Goal: Transaction & Acquisition: Purchase product/service

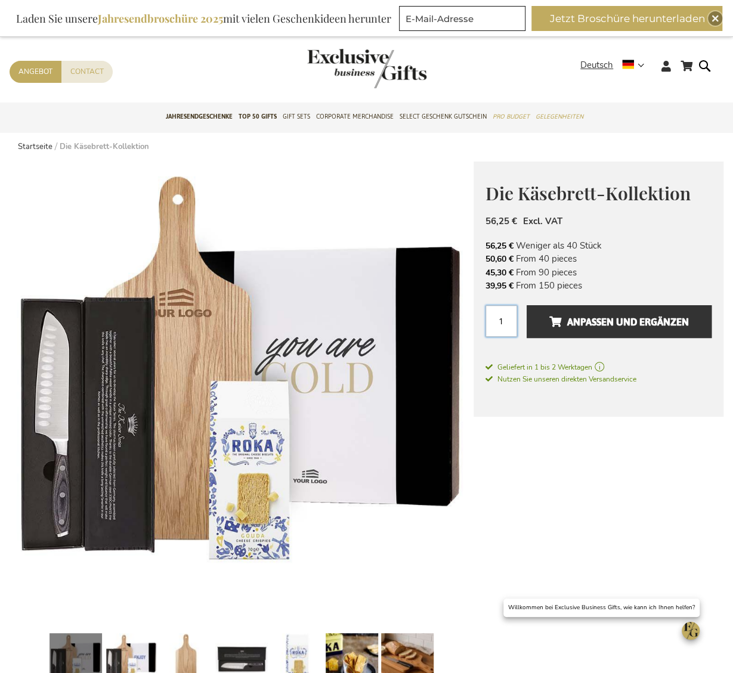
click at [508, 321] on input "1" at bounding box center [502, 321] width 32 height 32
click at [502, 321] on input "1" at bounding box center [502, 321] width 32 height 32
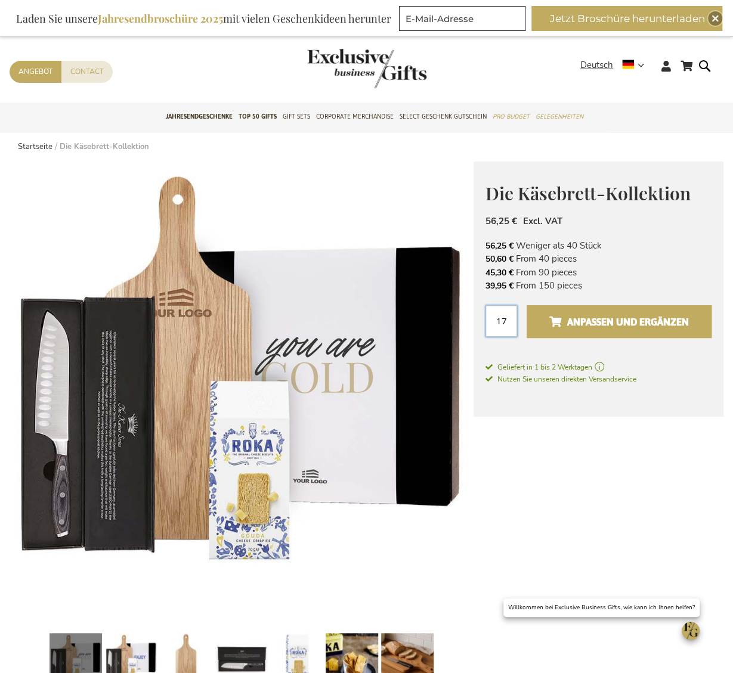
type input "1"
type input "750"
click at [527, 305] on button "Anpassen und ergänzen" at bounding box center [619, 321] width 185 height 33
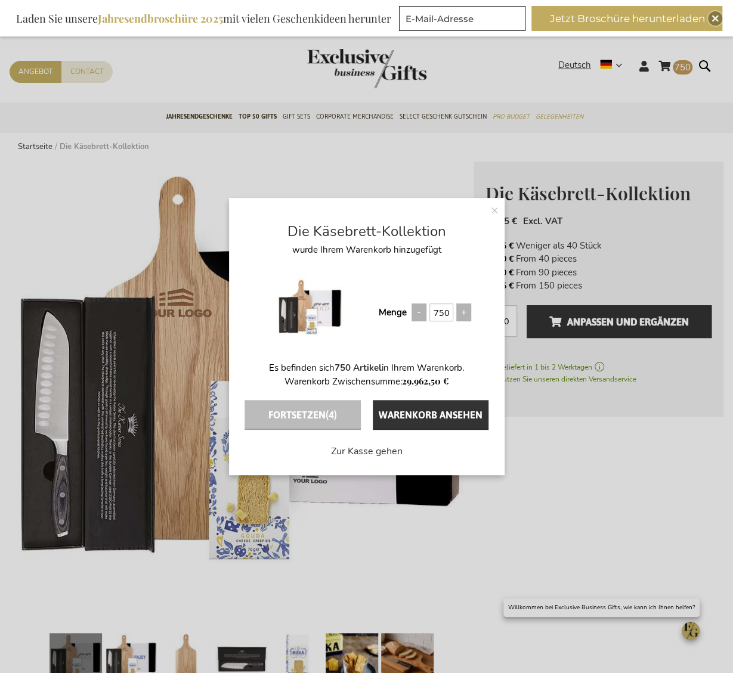
click at [678, 67] on div "× Die Käsebrett-Kollektion wurde Ihrem Warenkorb hinzugefügt Menge 750 Es befin…" at bounding box center [366, 336] width 733 height 673
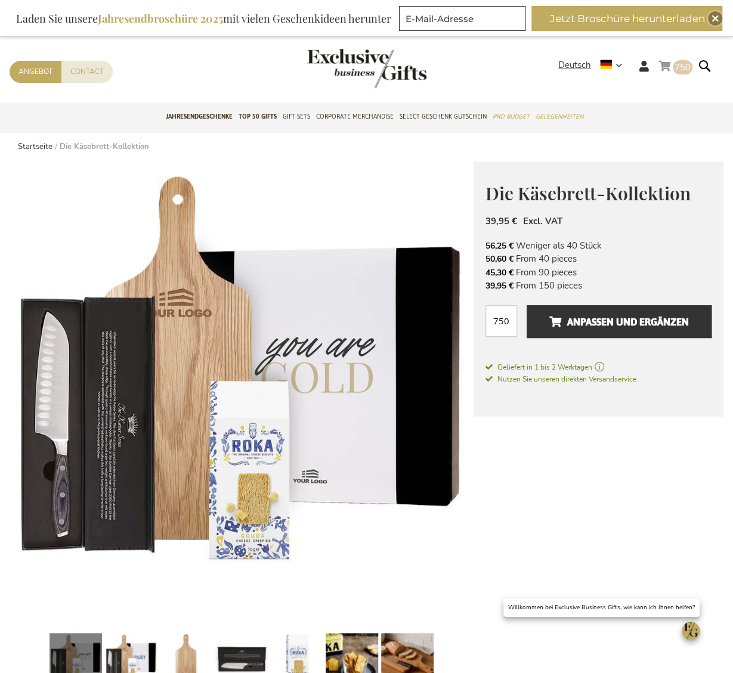
click at [678, 67] on span "750" at bounding box center [683, 67] width 16 height 12
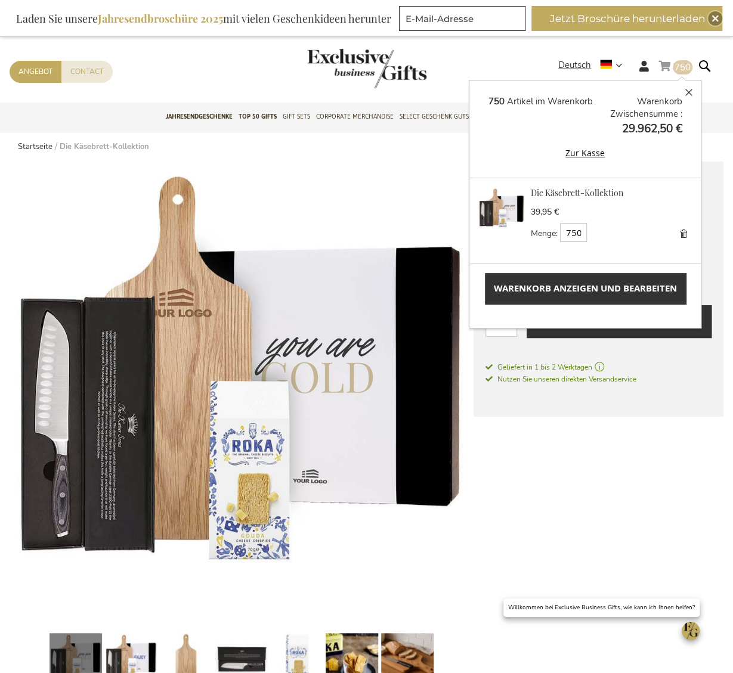
click at [644, 292] on span "Warenkorb anzeigen und bearbeiten" at bounding box center [585, 288] width 183 height 13
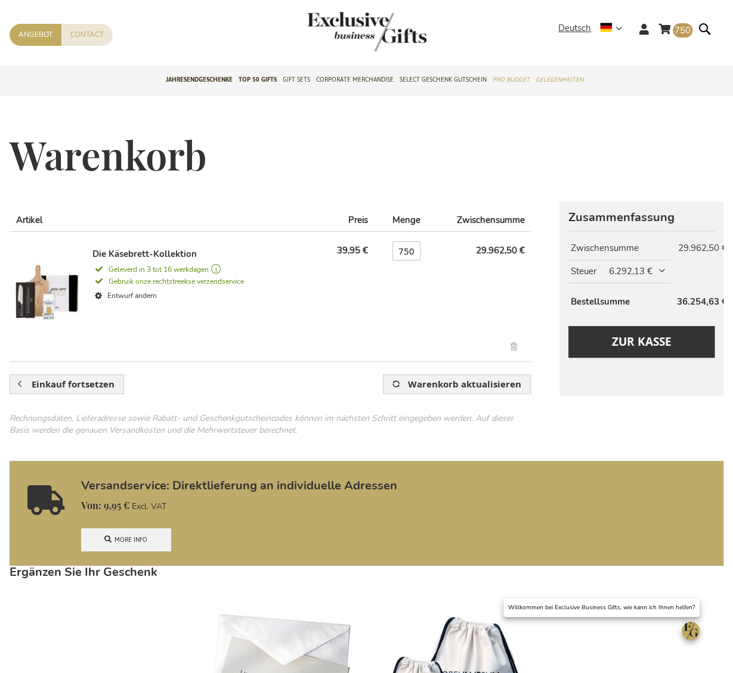
click at [650, 269] on span "6.292,13 €" at bounding box center [638, 271] width 59 height 13
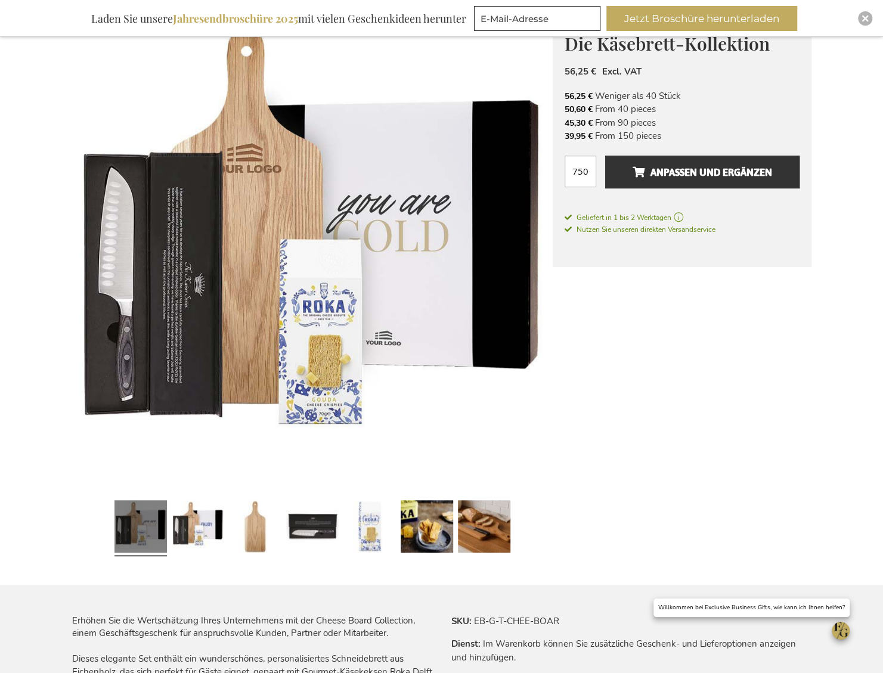
scroll to position [179, 0]
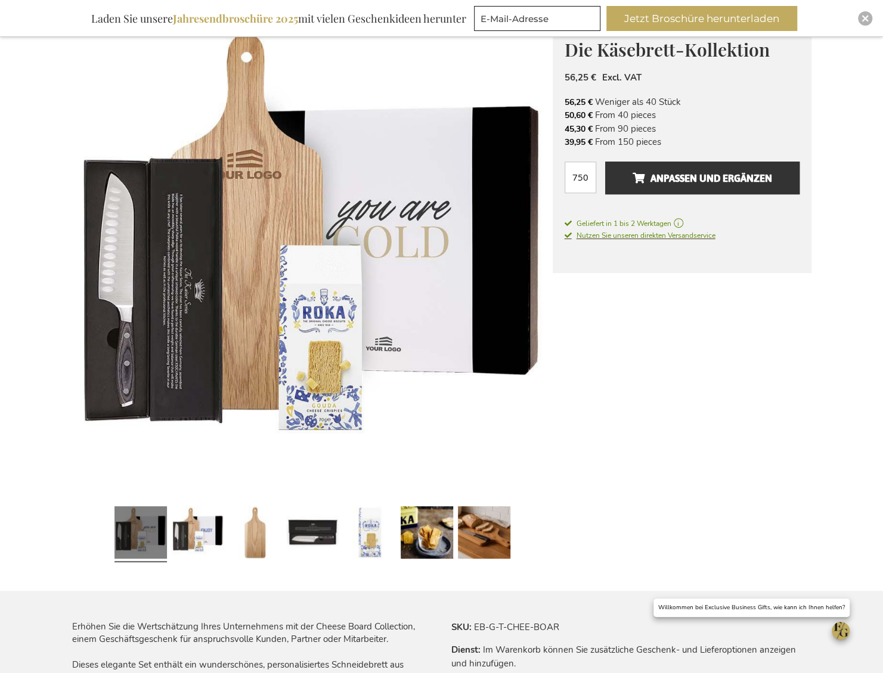
click at [680, 233] on span "Nutzen Sie unseren direkten Versandservice" at bounding box center [640, 236] width 151 height 10
click at [637, 234] on span "Nutzen Sie unseren direkten Versandservice" at bounding box center [640, 236] width 151 height 10
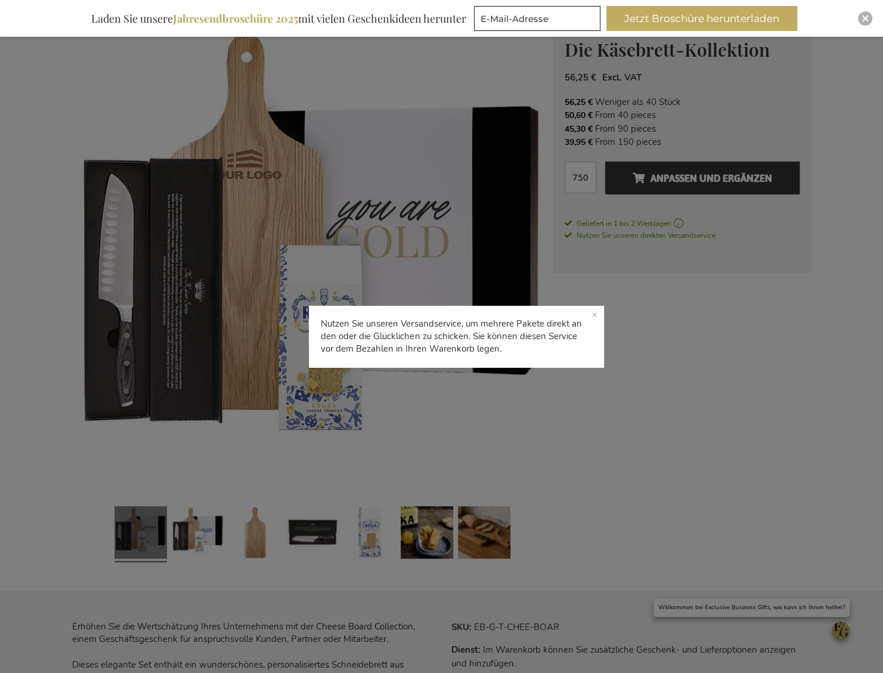
drag, startPoint x: 390, startPoint y: 324, endPoint x: 441, endPoint y: 354, distance: 59.6
click at [441, 354] on p "Nutzen Sie unseren Versandservice, um mehrere Pakete direkt an den oder die Glü…" at bounding box center [456, 336] width 295 height 62
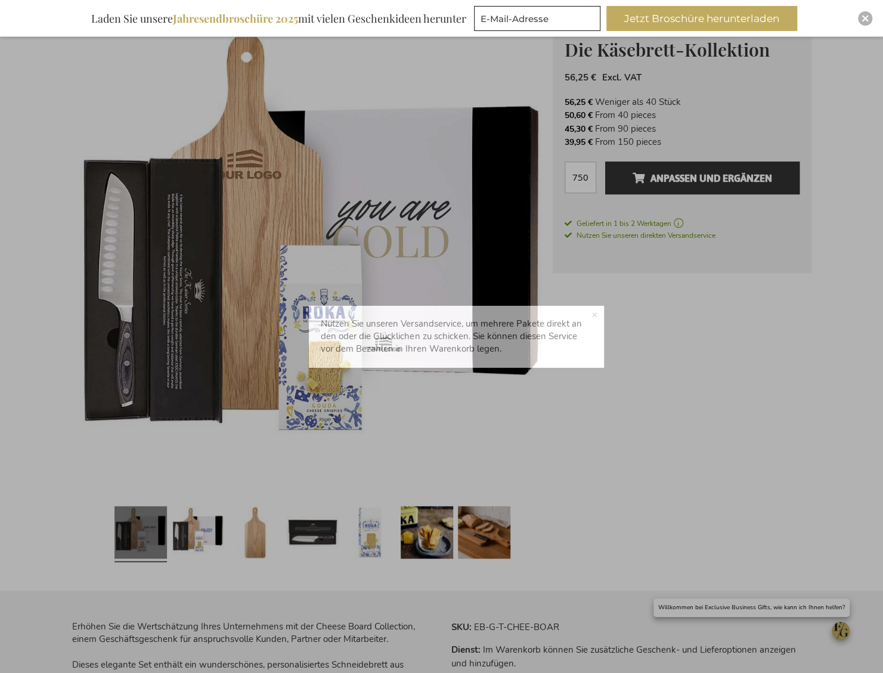
drag, startPoint x: 441, startPoint y: 354, endPoint x: 472, endPoint y: 353, distance: 31.0
click at [472, 353] on p "Nutzen Sie unseren Versandservice, um mehrere Pakete direkt an den oder die Glü…" at bounding box center [456, 336] width 295 height 62
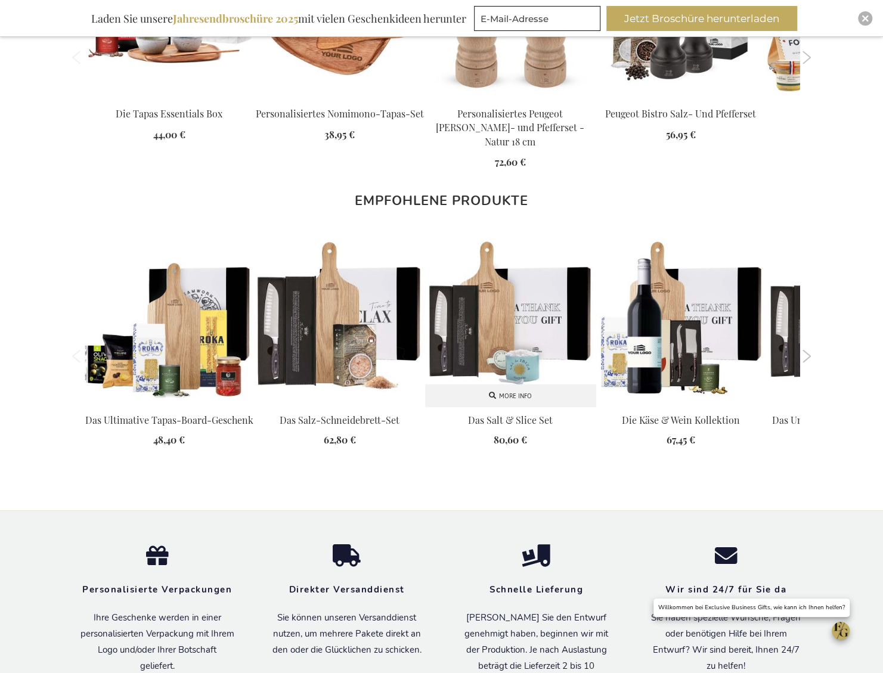
scroll to position [1527, 0]
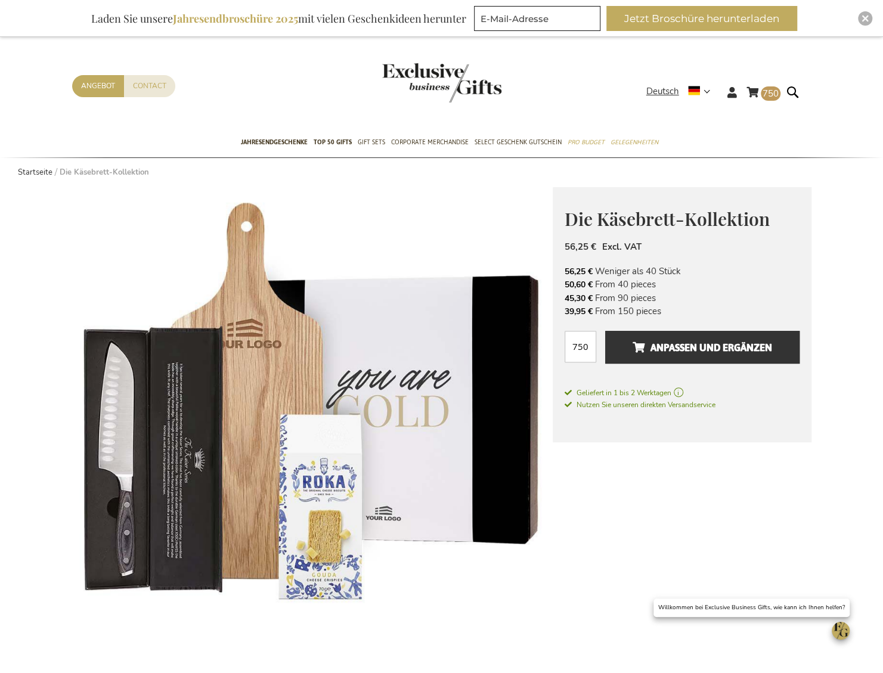
scroll to position [0, 0]
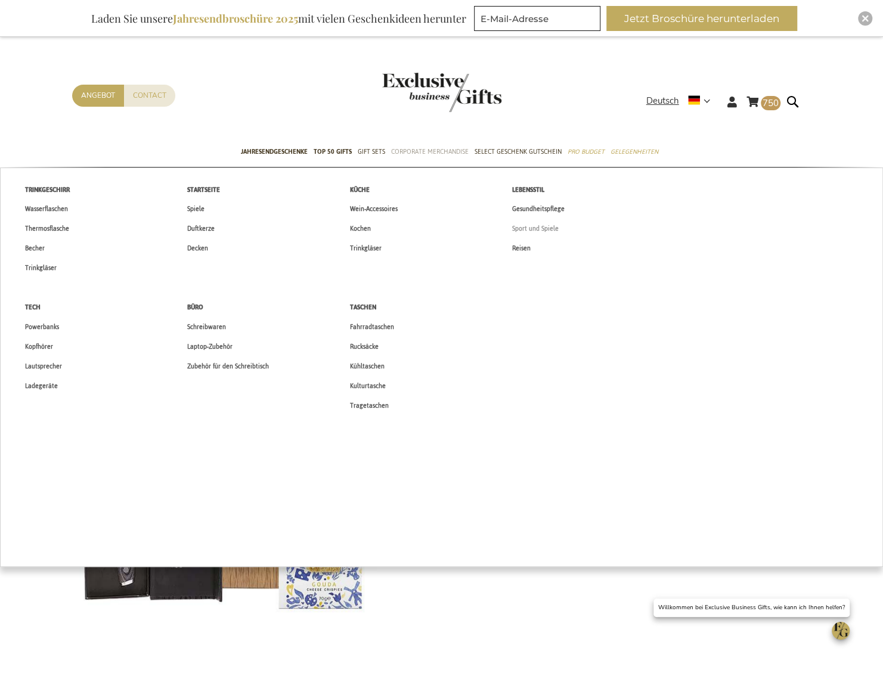
click at [529, 225] on span "Sport und Spiele" at bounding box center [535, 228] width 47 height 13
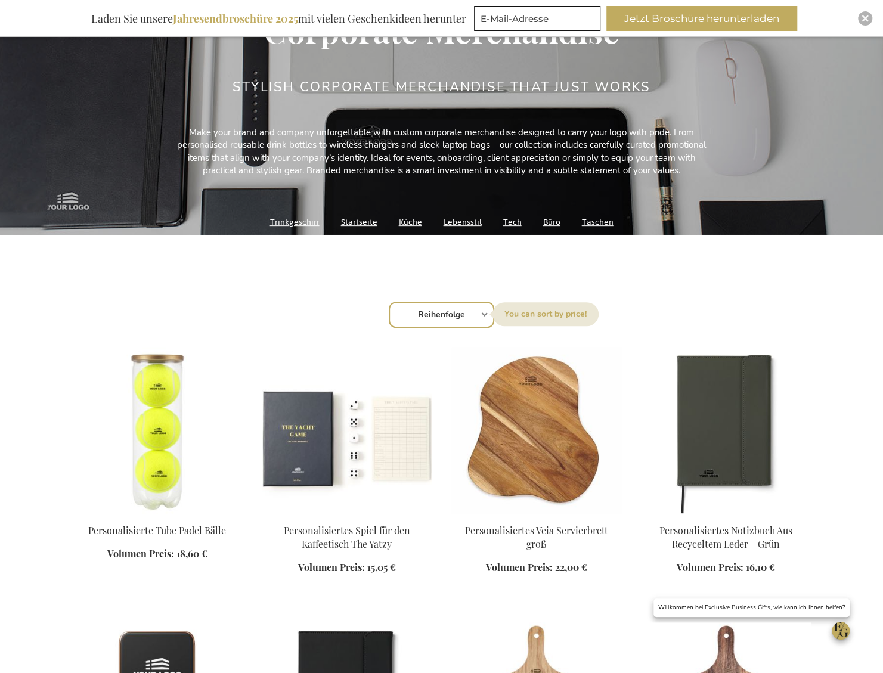
scroll to position [179, 0]
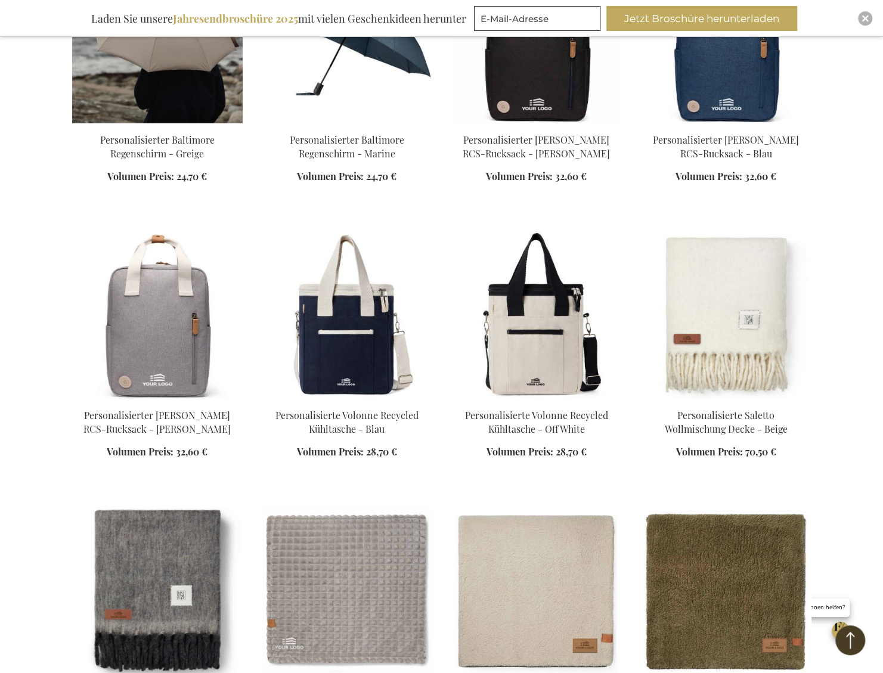
scroll to position [1551, 0]
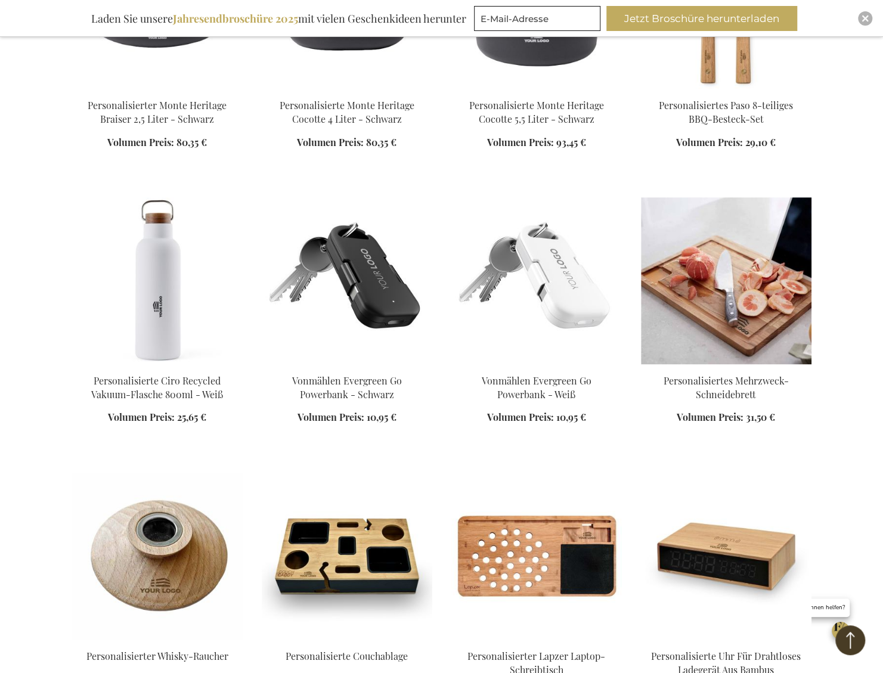
scroll to position [2923, 0]
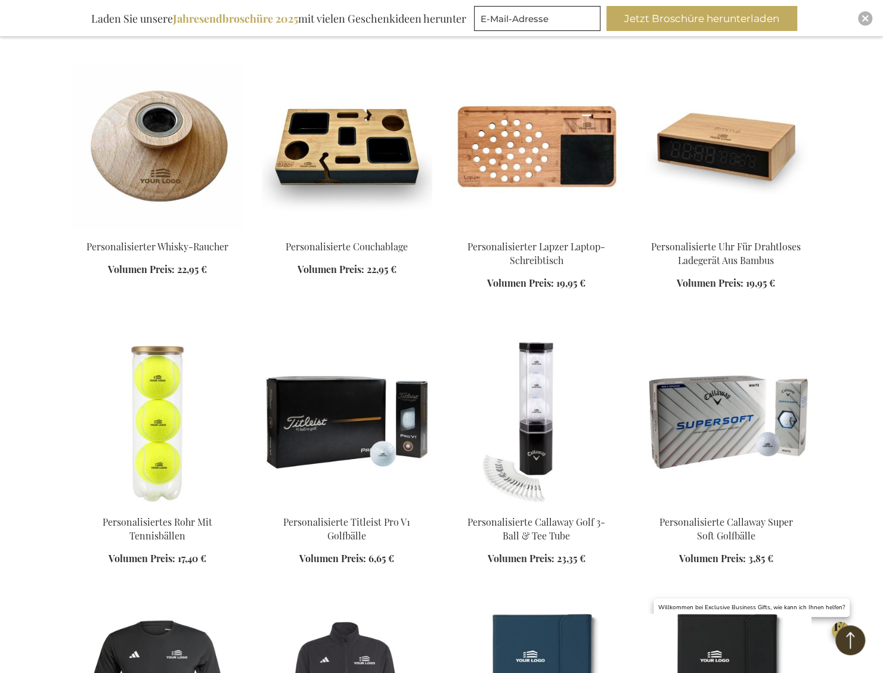
scroll to position [3221, 0]
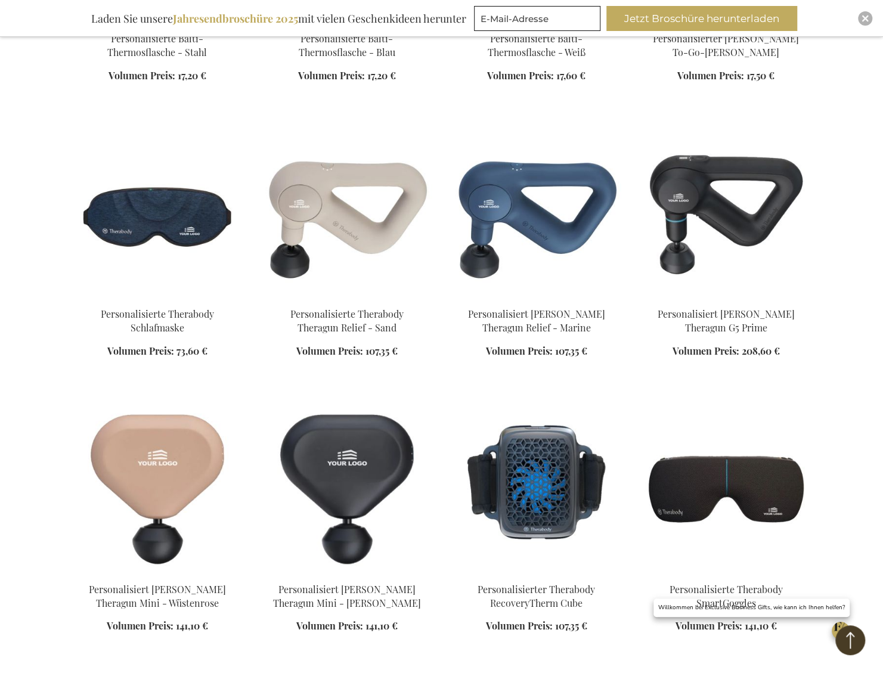
scroll to position [4354, 0]
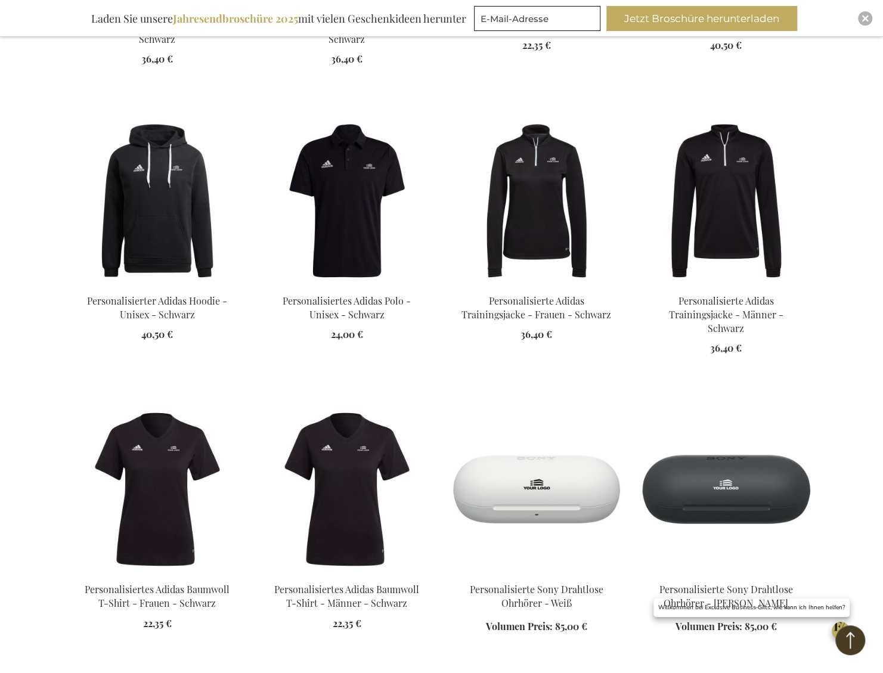
scroll to position [5309, 0]
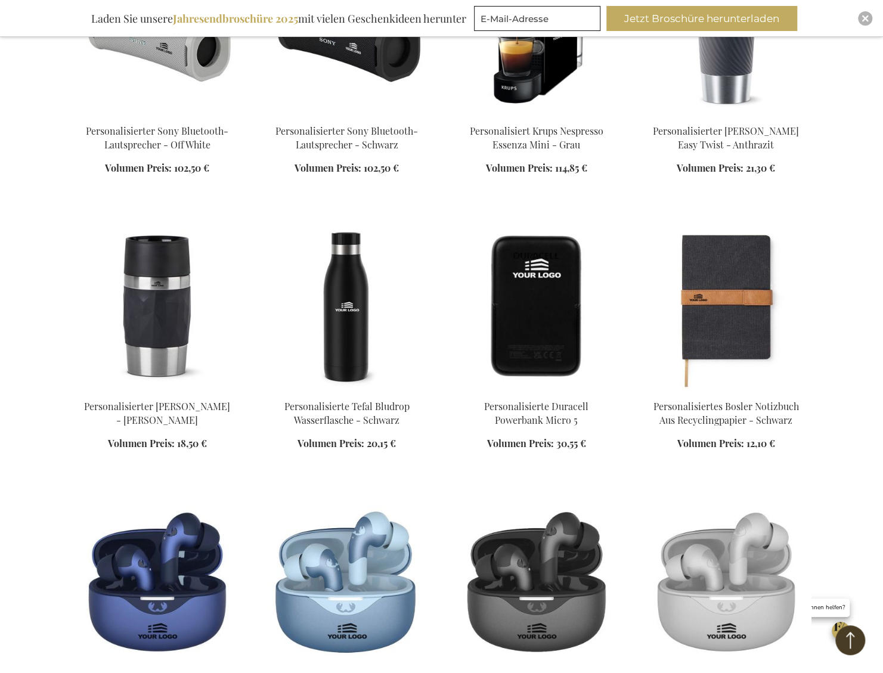
scroll to position [6144, 0]
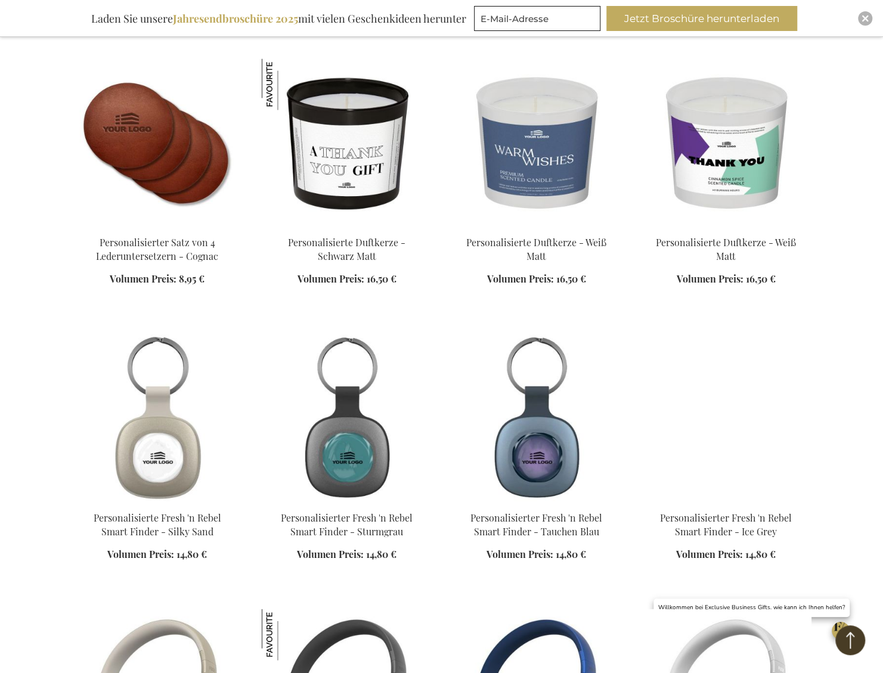
scroll to position [6919, 0]
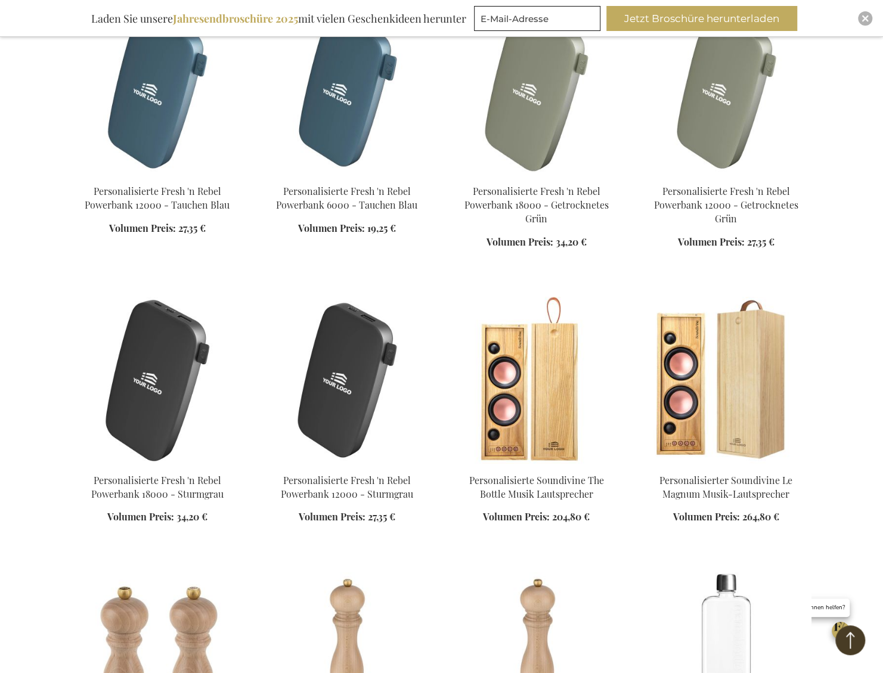
scroll to position [7873, 0]
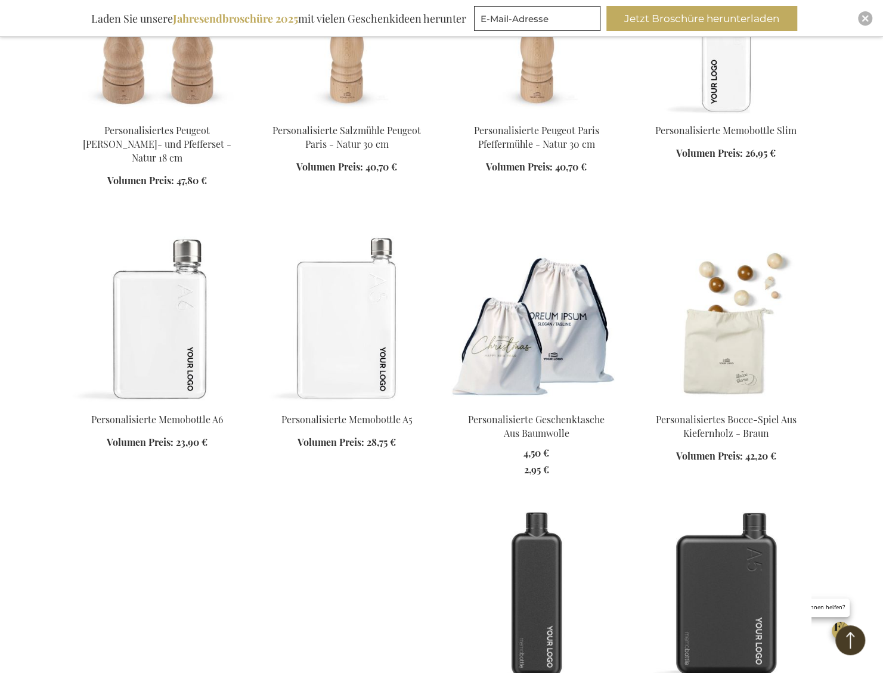
scroll to position [8291, 0]
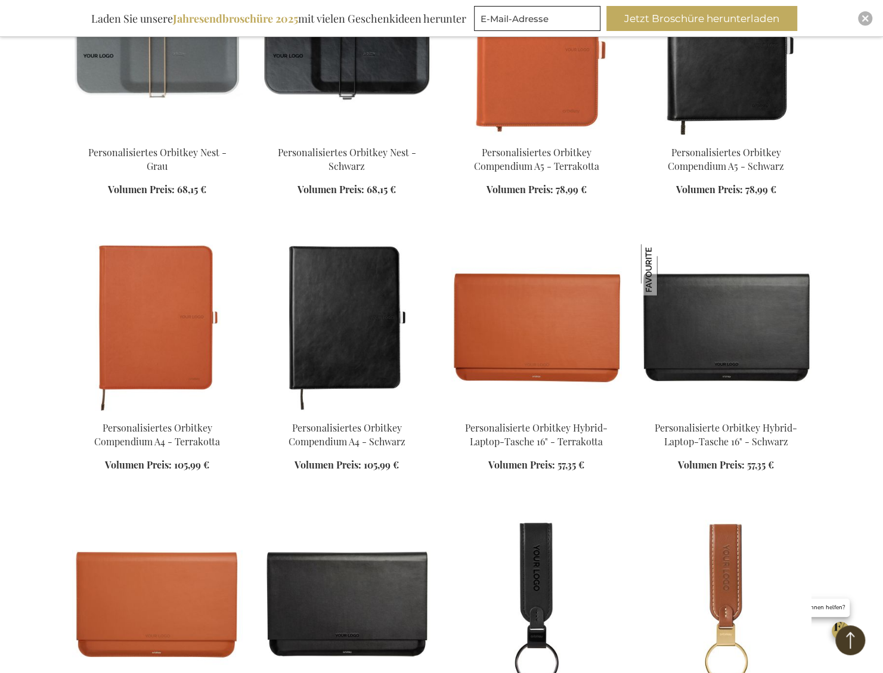
scroll to position [9544, 0]
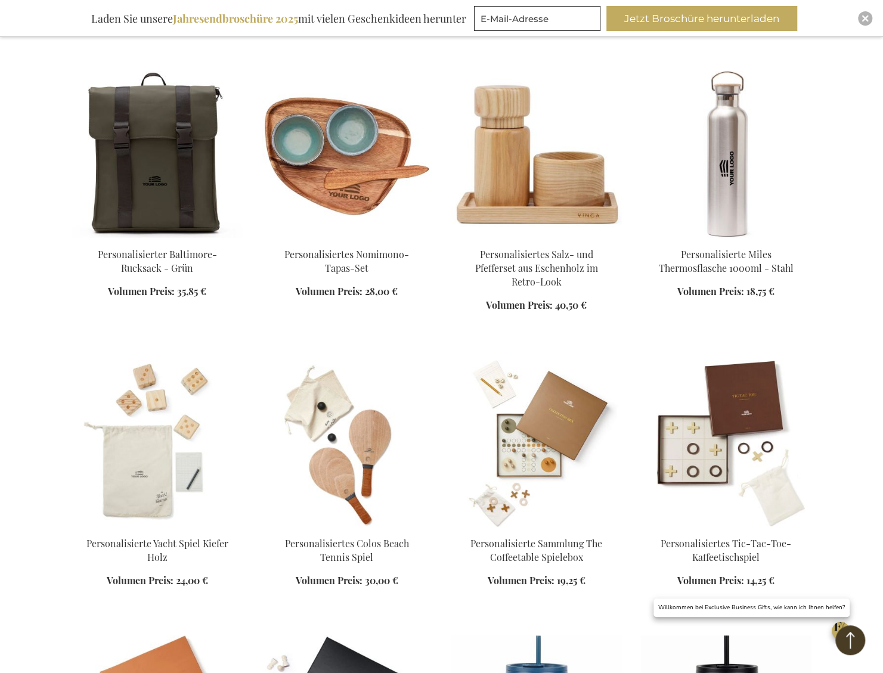
scroll to position [12526, 0]
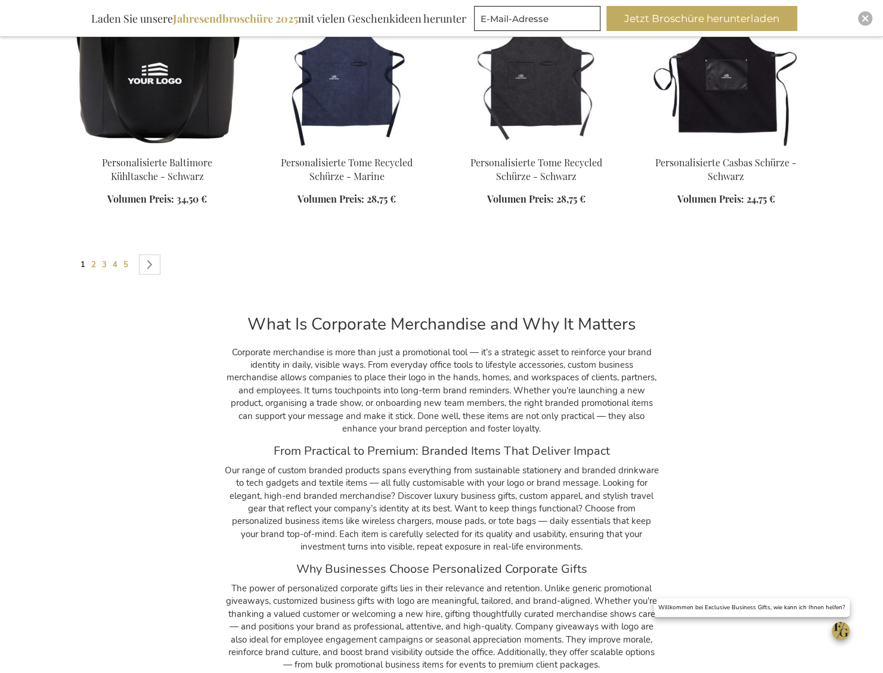
scroll to position [15270, 0]
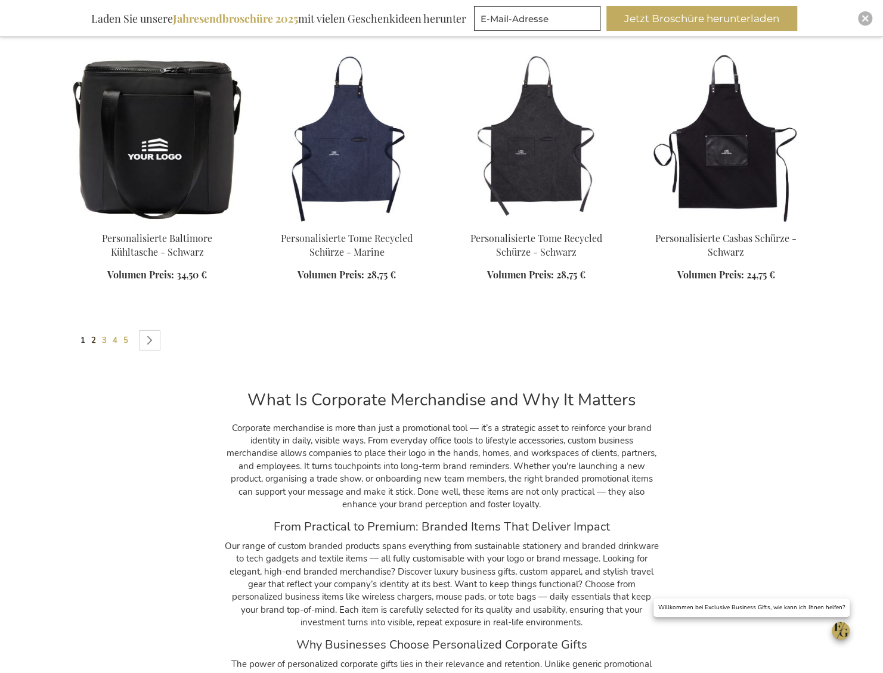
click at [89, 331] on link "Seite 2" at bounding box center [94, 340] width 10 height 19
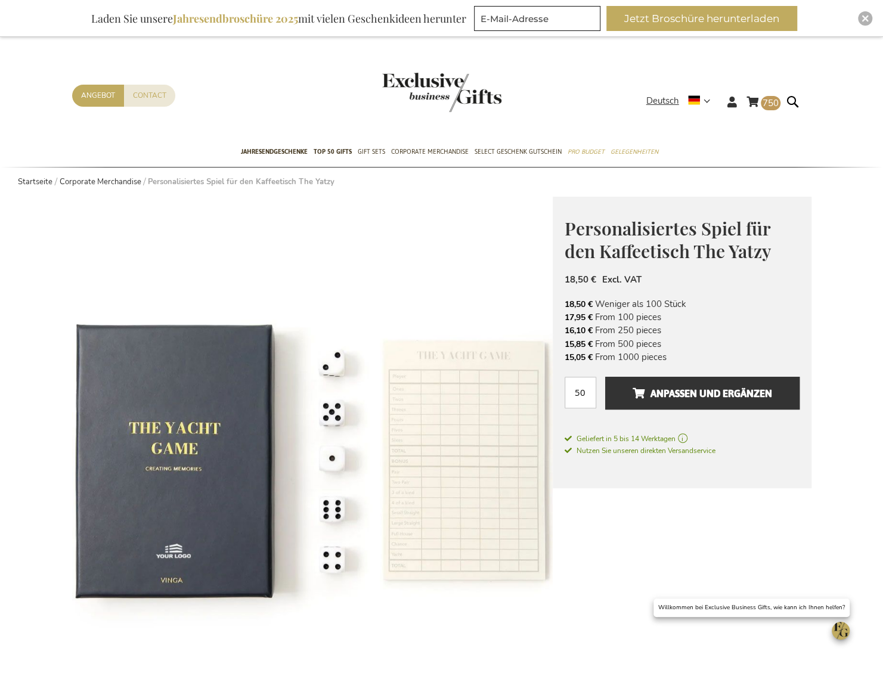
scroll to position [119, 0]
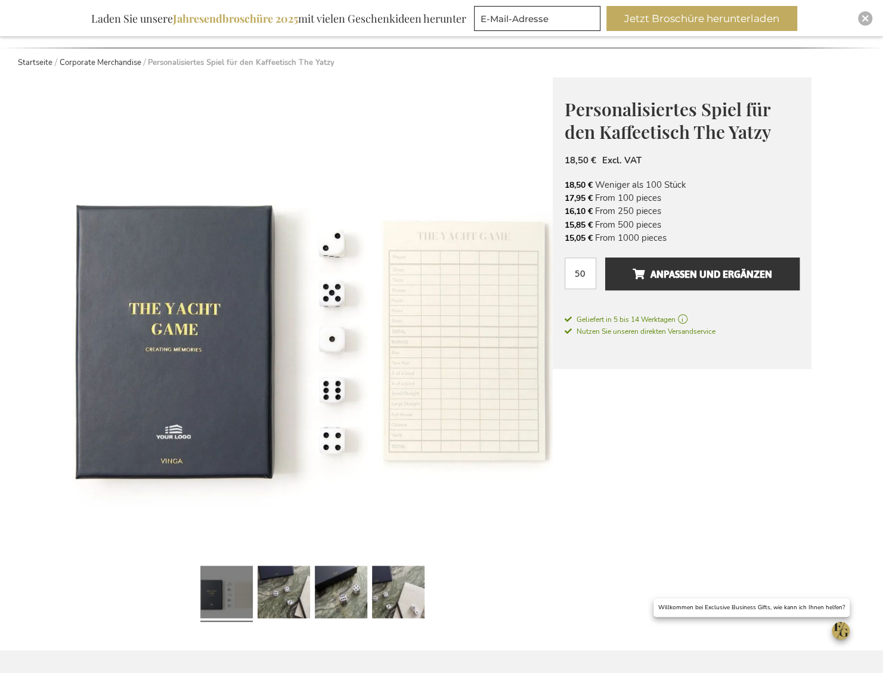
drag, startPoint x: 600, startPoint y: 236, endPoint x: 712, endPoint y: 246, distance: 112.6
click at [712, 246] on div "Personalisiertes Spiel für den Kaffeetisch The Yatzy Das perfekte Geschäftsgesc…" at bounding box center [682, 224] width 259 height 292
drag, startPoint x: 712, startPoint y: 246, endPoint x: 659, endPoint y: 237, distance: 53.9
click at [659, 237] on li "15,05 € From 1000 pieces" at bounding box center [682, 237] width 235 height 13
click at [619, 232] on li "15,05 € From 1000 pieces" at bounding box center [682, 237] width 235 height 13
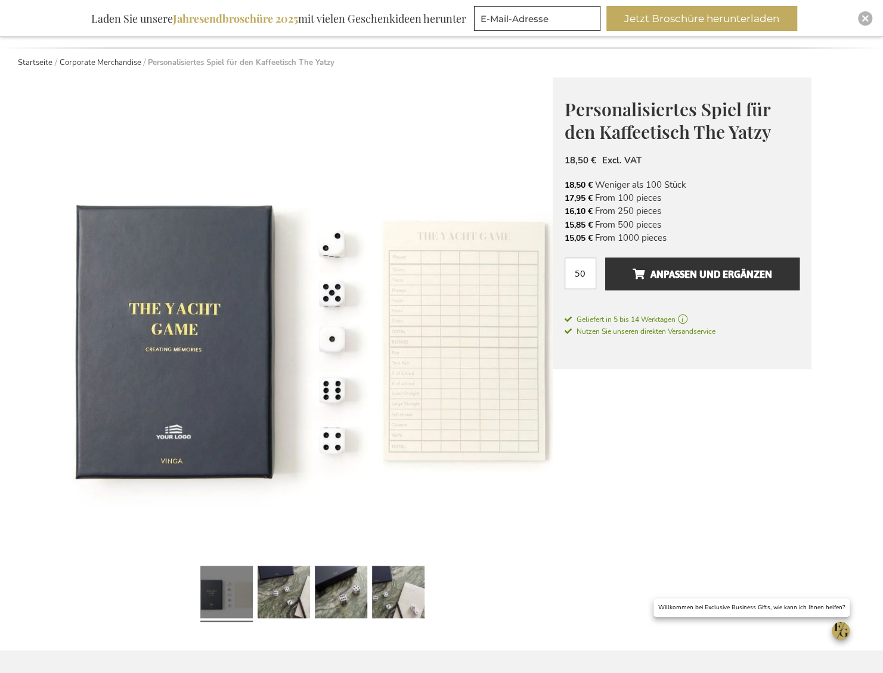
drag, startPoint x: 593, startPoint y: 227, endPoint x: 666, endPoint y: 237, distance: 74.1
click at [666, 237] on ul "18,50 € Weniger als 100 Stück 17,95 € From 100 pieces 16,10 € From 250 pieces 1…" at bounding box center [682, 211] width 235 height 67
click at [666, 237] on li "15,05 € From 1000 pieces" at bounding box center [682, 237] width 235 height 13
click at [293, 610] on link at bounding box center [284, 594] width 52 height 66
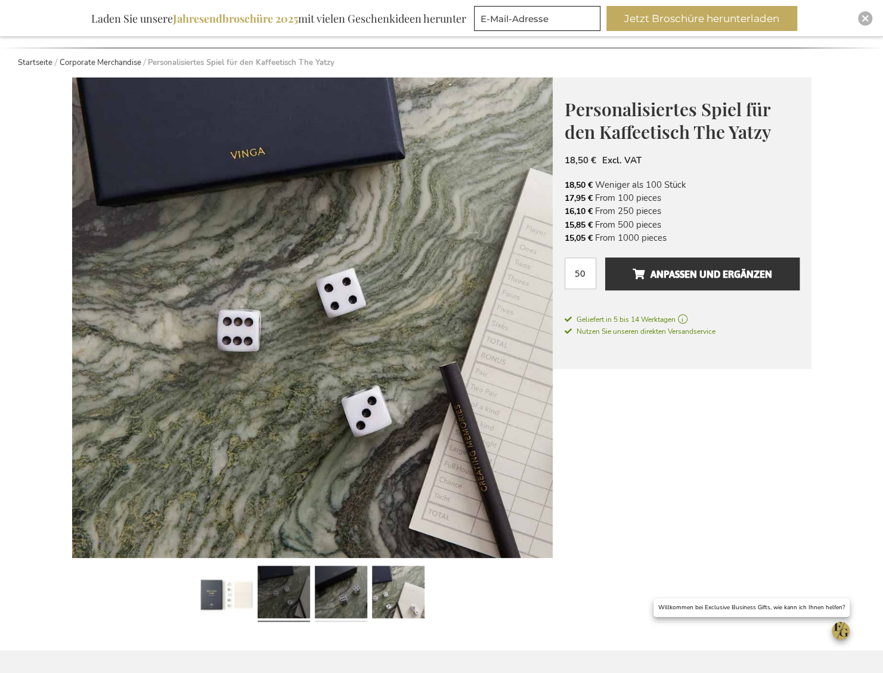
click at [347, 596] on link at bounding box center [341, 594] width 52 height 66
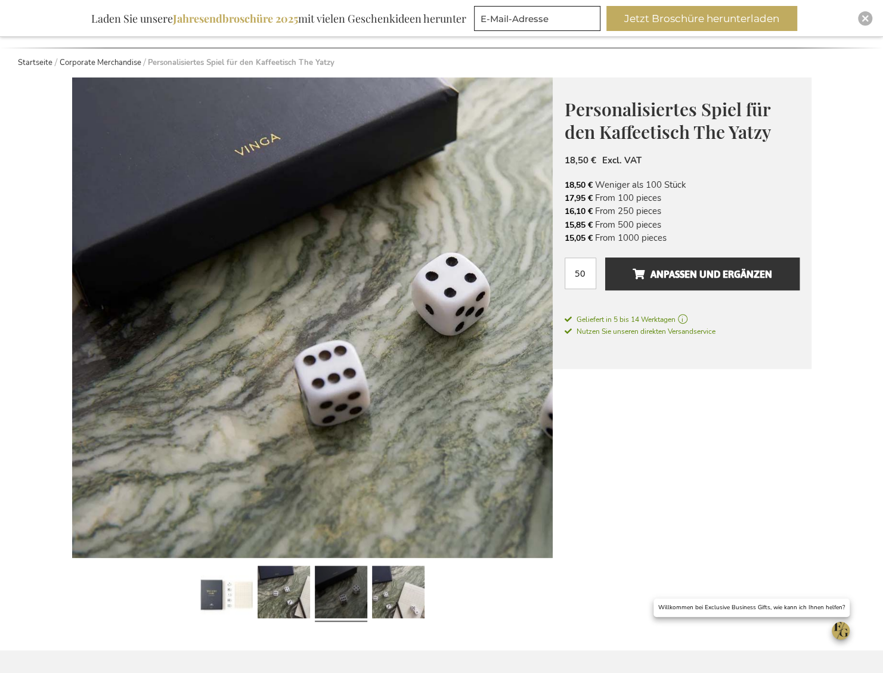
click at [340, 592] on link at bounding box center [341, 594] width 52 height 66
click at [392, 592] on link at bounding box center [398, 594] width 52 height 66
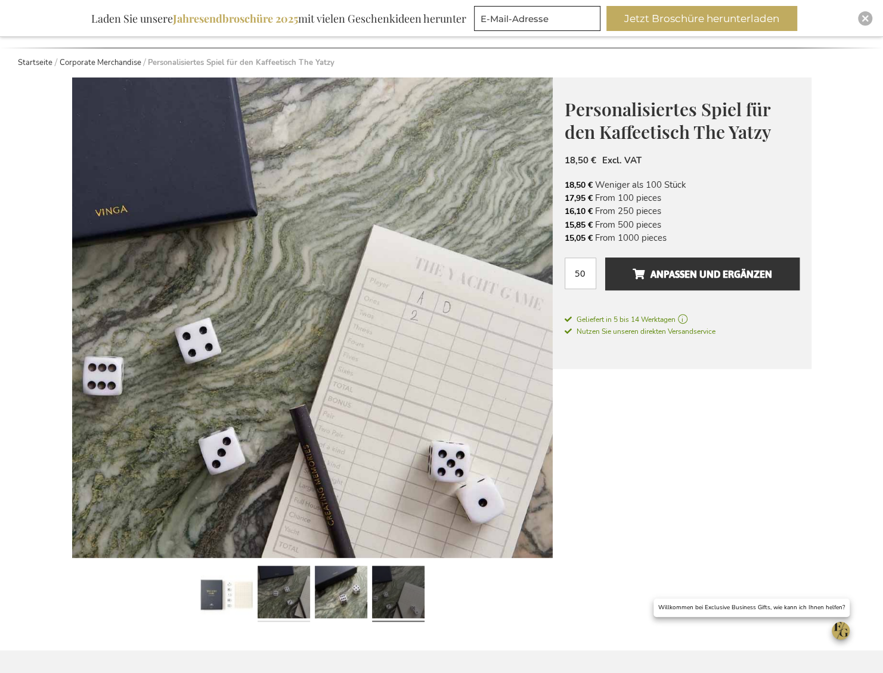
drag, startPoint x: 288, startPoint y: 592, endPoint x: 297, endPoint y: 591, distance: 9.6
click at [288, 592] on link at bounding box center [284, 594] width 52 height 66
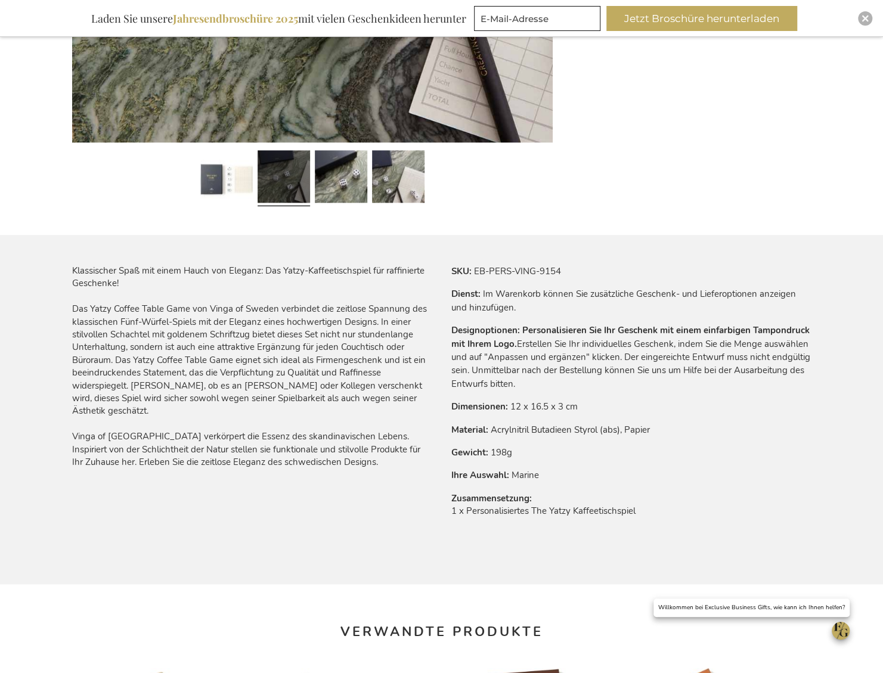
scroll to position [537, 0]
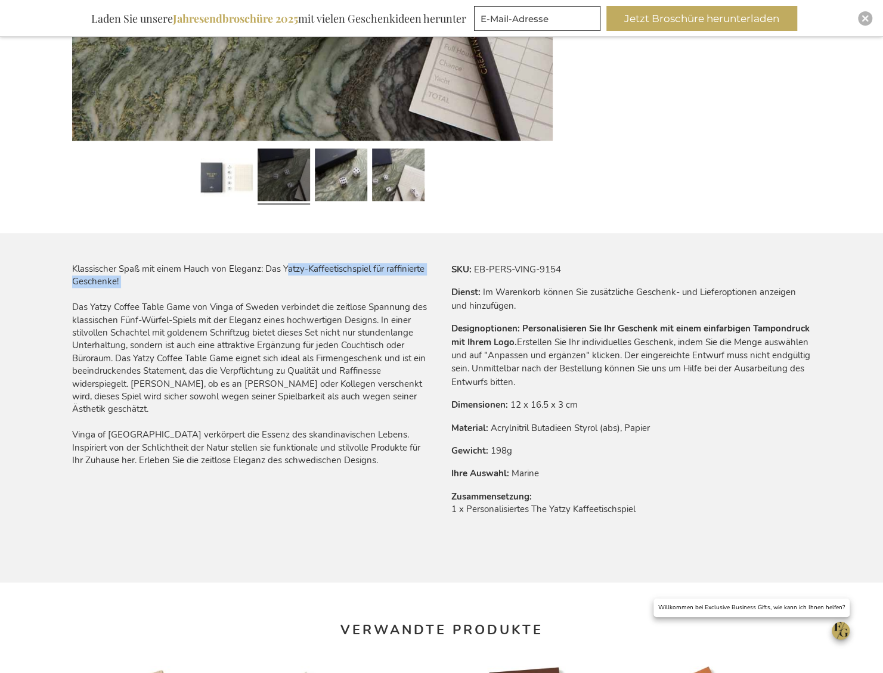
drag, startPoint x: 297, startPoint y: 266, endPoint x: 336, endPoint y: 288, distance: 45.1
click at [336, 288] on div "Klassischer Spaß mit einem Hauch von Eleganz: Das Yatzy-Kaffeetischspiel für ra…" at bounding box center [252, 365] width 360 height 205
click at [329, 284] on div "Klassischer Spaß mit einem Hauch von Eleganz: Das Yatzy-Kaffeetischspiel für ra…" at bounding box center [252, 365] width 360 height 205
drag, startPoint x: 324, startPoint y: 276, endPoint x: 315, endPoint y: 267, distance: 12.7
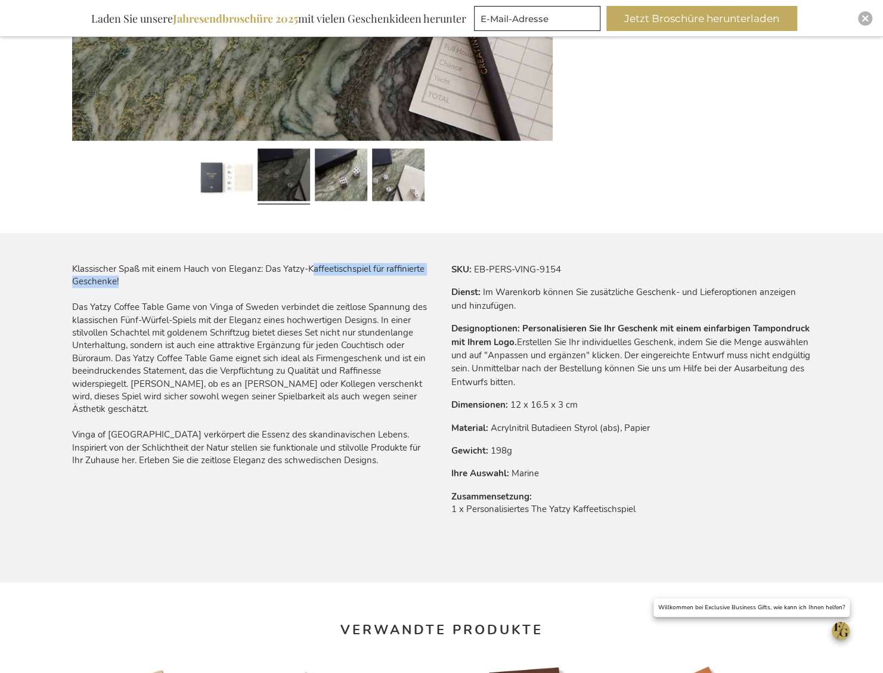
click at [315, 267] on div "Klassischer Spaß mit einem Hauch von Eleganz: Das Yatzy-Kaffeetischspiel für ra…" at bounding box center [252, 365] width 360 height 205
drag, startPoint x: 315, startPoint y: 267, endPoint x: 307, endPoint y: 267, distance: 8.4
click at [315, 267] on div "Klassischer Spaß mit einem Hauch von Eleganz: Das Yatzy-Kaffeetischspiel für ra…" at bounding box center [252, 365] width 360 height 205
click at [186, 279] on div "Klassischer Spaß mit einem Hauch von Eleganz: Das Yatzy-Kaffeetischspiel für ra…" at bounding box center [252, 365] width 360 height 205
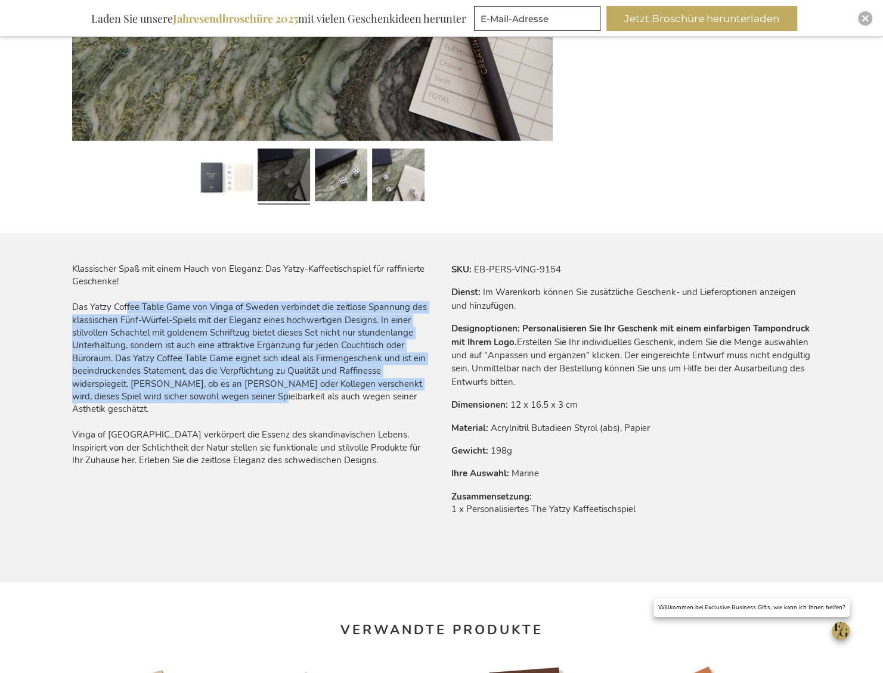
drag, startPoint x: 138, startPoint y: 311, endPoint x: 249, endPoint y: 392, distance: 137.0
click at [249, 392] on div "Klassischer Spaß mit einem Hauch von Eleganz: Das Yatzy-Kaffeetischspiel für ra…" at bounding box center [252, 365] width 360 height 205
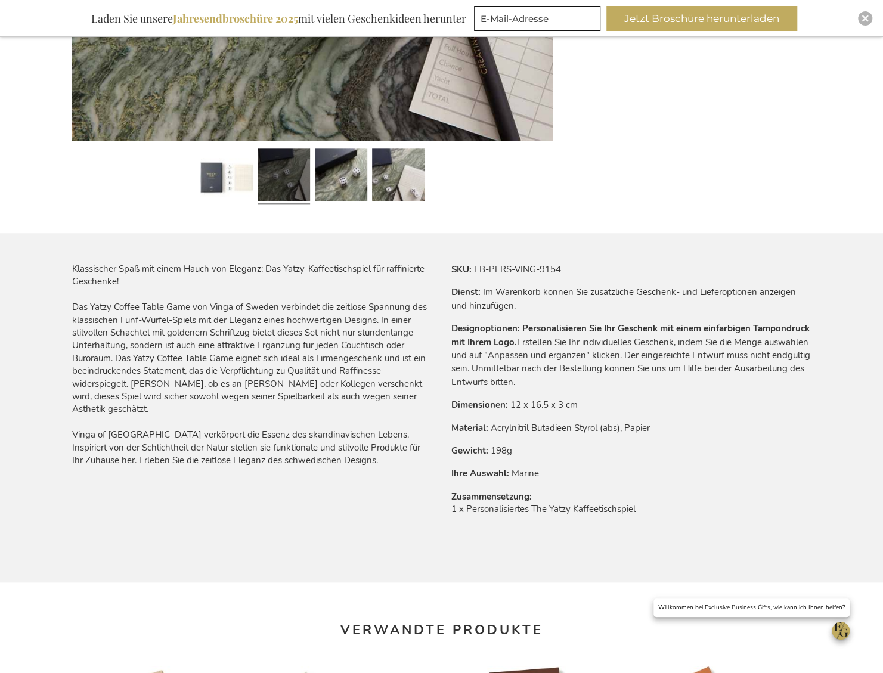
click at [296, 396] on div "Klassischer Spaß mit einem Hauch von Eleganz: Das Yatzy-Kaffeetischspiel für ra…" at bounding box center [252, 365] width 360 height 205
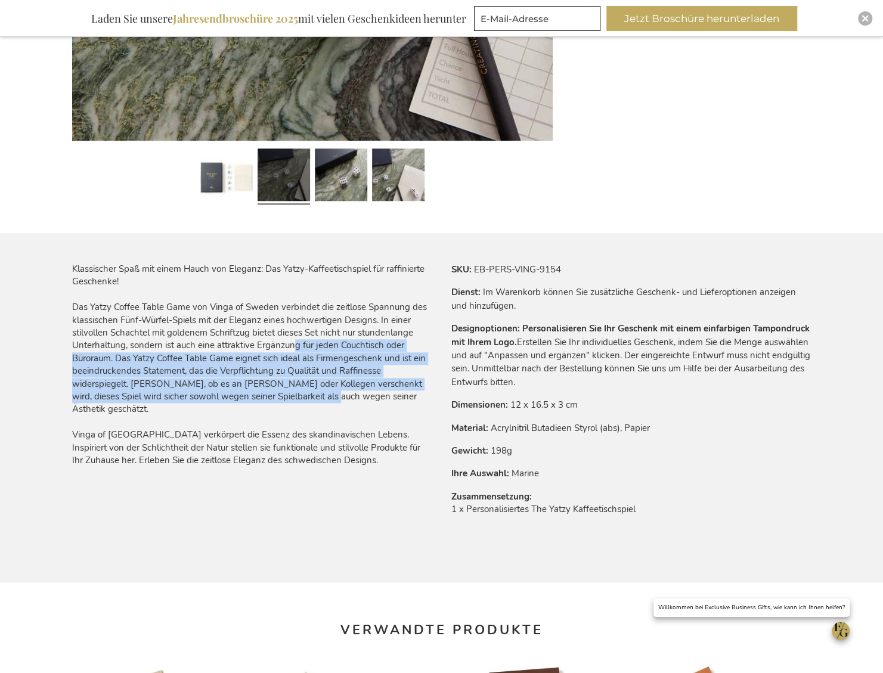
drag, startPoint x: 318, startPoint y: 397, endPoint x: 290, endPoint y: 341, distance: 62.7
click at [290, 341] on div "Klassischer Spaß mit einem Hauch von Eleganz: Das Yatzy-Kaffeetischspiel für ra…" at bounding box center [252, 365] width 360 height 205
click at [290, 344] on div "Klassischer Spaß mit einem Hauch von Eleganz: Das Yatzy-Kaffeetischspiel für ra…" at bounding box center [252, 365] width 360 height 205
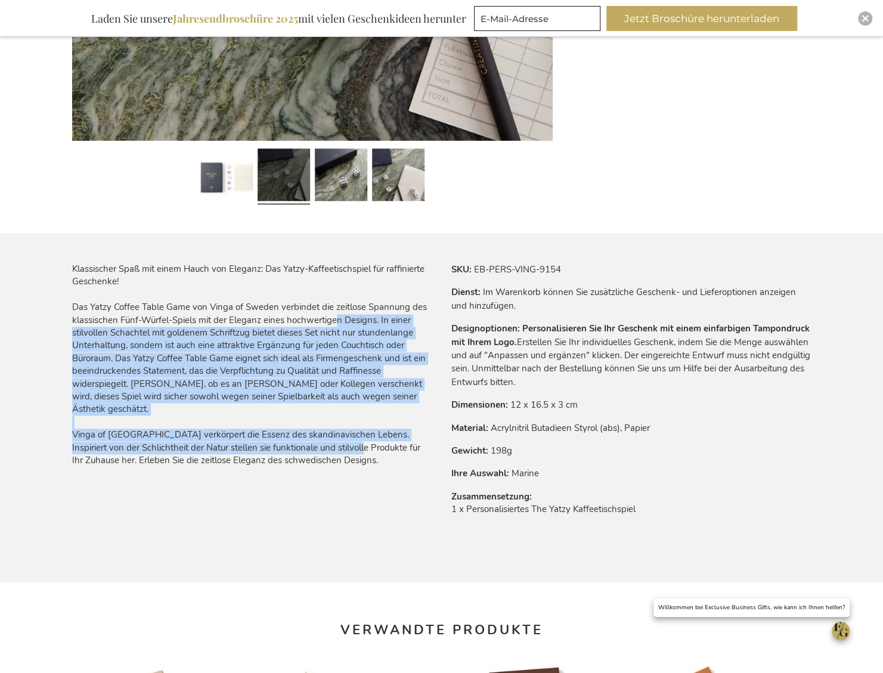
click at [340, 429] on div "Klassischer Spaß mit einem Hauch von Eleganz: Das Yatzy-Kaffeetischspiel für ra…" at bounding box center [252, 365] width 360 height 205
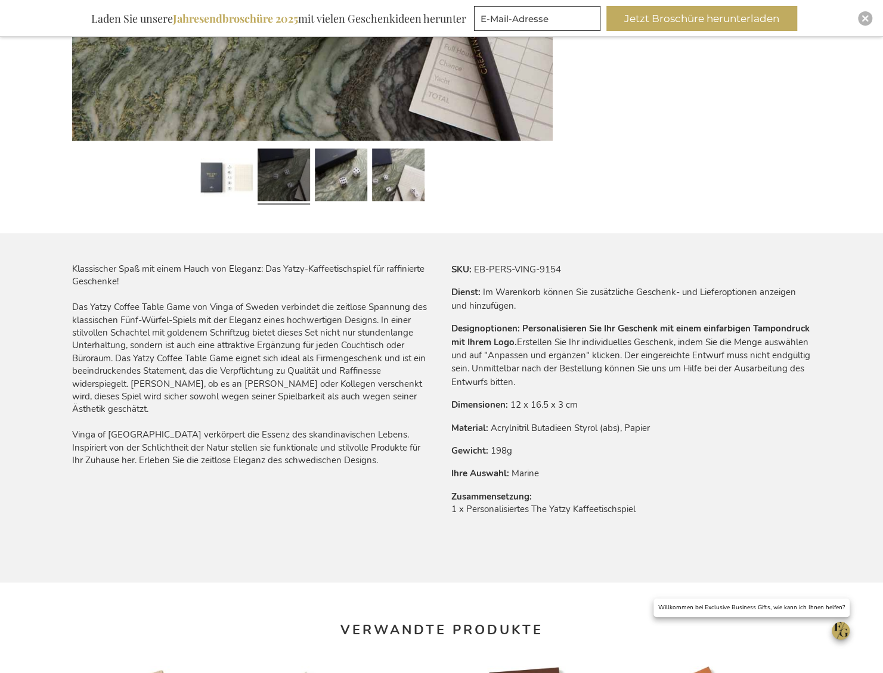
click at [258, 444] on div "Klassischer Spaß mit einem Hauch von Eleganz: Das Yatzy-Kaffeetischspiel für ra…" at bounding box center [252, 365] width 360 height 205
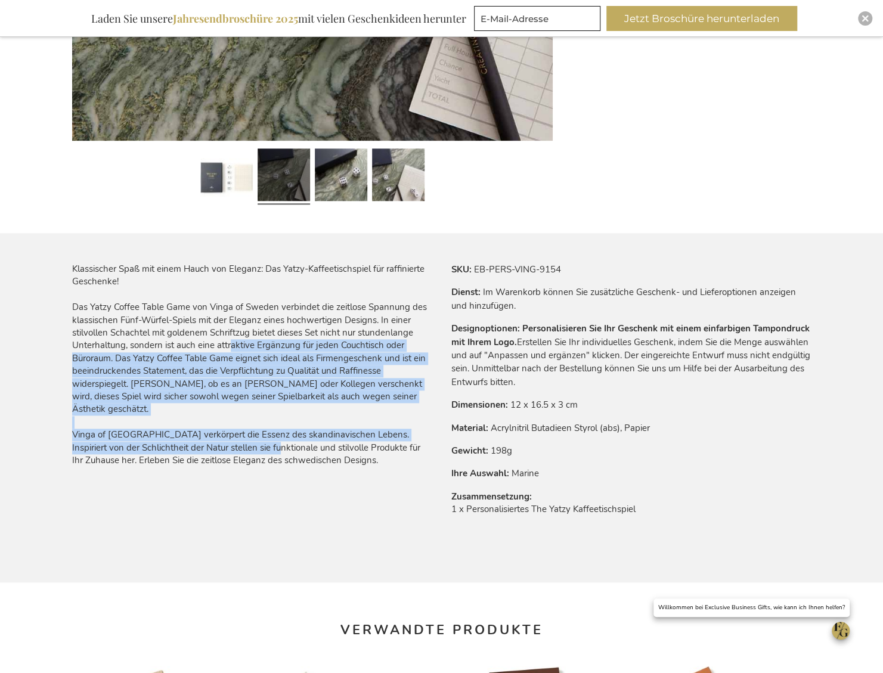
drag, startPoint x: 253, startPoint y: 438, endPoint x: 227, endPoint y: 345, distance: 96.5
click at [227, 345] on div "Klassischer Spaß mit einem Hauch von Eleganz: Das Yatzy-Kaffeetischspiel für ra…" at bounding box center [252, 365] width 360 height 205
drag, startPoint x: 227, startPoint y: 345, endPoint x: 481, endPoint y: 152, distance: 319.2
click at [227, 345] on div "Klassischer Spaß mit einem Hauch von Eleganz: Das Yatzy-Kaffeetischspiel für ra…" at bounding box center [252, 365] width 360 height 205
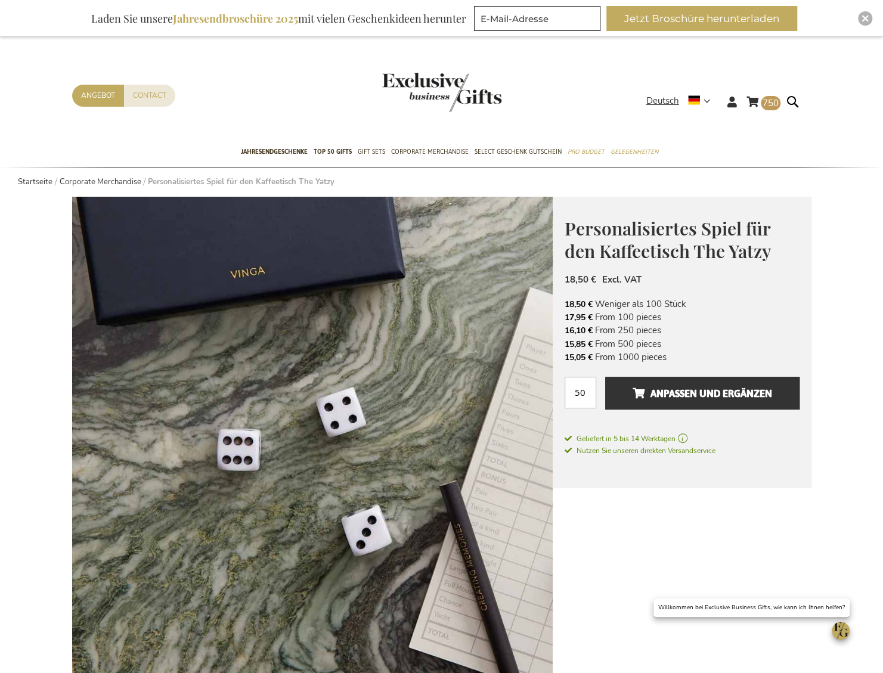
scroll to position [119, 0]
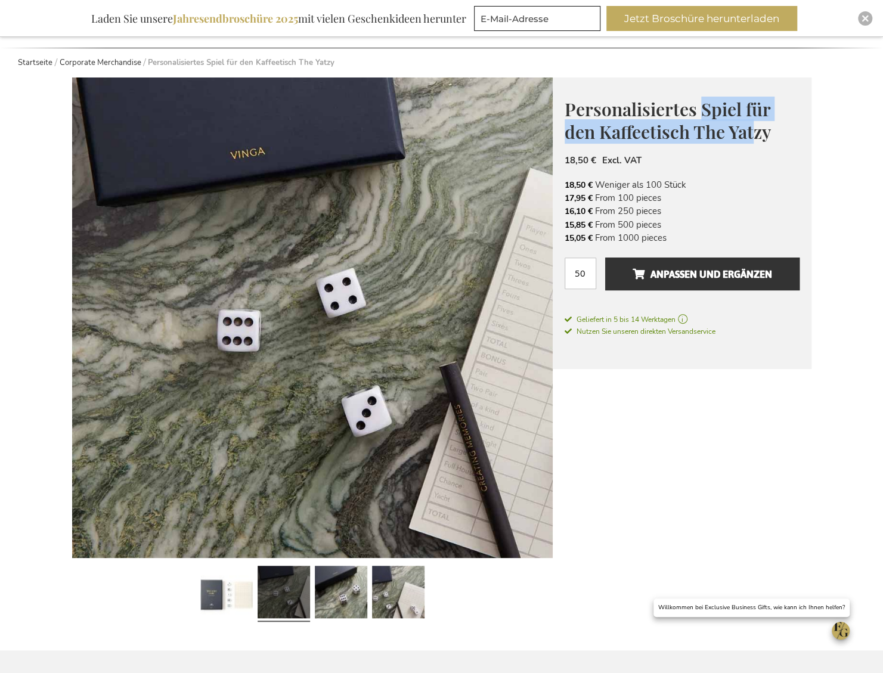
drag, startPoint x: 699, startPoint y: 110, endPoint x: 752, endPoint y: 130, distance: 56.6
click at [752, 130] on span "Personalisiertes Spiel für den Kaffeetisch The Yatzy" at bounding box center [668, 120] width 206 height 47
drag, startPoint x: 752, startPoint y: 130, endPoint x: 707, endPoint y: 137, distance: 45.2
click at [709, 140] on span "Personalisiertes Spiel für den Kaffeetisch The Yatzy" at bounding box center [668, 120] width 206 height 47
click at [694, 131] on span "Personalisiertes Spiel für den Kaffeetisch The Yatzy" at bounding box center [668, 120] width 206 height 47
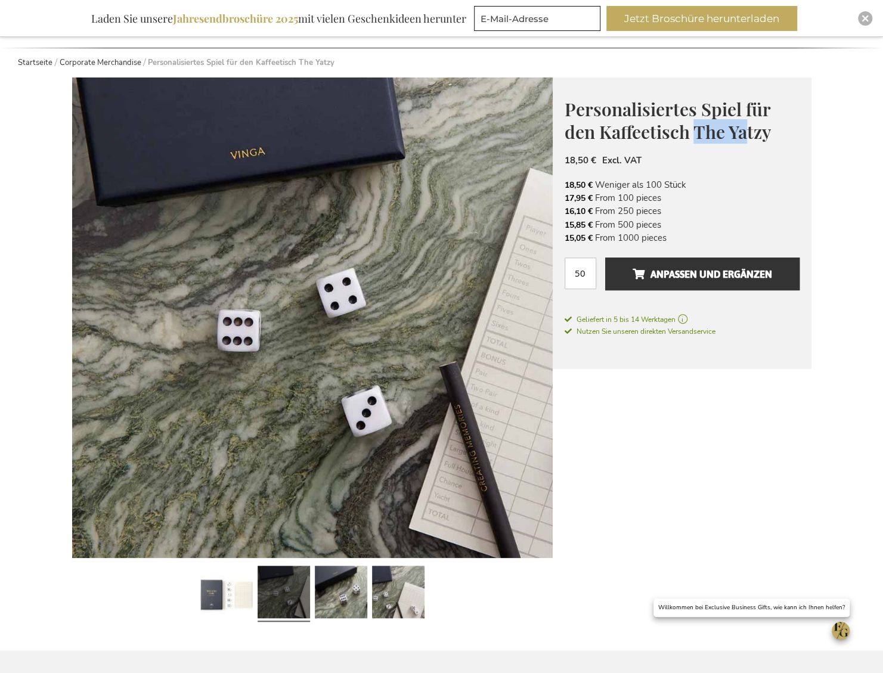
drag, startPoint x: 694, startPoint y: 134, endPoint x: 747, endPoint y: 134, distance: 53.1
click at [747, 134] on span "Personalisiertes Spiel für den Kaffeetisch The Yatzy" at bounding box center [668, 120] width 206 height 47
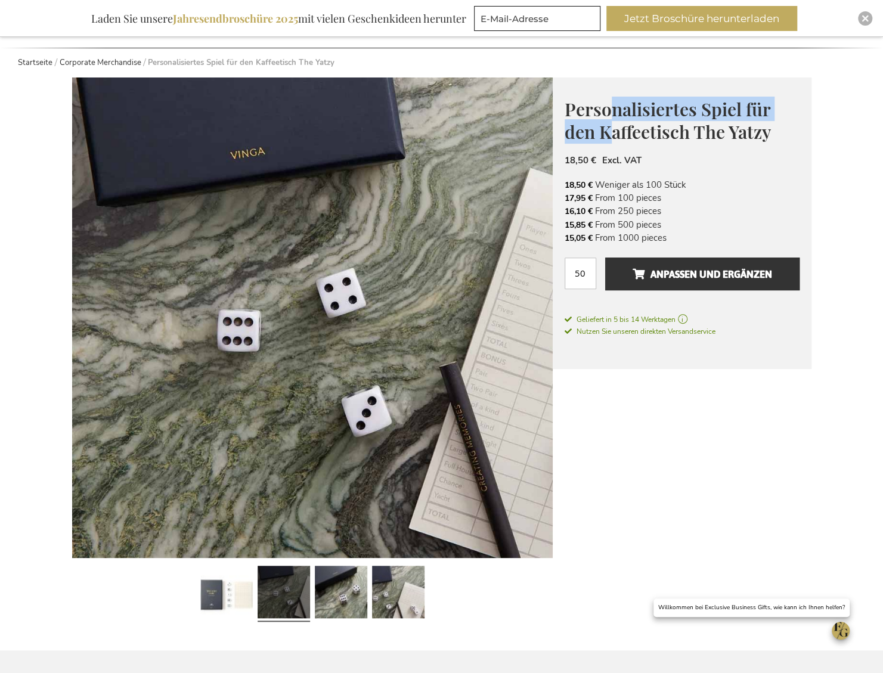
drag, startPoint x: 747, startPoint y: 134, endPoint x: 611, endPoint y: 120, distance: 136.6
click at [611, 120] on span "Personalisiertes Spiel für den Kaffeetisch The Yatzy" at bounding box center [668, 120] width 206 height 47
drag, startPoint x: 611, startPoint y: 120, endPoint x: 569, endPoint y: 107, distance: 43.8
click at [571, 108] on span "Personalisiertes Spiel für den Kaffeetisch The Yatzy" at bounding box center [668, 120] width 206 height 47
click at [568, 104] on span "Personalisiertes Spiel für den Kaffeetisch The Yatzy" at bounding box center [668, 120] width 206 height 47
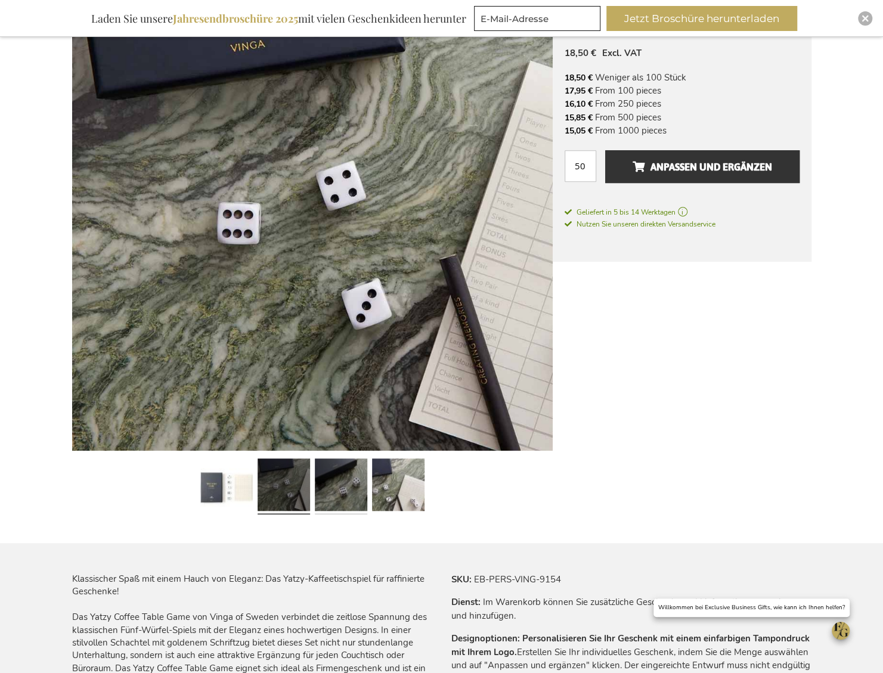
scroll to position [418, 0]
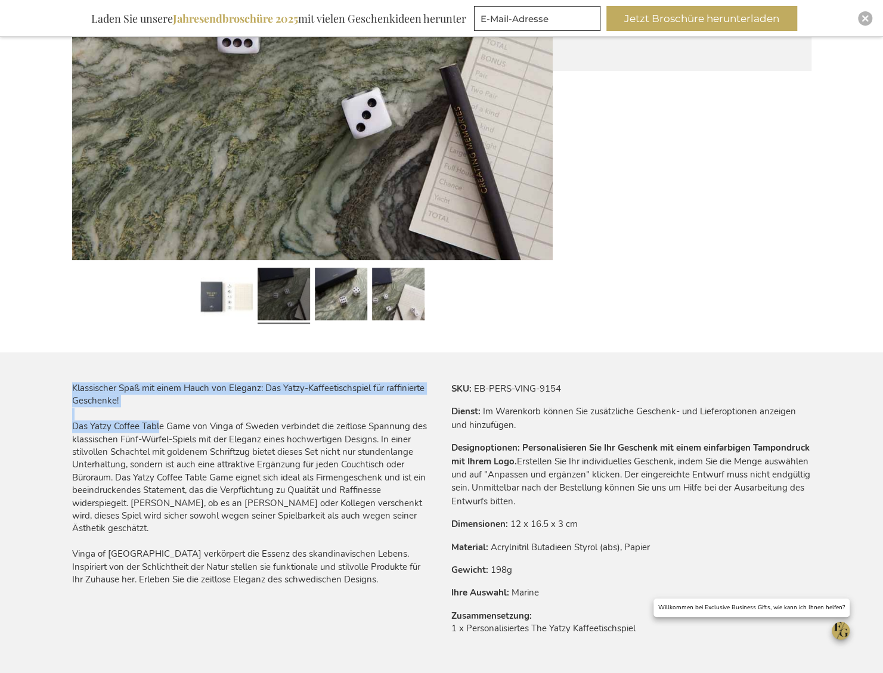
drag, startPoint x: 70, startPoint y: 426, endPoint x: 155, endPoint y: 426, distance: 85.3
click at [155, 426] on main "Zum Ende der Bildgalerie springen Zum Anfang der Bildgalerie springen Personali…" at bounding box center [442, 565] width 759 height 1573
drag, startPoint x: 155, startPoint y: 426, endPoint x: 177, endPoint y: 430, distance: 21.8
click at [177, 431] on div "Klassischer Spaß mit einem Hauch von Eleganz: Das Yatzy-Kaffeetischspiel für ra…" at bounding box center [252, 484] width 360 height 205
drag, startPoint x: 190, startPoint y: 425, endPoint x: 72, endPoint y: 423, distance: 118.1
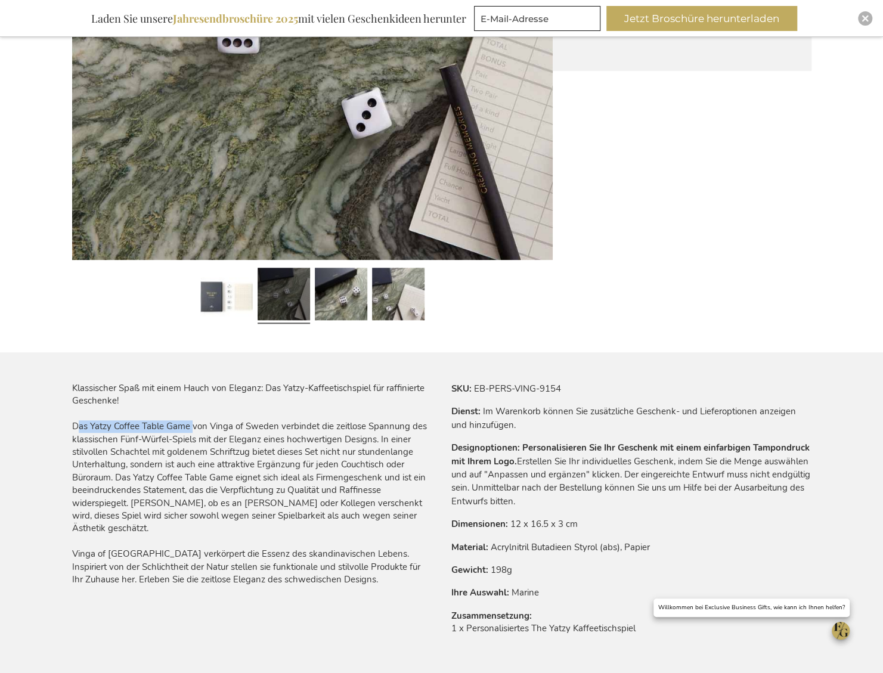
click at [72, 423] on div "Klassischer Spaß mit einem Hauch von Eleganz: Das Yatzy-Kaffeetischspiel für ra…" at bounding box center [252, 484] width 360 height 205
copy div "Das Yatzy Coffee Table Game"
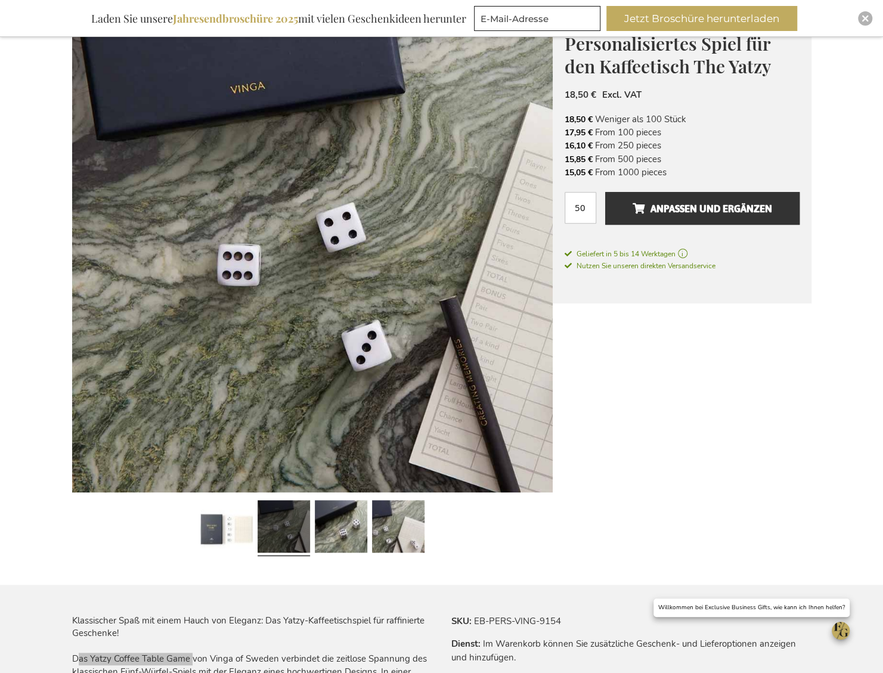
scroll to position [179, 0]
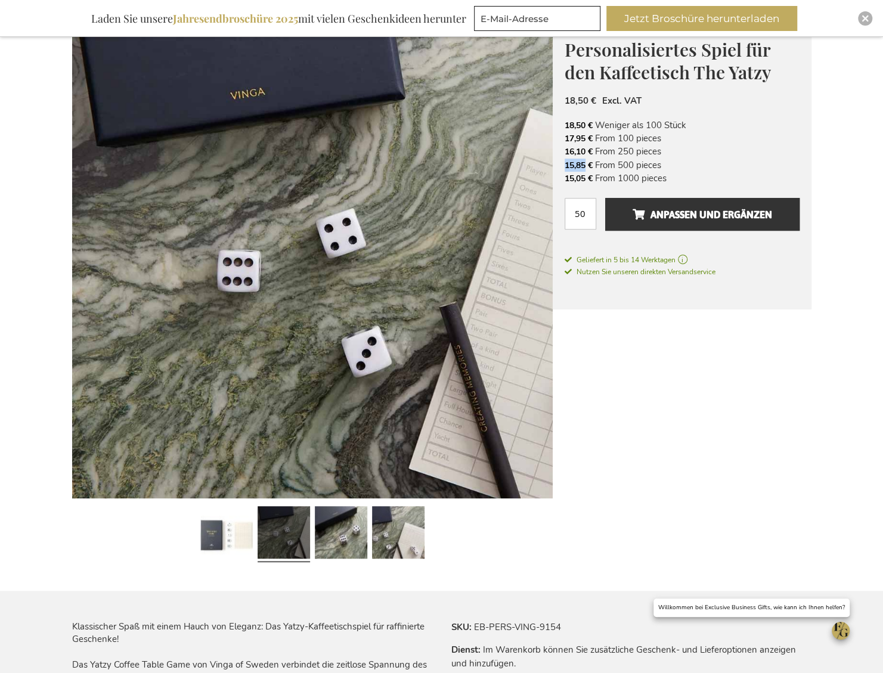
drag, startPoint x: 566, startPoint y: 166, endPoint x: 584, endPoint y: 168, distance: 17.9
click at [584, 168] on span "15,85 €" at bounding box center [579, 165] width 28 height 11
drag, startPoint x: 620, startPoint y: 549, endPoint x: 600, endPoint y: 548, distance: 20.3
click at [254, 537] on div at bounding box center [312, 535] width 481 height 66
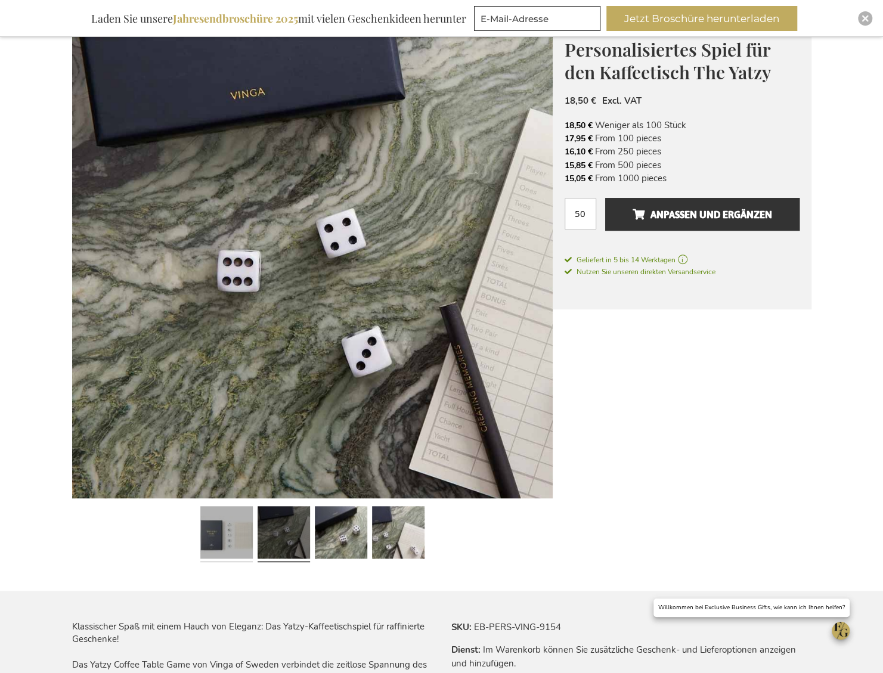
click at [239, 535] on link at bounding box center [226, 535] width 52 height 66
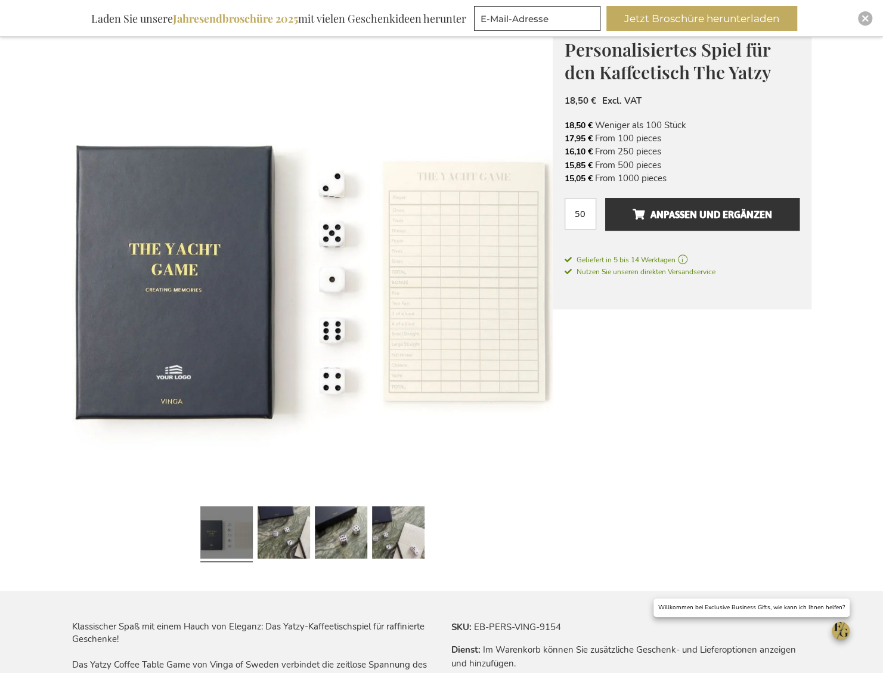
click at [487, 94] on img at bounding box center [312, 258] width 481 height 481
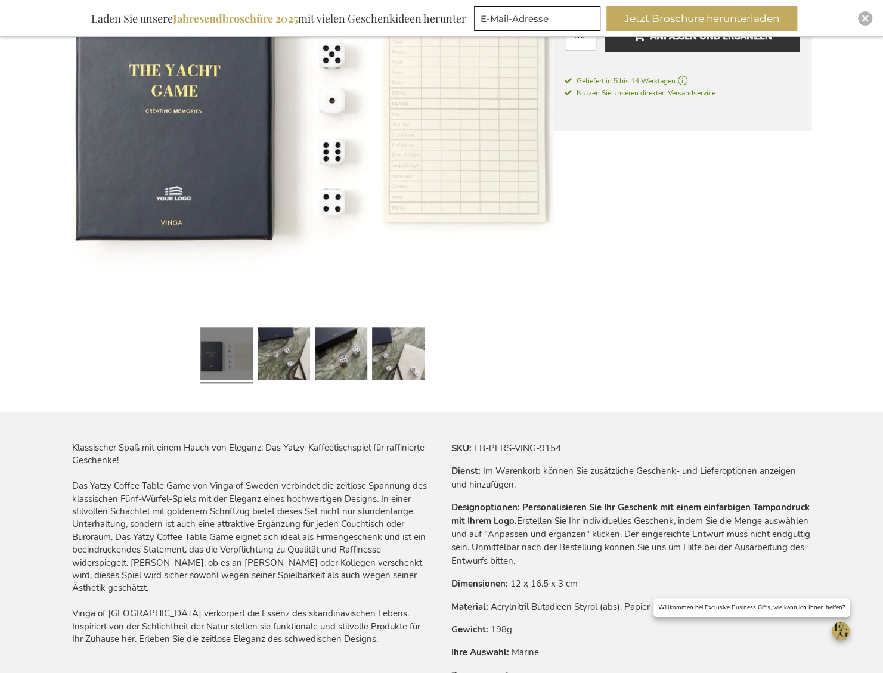
click at [617, 417] on div "Zum Ende der Bildgalerie springen Zum Anfang der Bildgalerie springen Personali…" at bounding box center [442, 625] width 740 height 1573
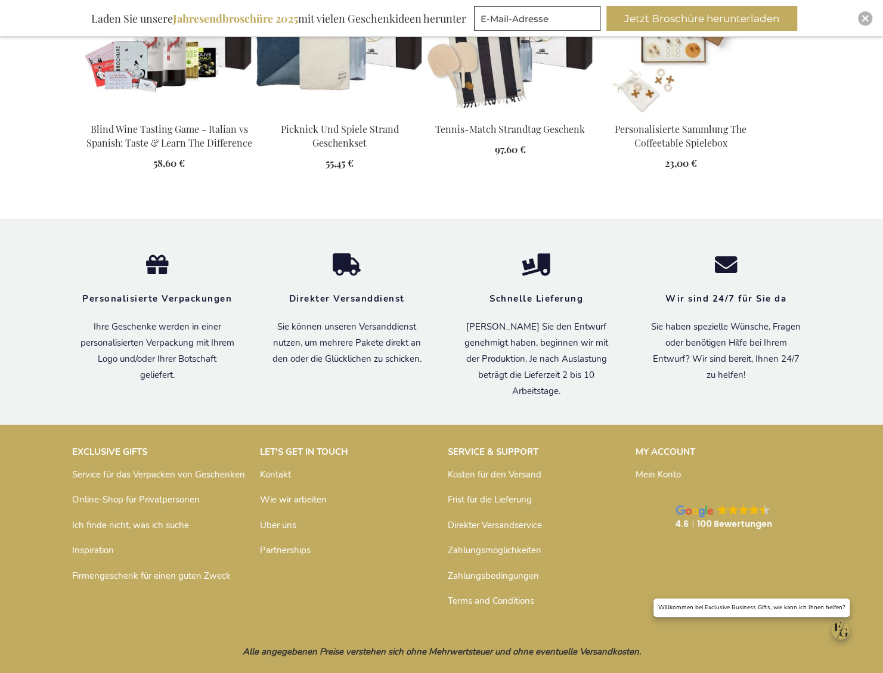
scroll to position [1551, 0]
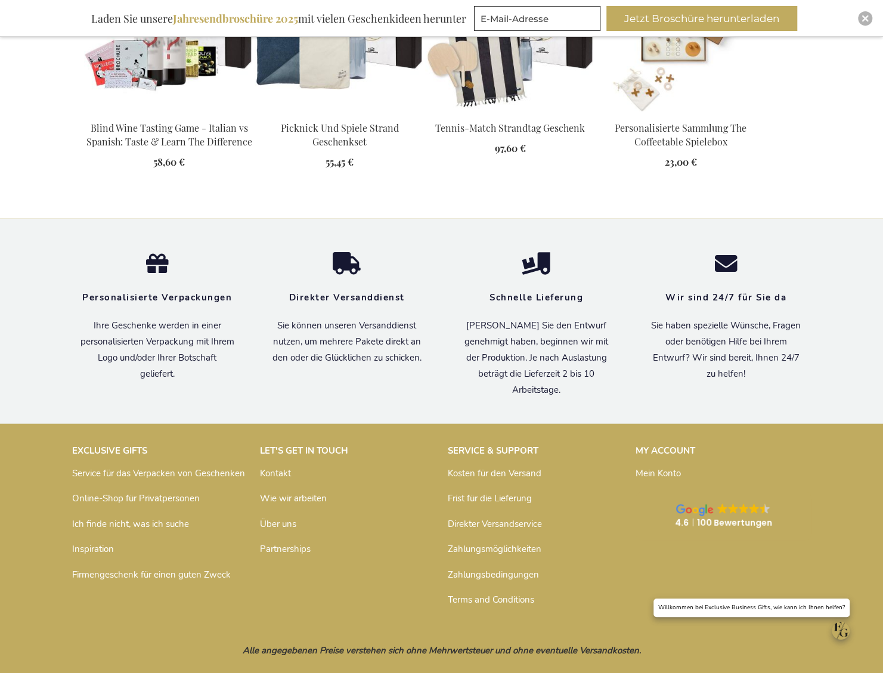
click at [246, 387] on div "Personalisierte Verpackungen Ihre Geschenke werden in einer personalisierten Ve…" at bounding box center [158, 321] width 190 height 136
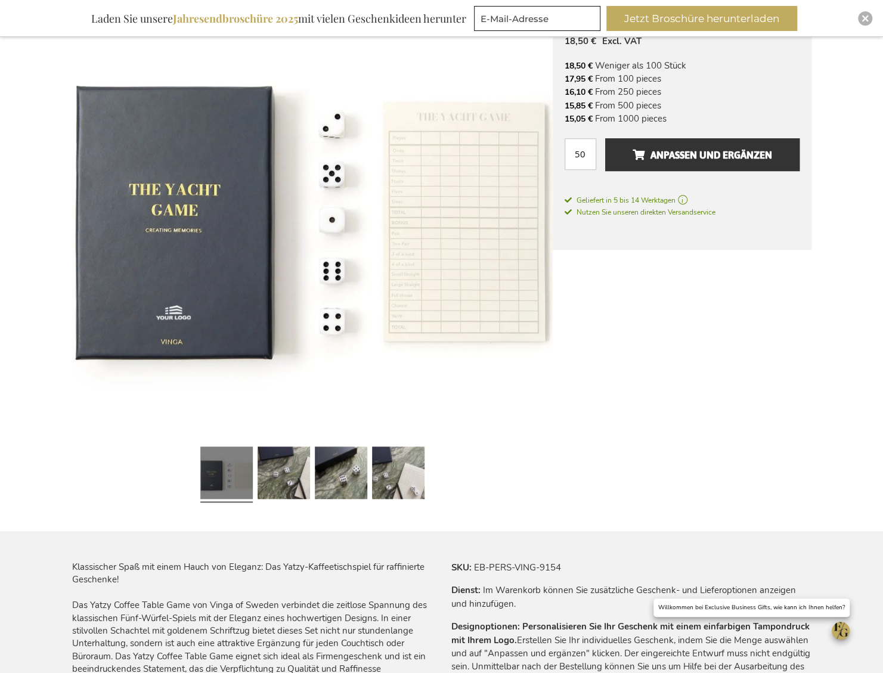
scroll to position [537, 0]
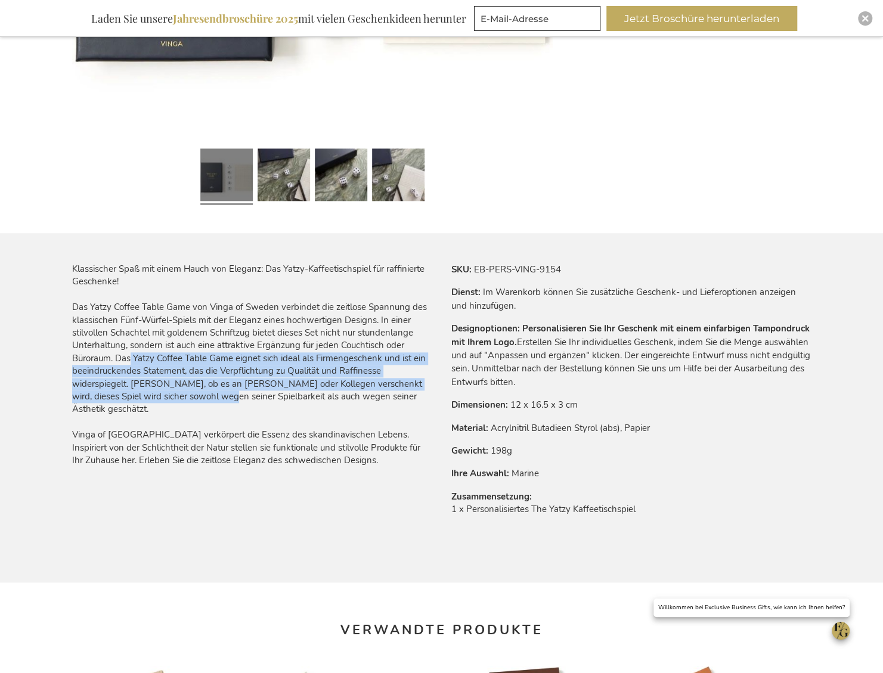
drag, startPoint x: 137, startPoint y: 364, endPoint x: 205, endPoint y: 403, distance: 77.5
click at [205, 403] on div "Klassischer Spaß mit einem Hauch von Eleganz: Das Yatzy-Kaffeetischspiel für ra…" at bounding box center [252, 365] width 360 height 205
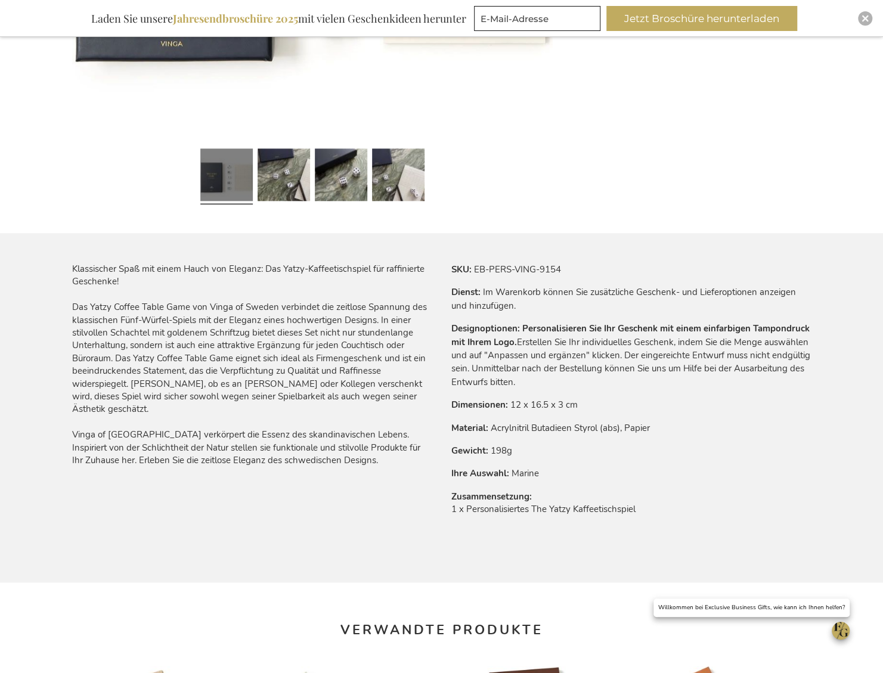
click at [237, 410] on div "Klassischer Spaß mit einem Hauch von Eleganz: Das Yatzy-Kaffeetischspiel für ra…" at bounding box center [252, 365] width 360 height 205
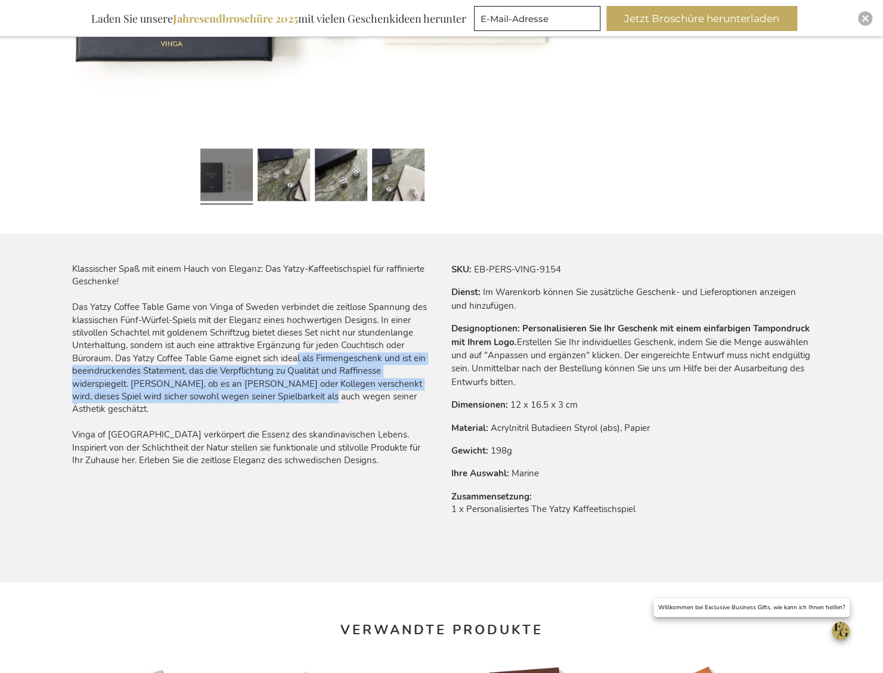
drag, startPoint x: 311, startPoint y: 397, endPoint x: 293, endPoint y: 359, distance: 42.2
click at [293, 359] on div "Klassischer Spaß mit einem Hauch von Eleganz: Das Yatzy-Kaffeetischspiel für ra…" at bounding box center [252, 365] width 360 height 205
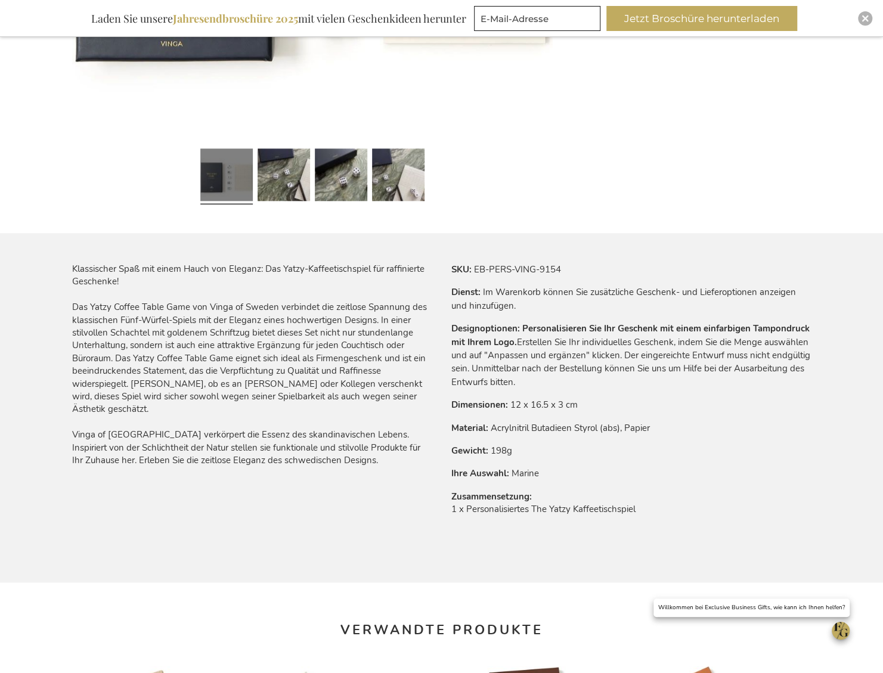
click at [198, 353] on div "Klassischer Spaß mit einem Hauch von Eleganz: Das Yatzy-Kaffeetischspiel für ra…" at bounding box center [252, 365] width 360 height 205
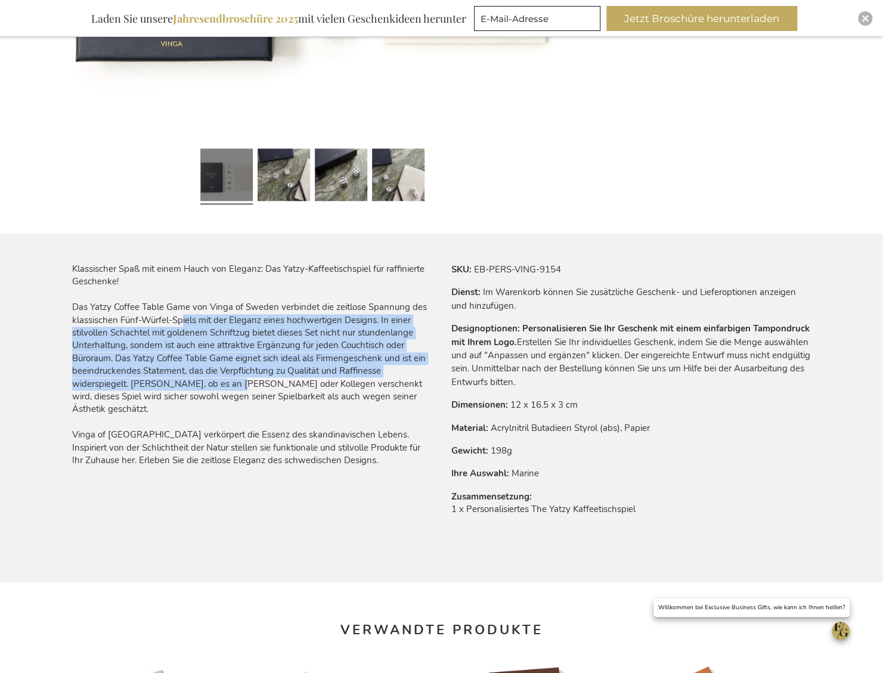
drag, startPoint x: 180, startPoint y: 325, endPoint x: 231, endPoint y: 387, distance: 80.9
click at [231, 387] on div "Klassischer Spaß mit einem Hauch von Eleganz: Das Yatzy-Kaffeetischspiel für ra…" at bounding box center [252, 365] width 360 height 205
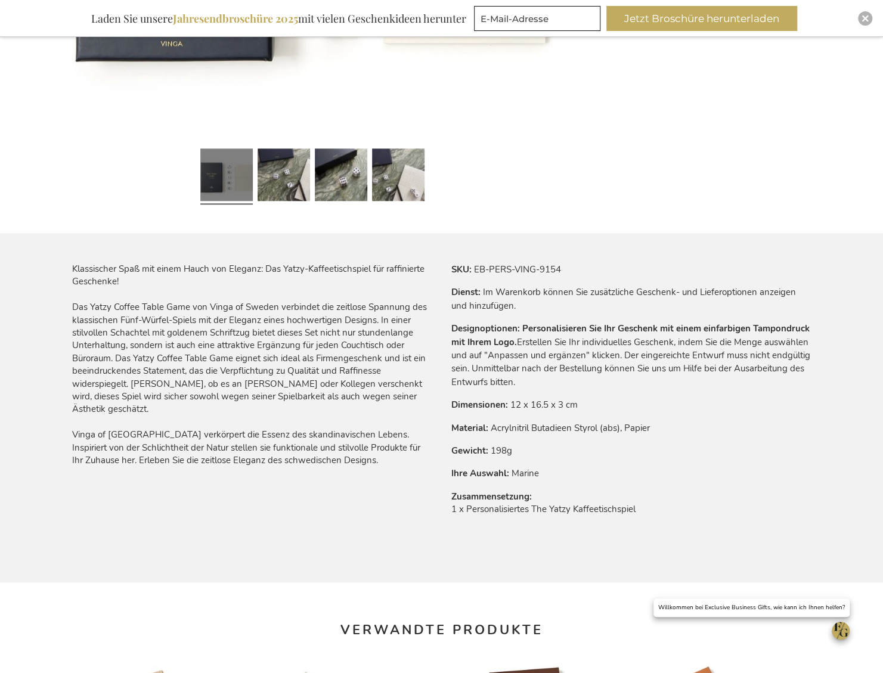
click at [229, 407] on div "Klassischer Spaß mit einem Hauch von Eleganz: Das Yatzy-Kaffeetischspiel für ra…" at bounding box center [252, 365] width 360 height 205
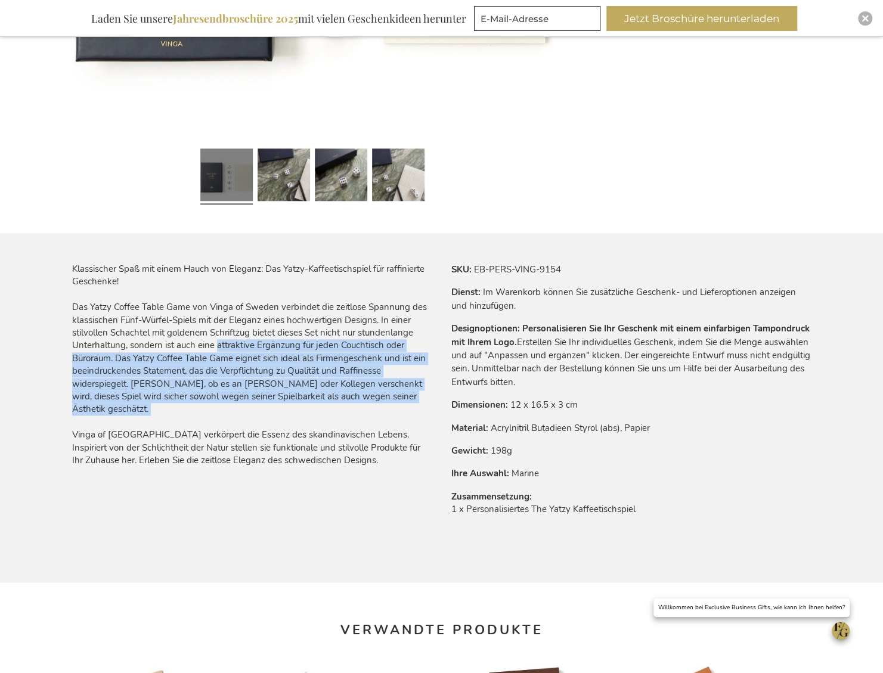
drag, startPoint x: 255, startPoint y: 405, endPoint x: 212, endPoint y: 341, distance: 77.4
click at [212, 341] on div "Klassischer Spaß mit einem Hauch von Eleganz: Das Yatzy-Kaffeetischspiel für ra…" at bounding box center [252, 365] width 360 height 205
drag, startPoint x: 212, startPoint y: 341, endPoint x: 194, endPoint y: 355, distance: 23.3
click at [194, 355] on div "Klassischer Spaß mit einem Hauch von Eleganz: Das Yatzy-Kaffeetischspiel für ra…" at bounding box center [252, 365] width 360 height 205
click at [330, 398] on div "Klassischer Spaß mit einem Hauch von Eleganz: Das Yatzy-Kaffeetischspiel für ra…" at bounding box center [252, 365] width 360 height 205
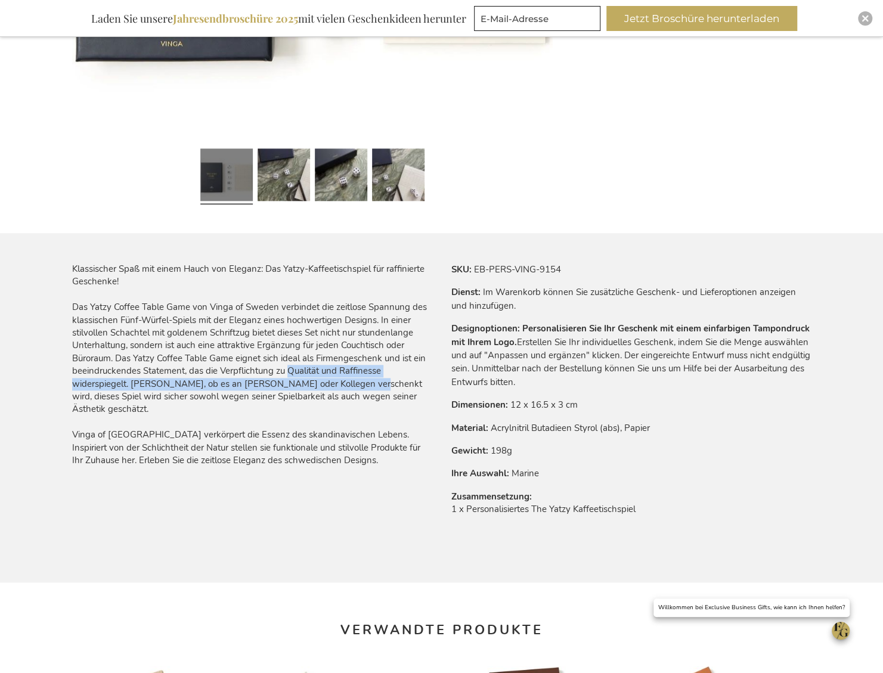
drag, startPoint x: 353, startPoint y: 389, endPoint x: 283, endPoint y: 375, distance: 71.8
click at [283, 375] on div "Klassischer Spaß mit einem Hauch von Eleganz: Das Yatzy-Kaffeetischspiel für ra…" at bounding box center [252, 365] width 360 height 205
drag, startPoint x: 283, startPoint y: 375, endPoint x: 165, endPoint y: 380, distance: 118.2
click at [165, 380] on div "Klassischer Spaß mit einem Hauch von Eleganz: Das Yatzy-Kaffeetischspiel für ra…" at bounding box center [252, 365] width 360 height 205
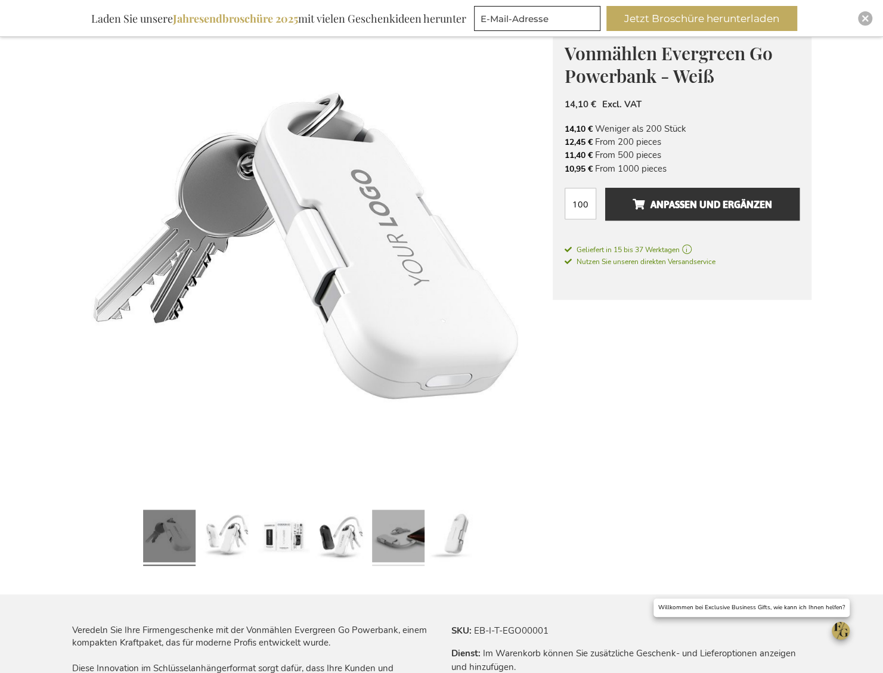
scroll to position [179, 0]
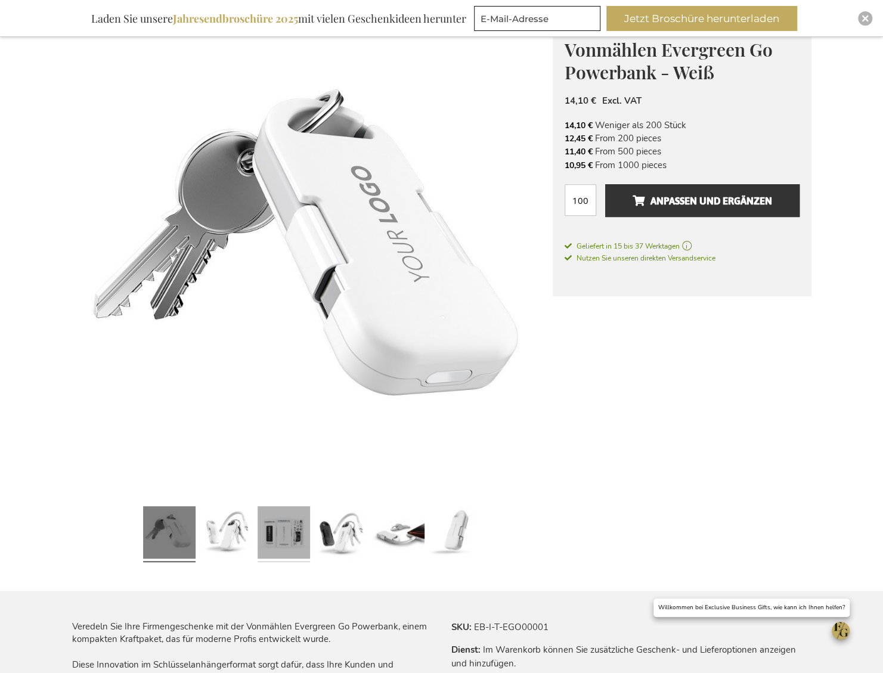
click at [299, 512] on link at bounding box center [284, 535] width 52 height 66
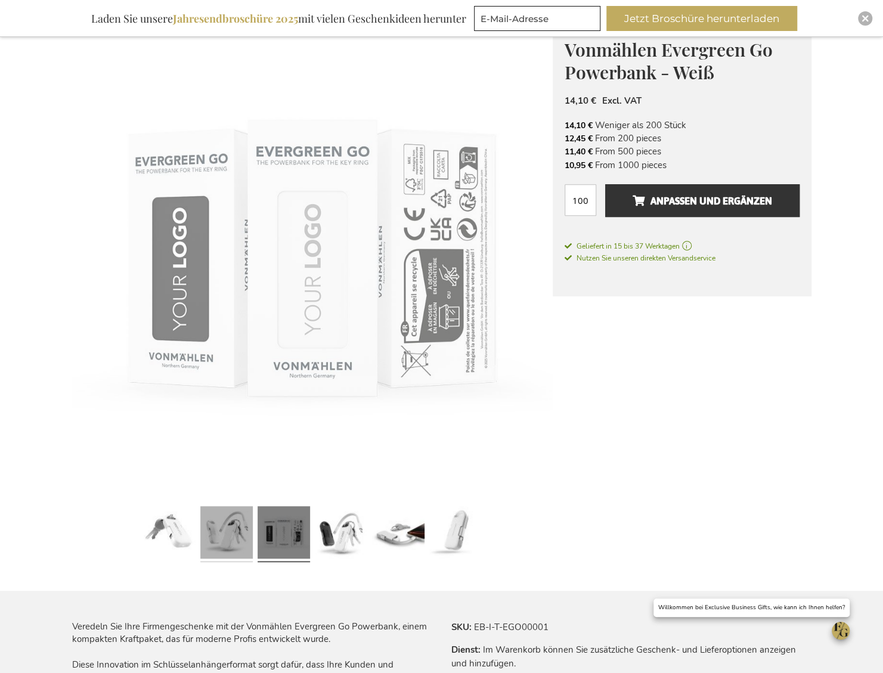
click at [208, 540] on link at bounding box center [226, 535] width 52 height 66
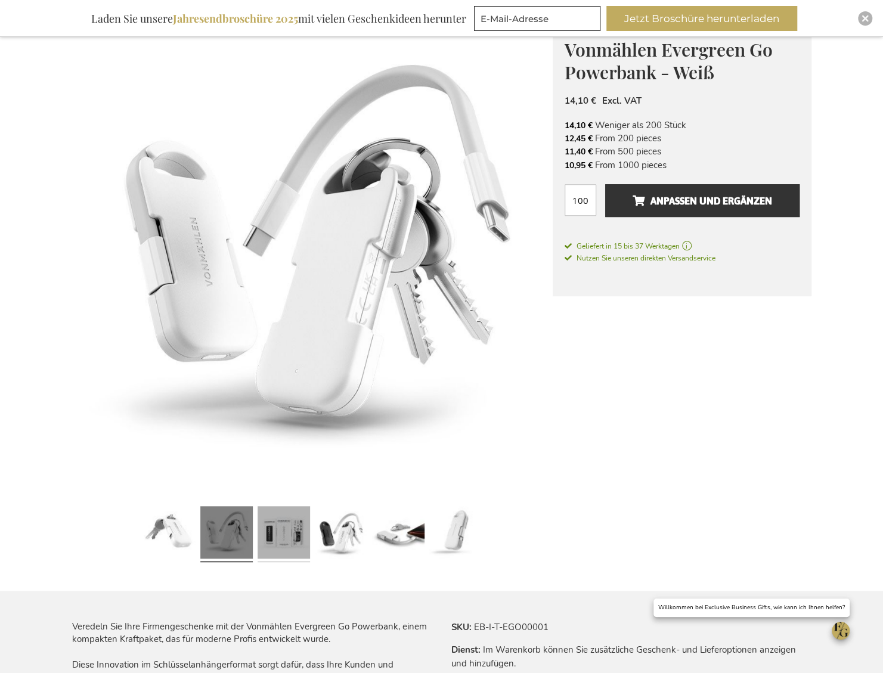
click at [270, 540] on link at bounding box center [284, 535] width 52 height 66
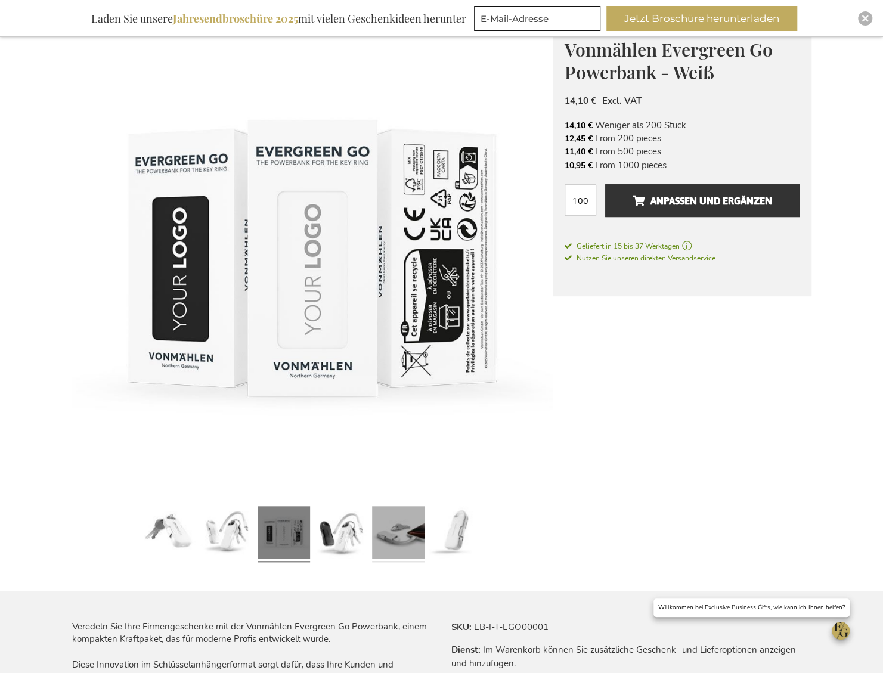
click at [372, 540] on link at bounding box center [398, 535] width 52 height 66
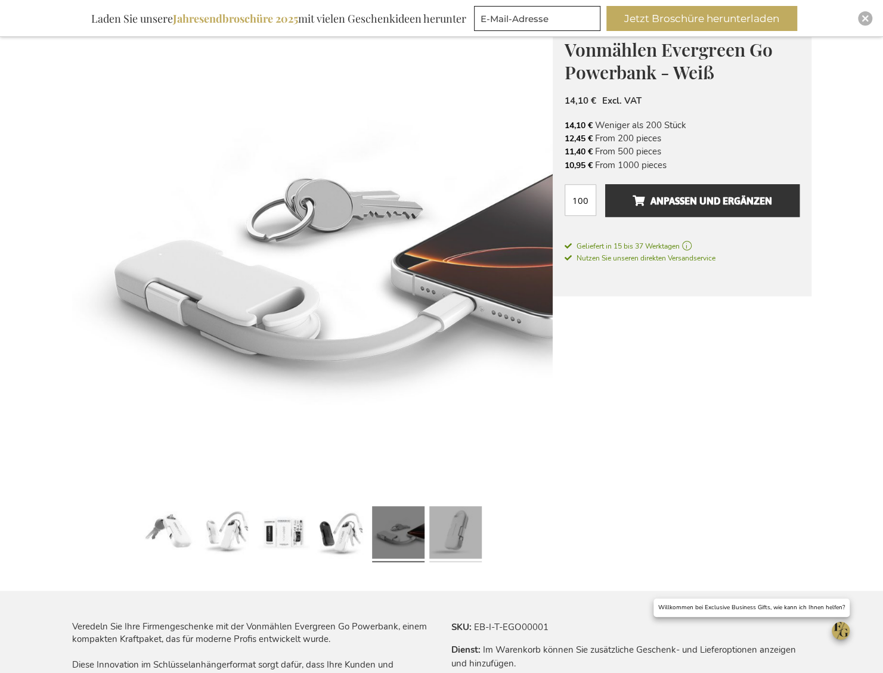
click at [438, 535] on link at bounding box center [455, 535] width 52 height 66
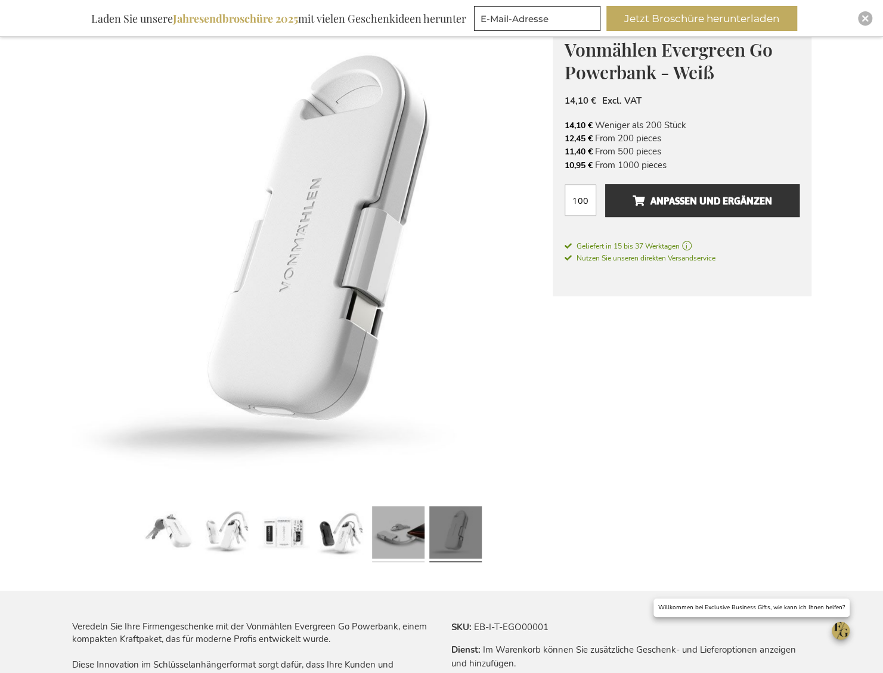
click at [398, 536] on link at bounding box center [398, 535] width 52 height 66
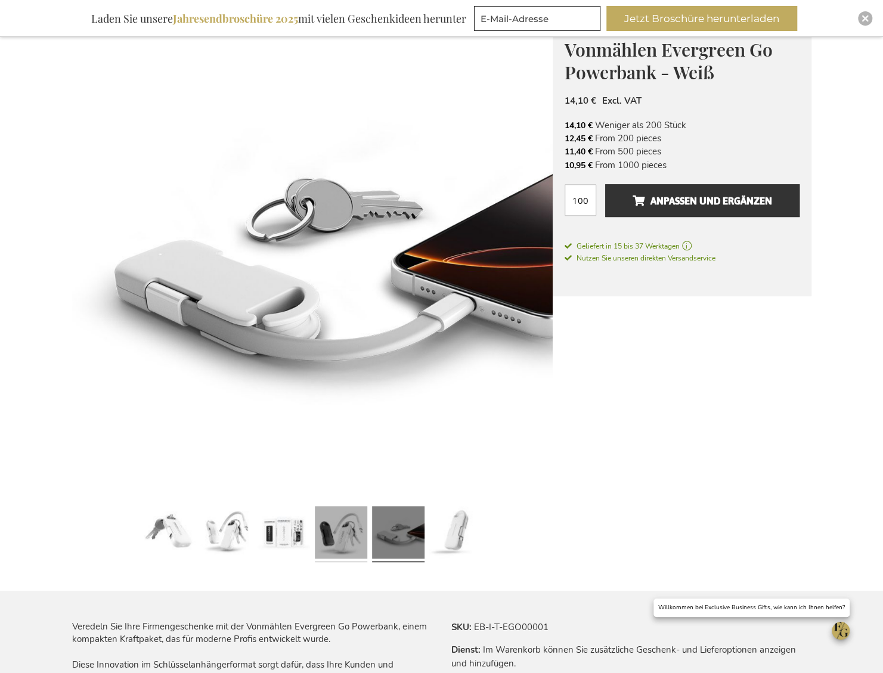
click at [336, 543] on link at bounding box center [341, 535] width 52 height 66
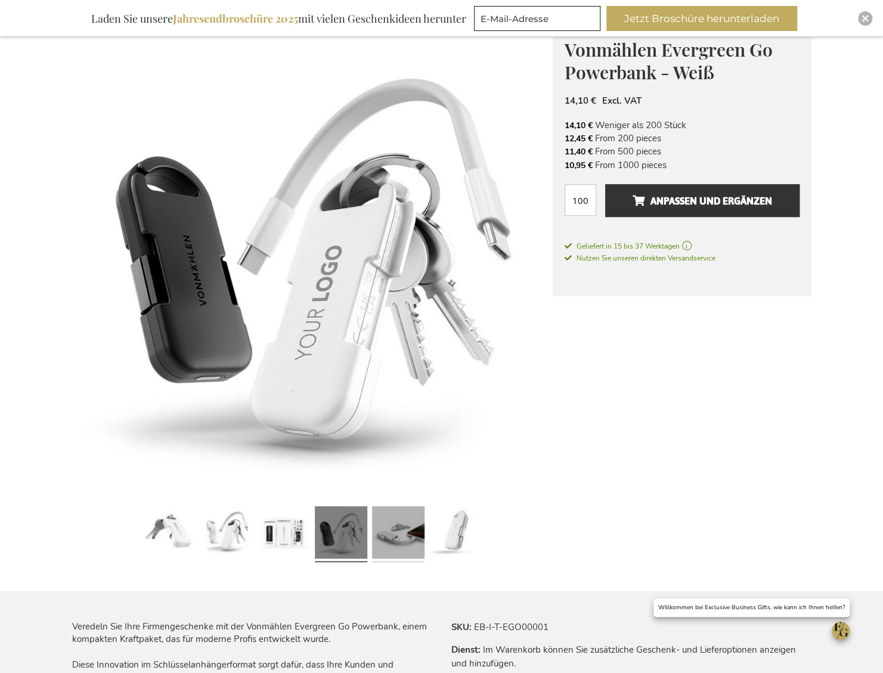
click at [391, 543] on link at bounding box center [398, 535] width 52 height 66
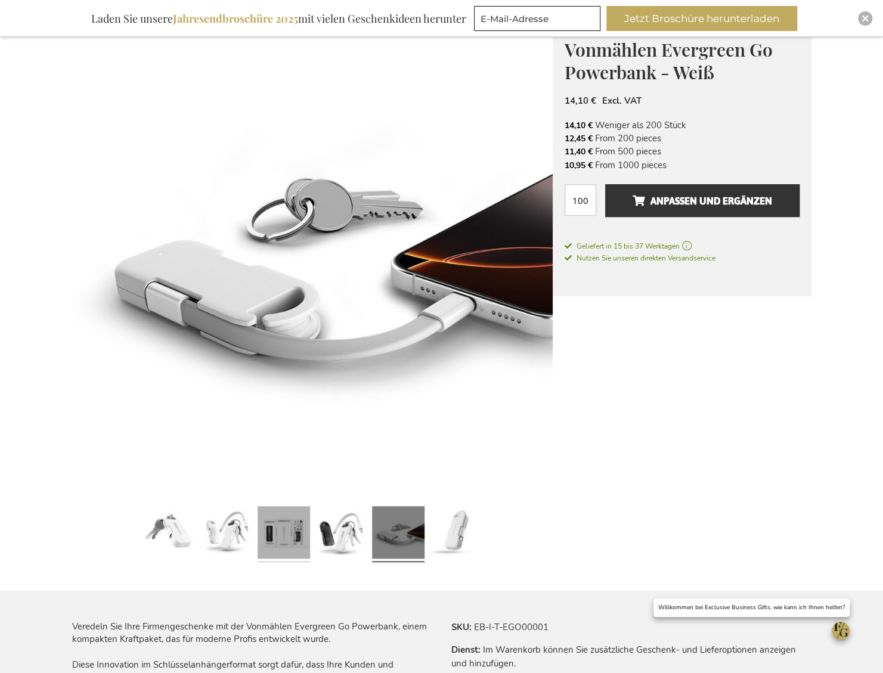
click at [281, 545] on link at bounding box center [284, 535] width 52 height 66
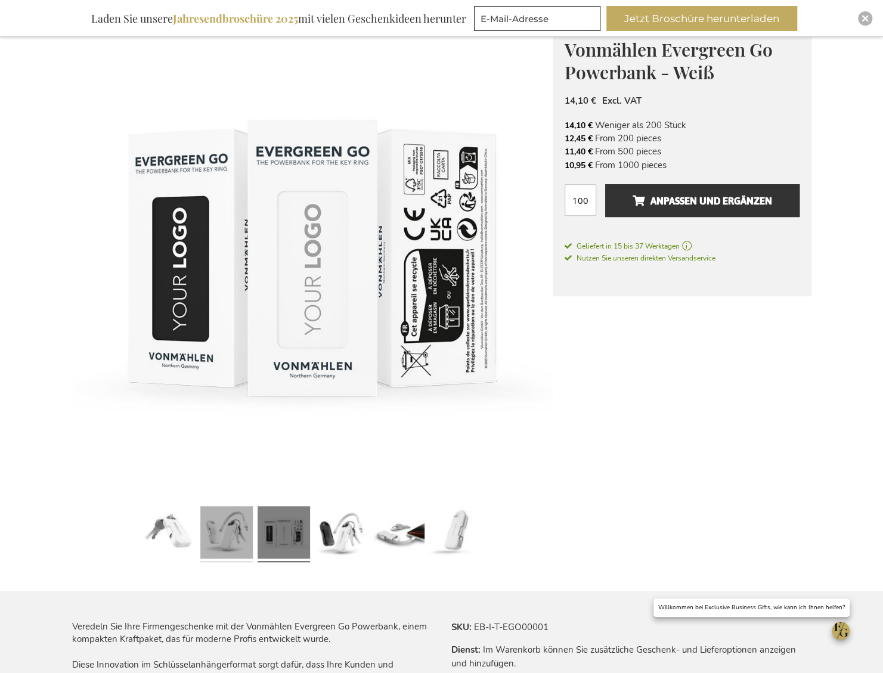
click at [218, 548] on link at bounding box center [226, 535] width 52 height 66
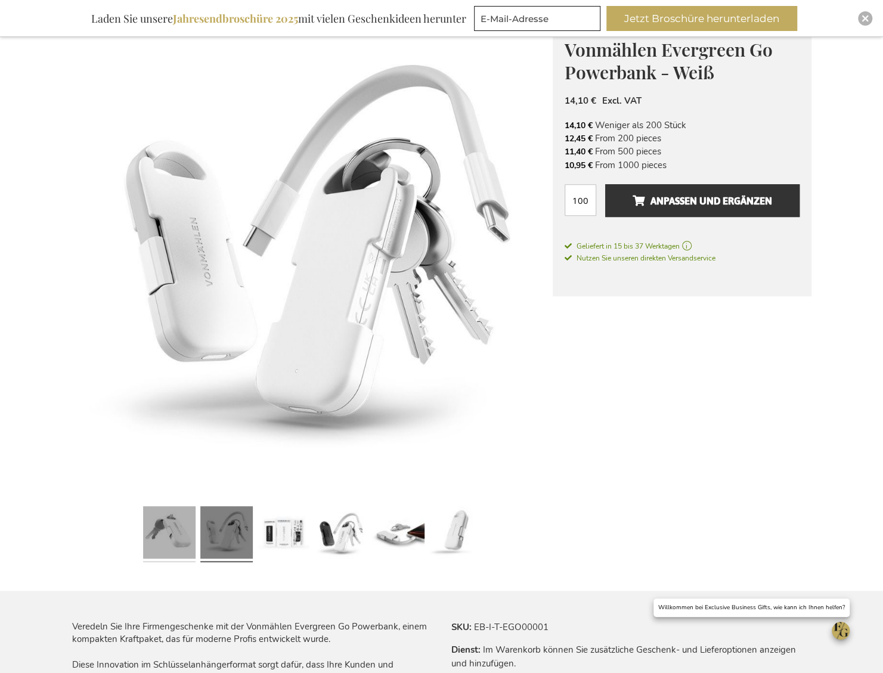
click at [183, 552] on link at bounding box center [169, 535] width 52 height 66
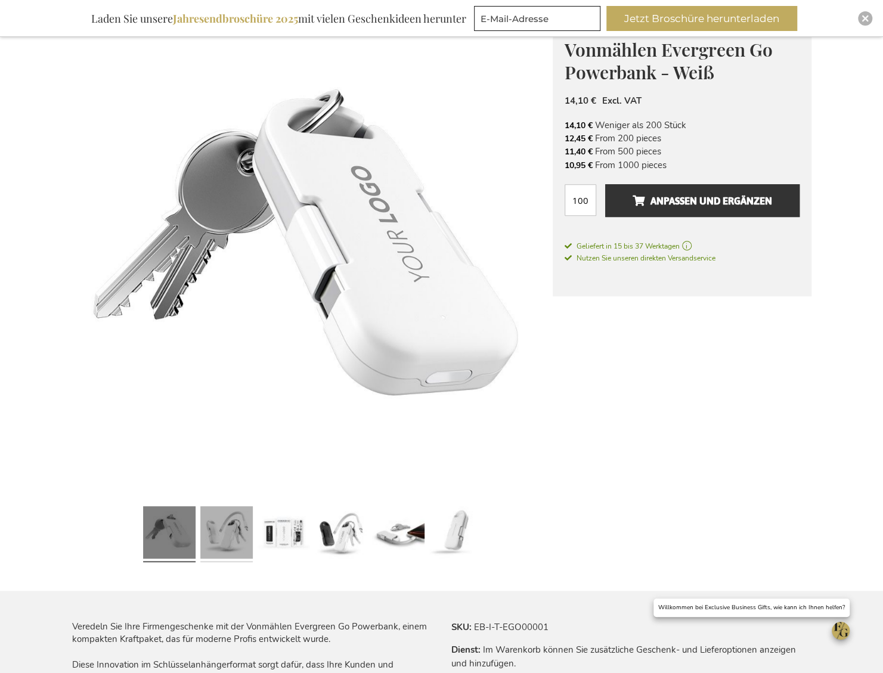
click at [246, 552] on link at bounding box center [226, 535] width 52 height 66
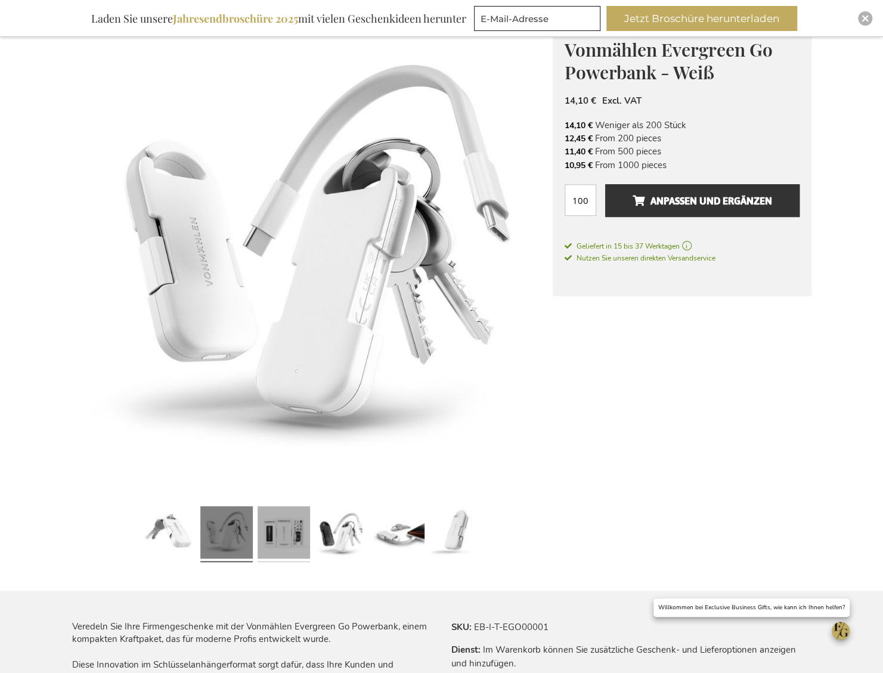
click at [299, 545] on link at bounding box center [284, 535] width 52 height 66
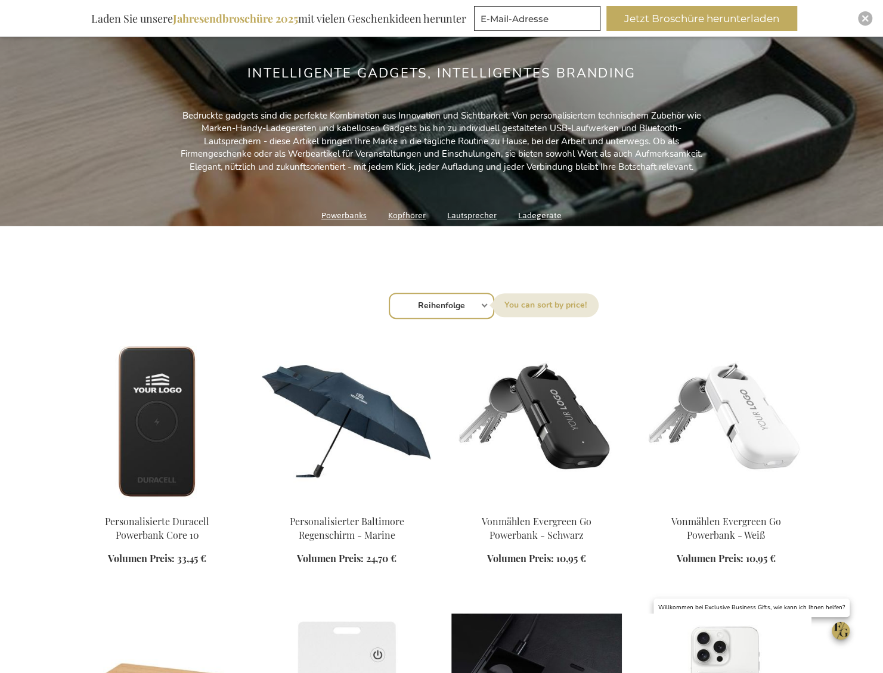
scroll to position [418, 0]
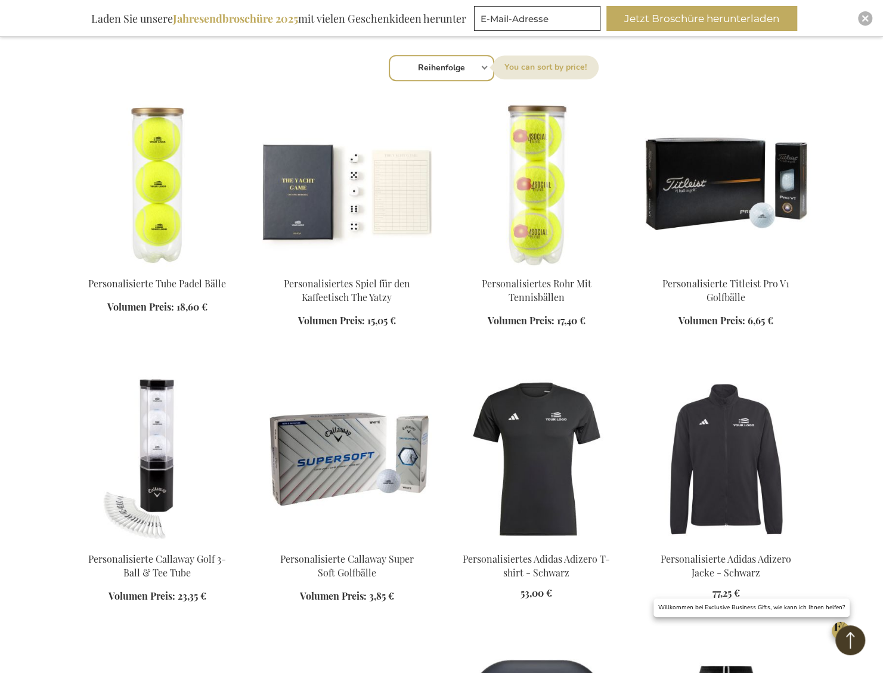
scroll to position [418, 0]
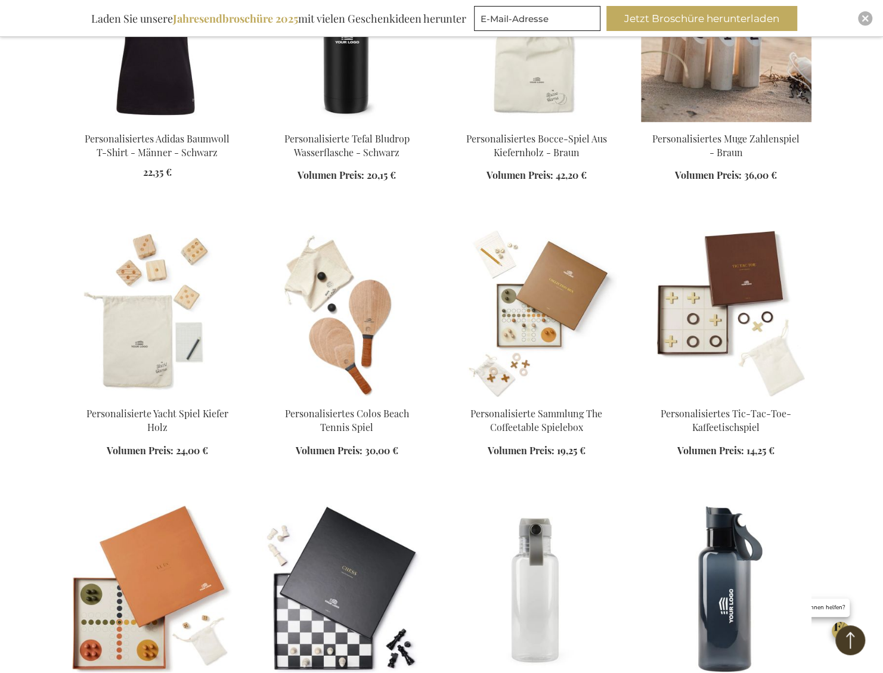
scroll to position [1849, 0]
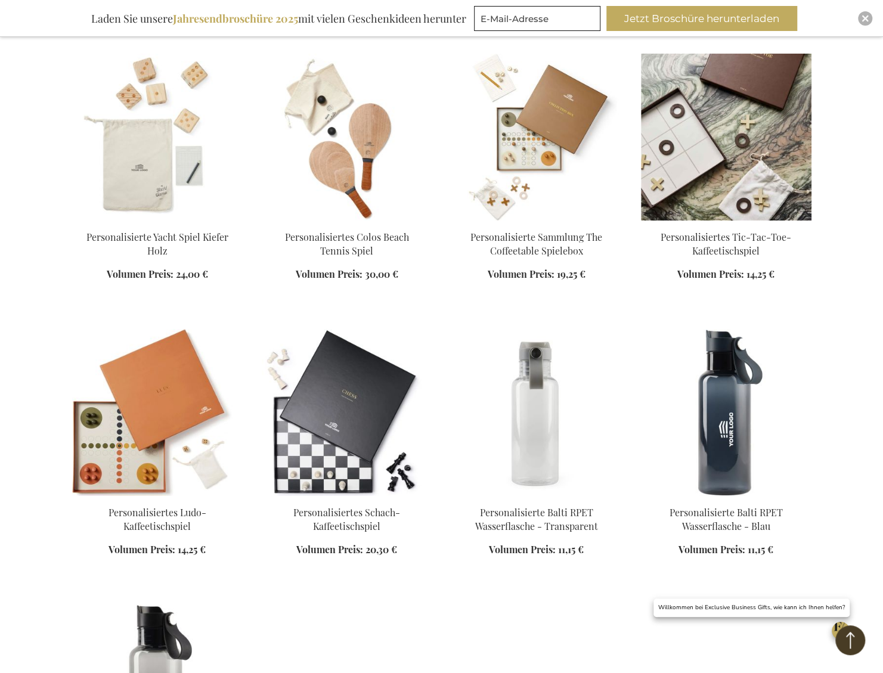
scroll to position [2207, 0]
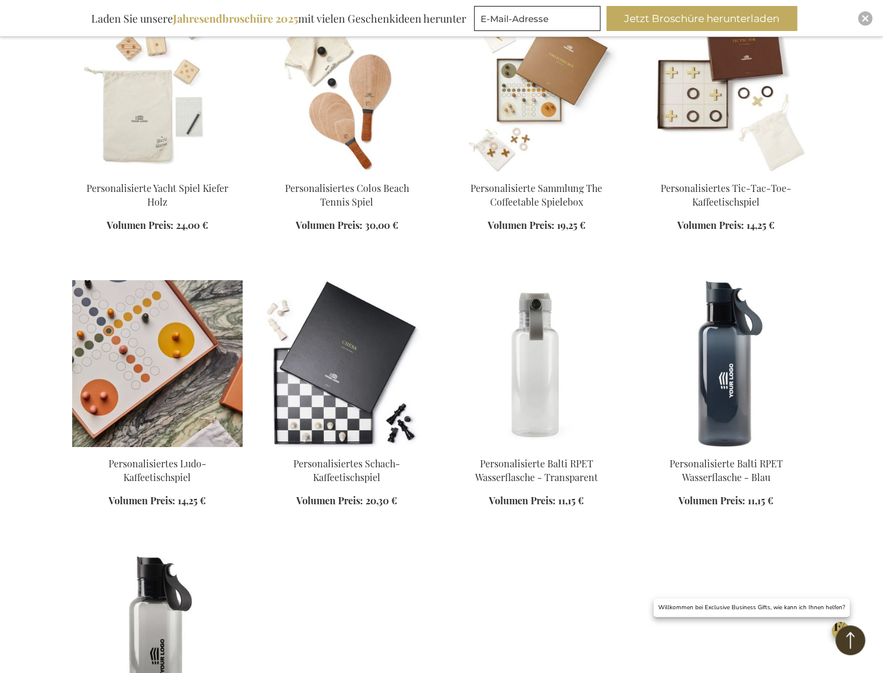
click at [100, 346] on img at bounding box center [157, 363] width 171 height 167
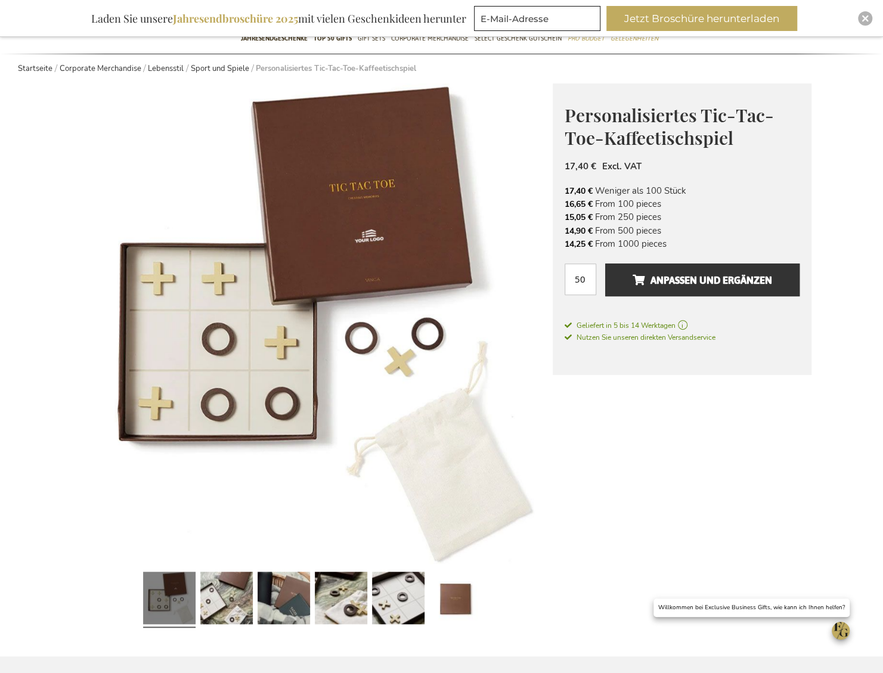
scroll to position [298, 0]
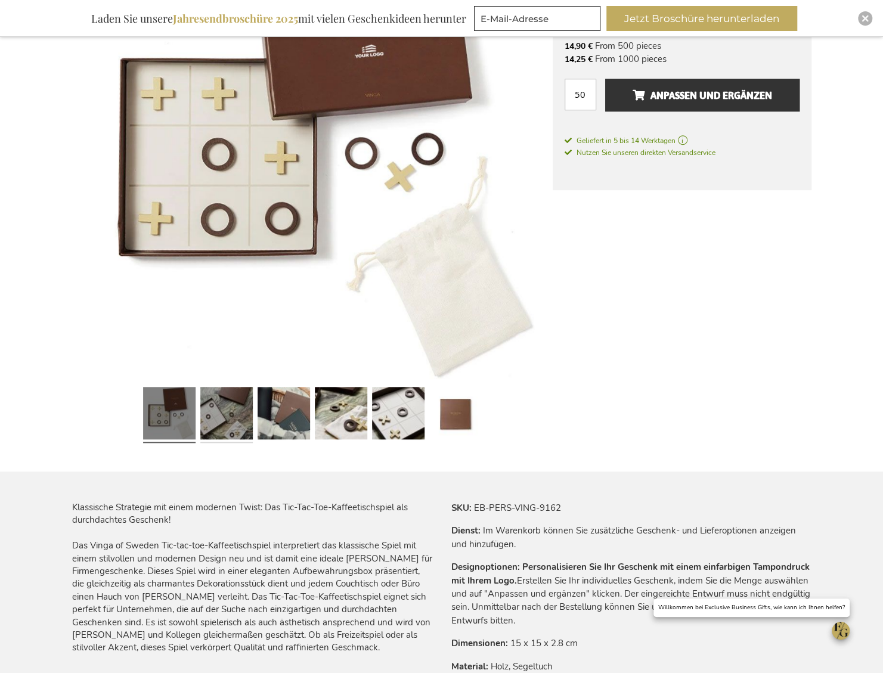
click at [207, 416] on link at bounding box center [226, 415] width 52 height 66
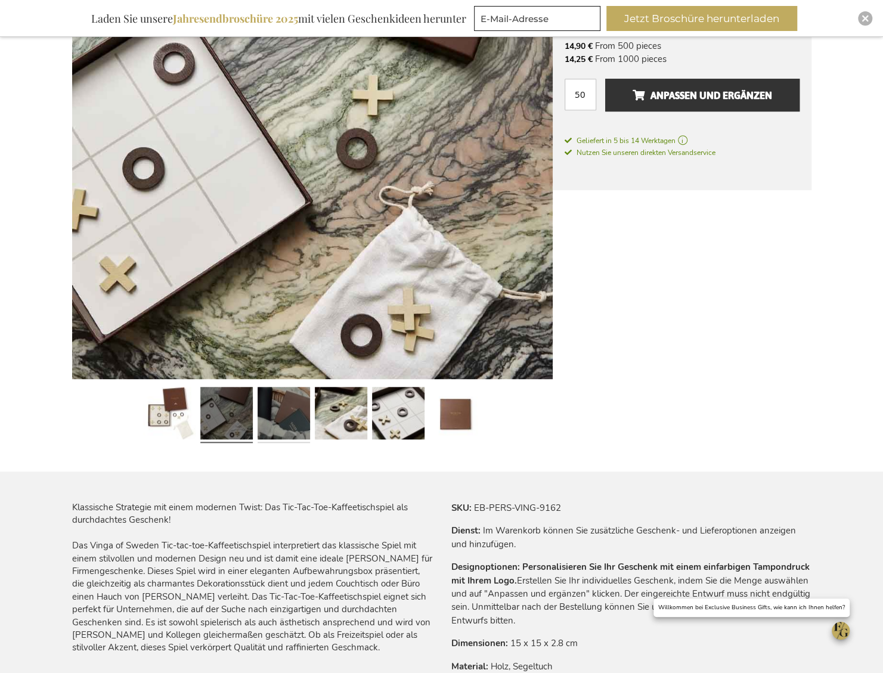
click at [305, 414] on link at bounding box center [284, 415] width 52 height 66
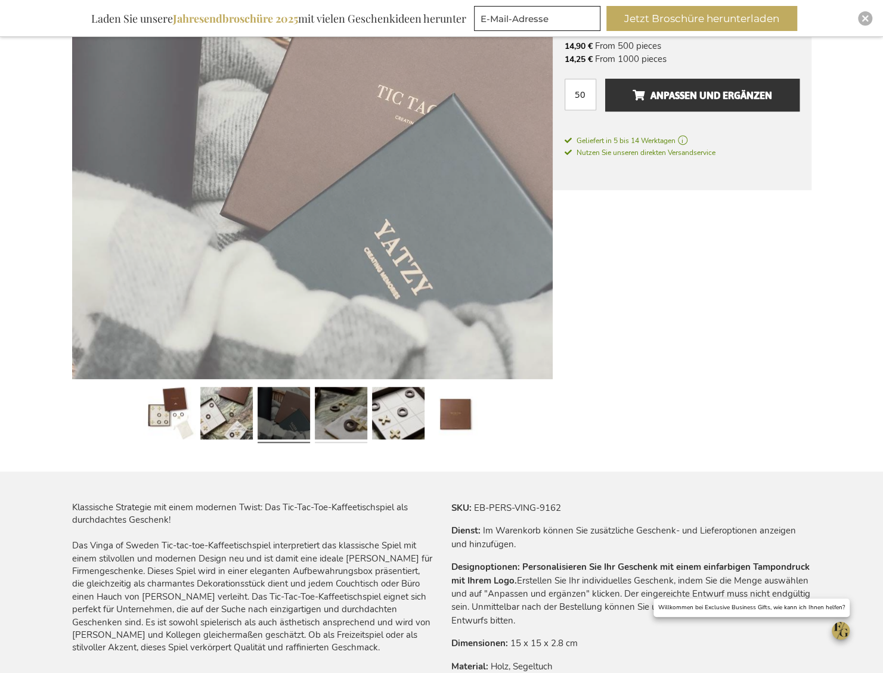
click at [361, 413] on link at bounding box center [341, 415] width 52 height 66
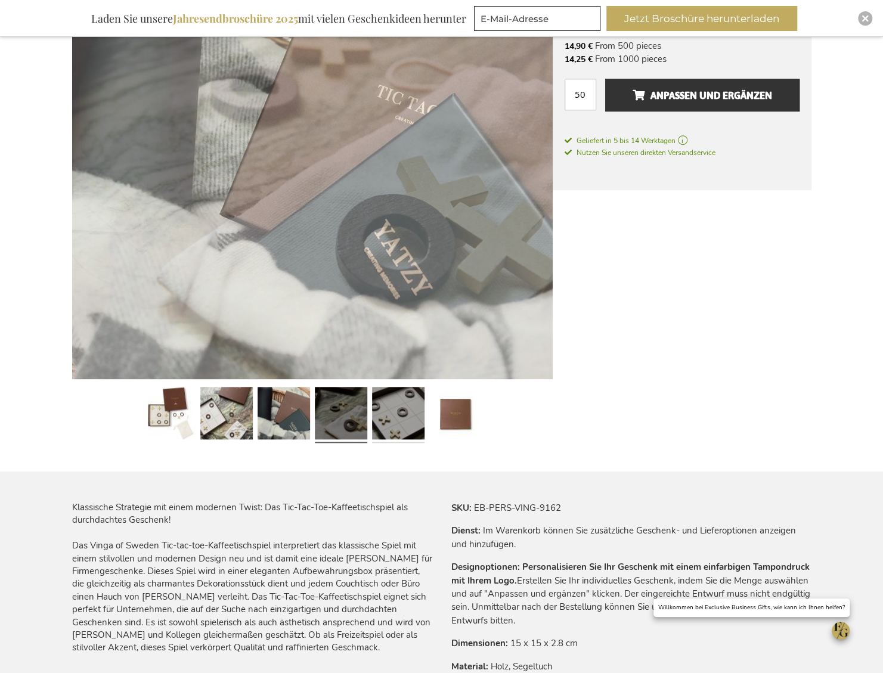
click at [412, 409] on link at bounding box center [398, 415] width 52 height 66
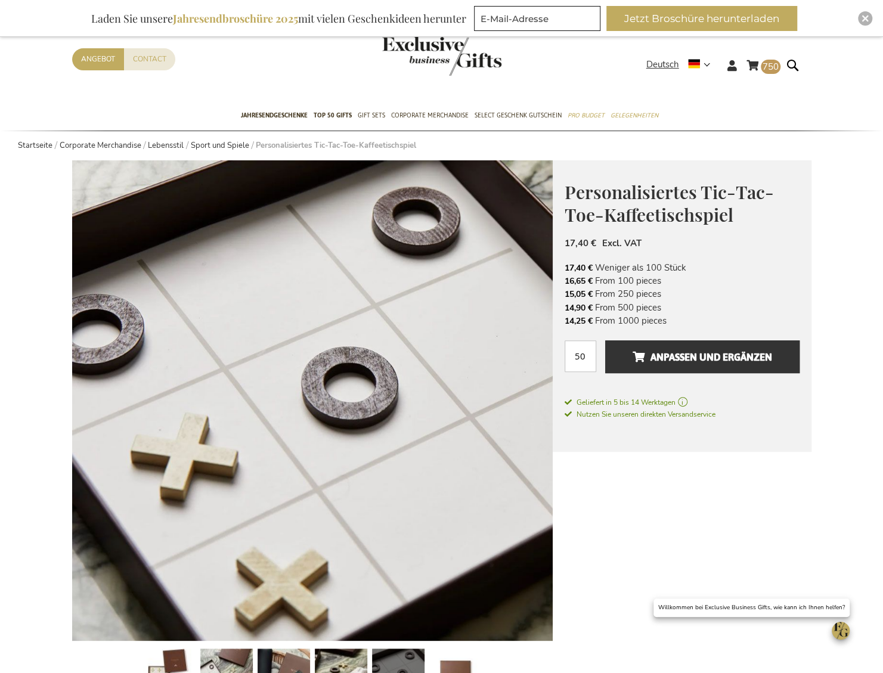
scroll to position [0, 0]
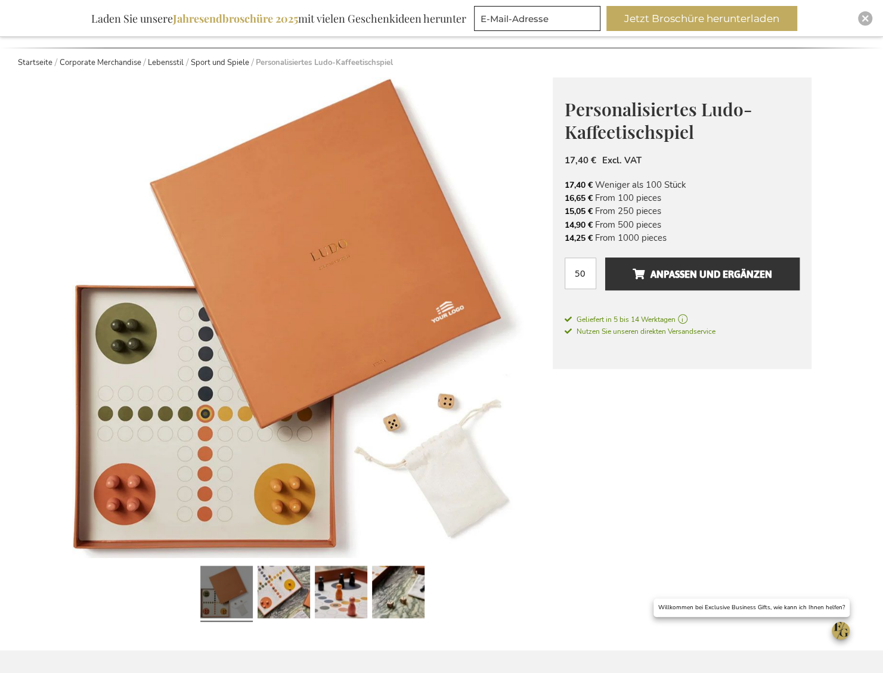
scroll to position [477, 0]
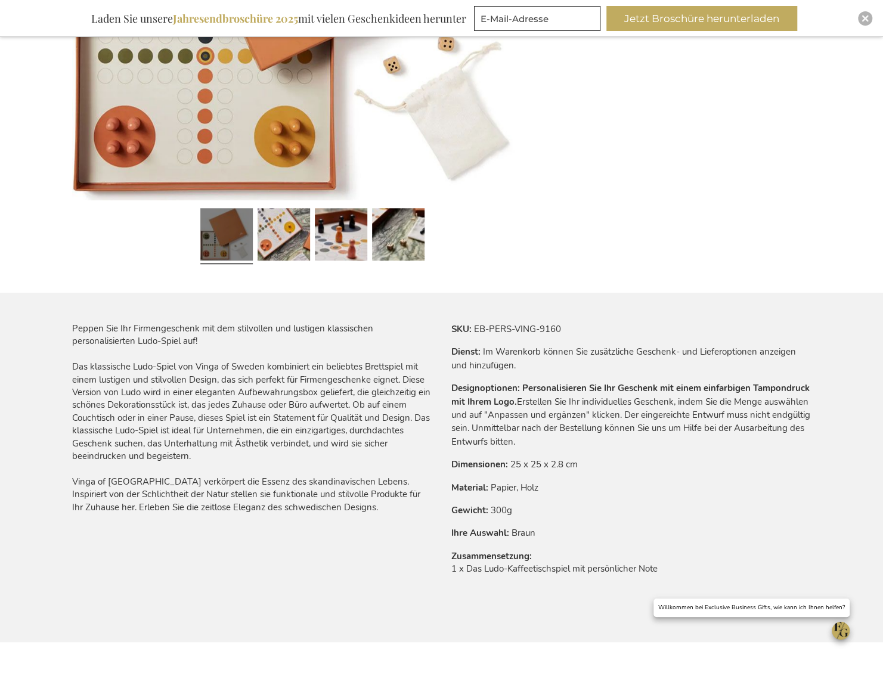
drag, startPoint x: 175, startPoint y: 367, endPoint x: 247, endPoint y: 452, distance: 110.9
click at [247, 452] on div "Peppen Sie Ihr Firmengeschenk mit dem stilvollen und lustigen klassischen perso…" at bounding box center [252, 418] width 360 height 191
click at [250, 450] on div "Peppen Sie Ihr Firmengeschenk mit dem stilvollen und lustigen klassischen perso…" at bounding box center [252, 418] width 360 height 191
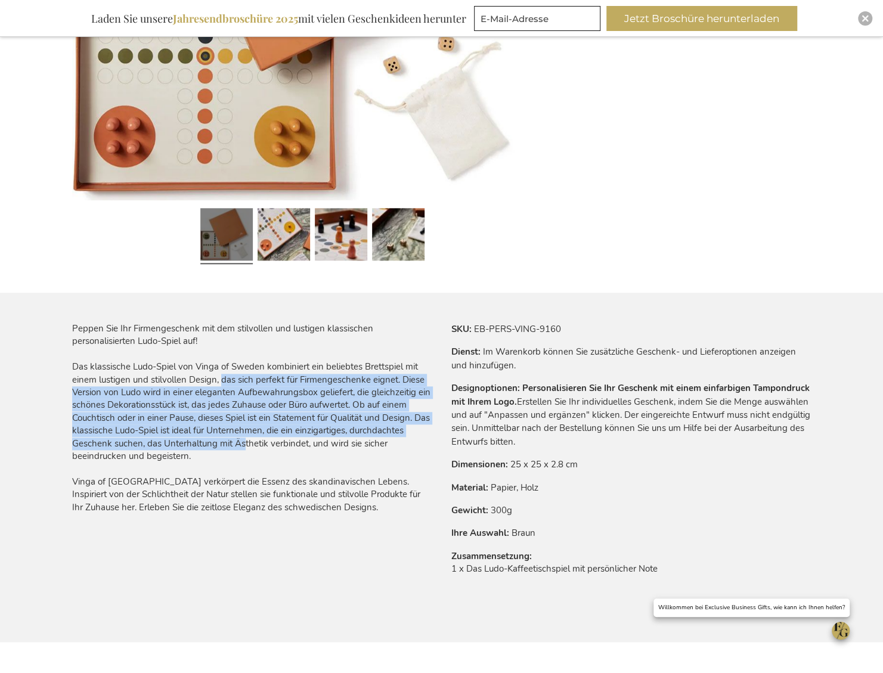
drag, startPoint x: 237, startPoint y: 443, endPoint x: 220, endPoint y: 378, distance: 67.4
click at [220, 378] on div "Peppen Sie Ihr Firmengeschenk mit dem stilvollen und lustigen klassischen perso…" at bounding box center [252, 418] width 360 height 191
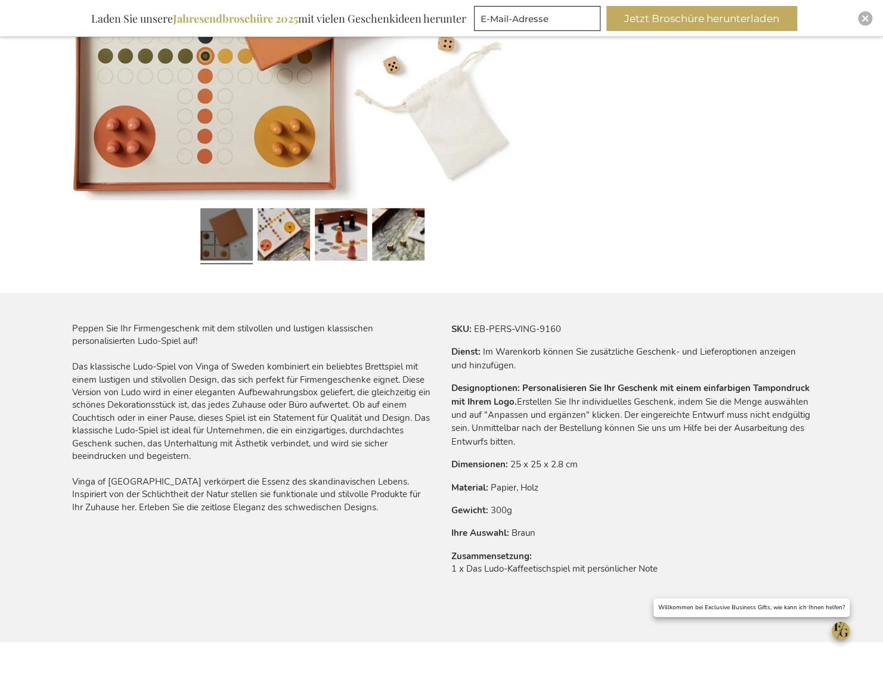
click at [177, 372] on div "Peppen Sie Ihr Firmengeschenk mit dem stilvollen und lustigen klassischen perso…" at bounding box center [252, 418] width 360 height 191
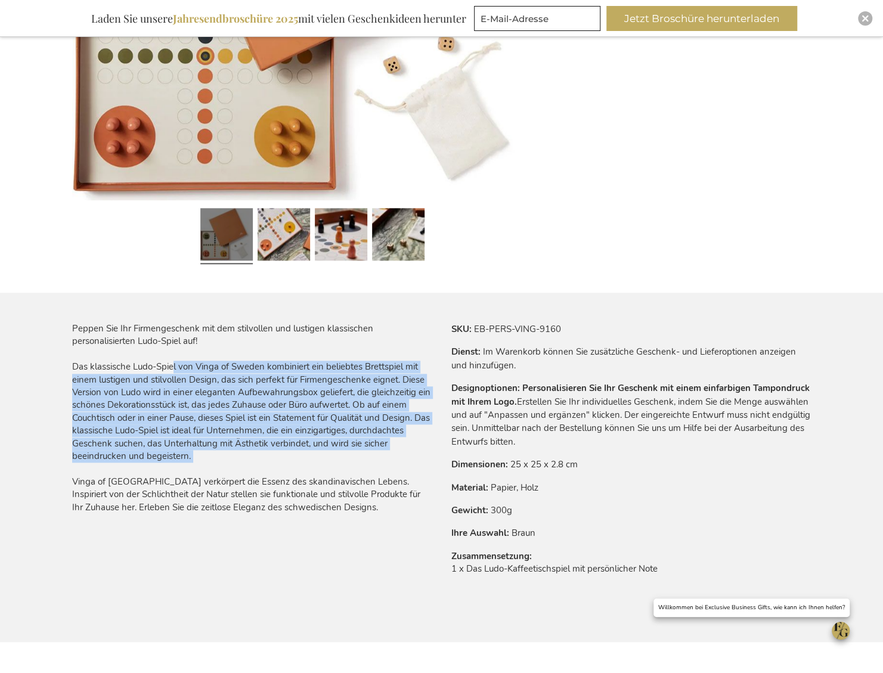
drag, startPoint x: 169, startPoint y: 364, endPoint x: 215, endPoint y: 471, distance: 116.0
click at [215, 471] on div "Peppen Sie Ihr Firmengeschenk mit dem stilvollen und lustigen klassischen perso…" at bounding box center [252, 418] width 360 height 191
click at [222, 466] on div "Peppen Sie Ihr Firmengeschenk mit dem stilvollen und lustigen klassischen perso…" at bounding box center [252, 418] width 360 height 191
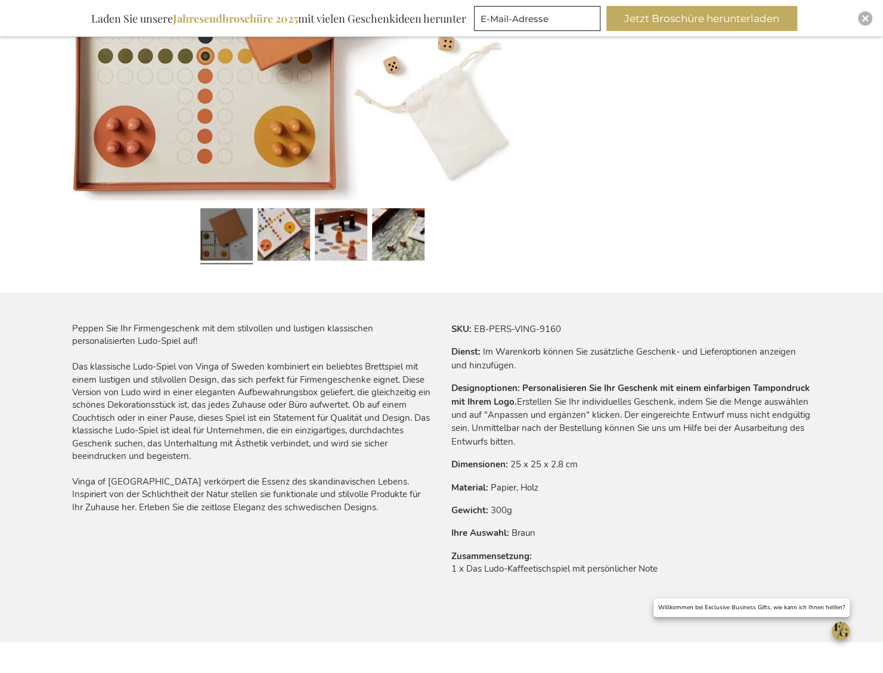
drag, startPoint x: 227, startPoint y: 456, endPoint x: 225, endPoint y: 389, distance: 66.8
click at [225, 389] on div "Peppen Sie Ihr Firmengeschenk mit dem stilvollen und lustigen klassischen perso…" at bounding box center [252, 418] width 360 height 191
drag, startPoint x: 225, startPoint y: 389, endPoint x: 181, endPoint y: 434, distance: 62.4
click at [182, 434] on div "Peppen Sie Ihr Firmengeschenk mit dem stilvollen und lustigen klassischen perso…" at bounding box center [252, 418] width 360 height 191
click at [161, 392] on div "Peppen Sie Ihr Firmengeschenk mit dem stilvollen und lustigen klassischen perso…" at bounding box center [252, 418] width 360 height 191
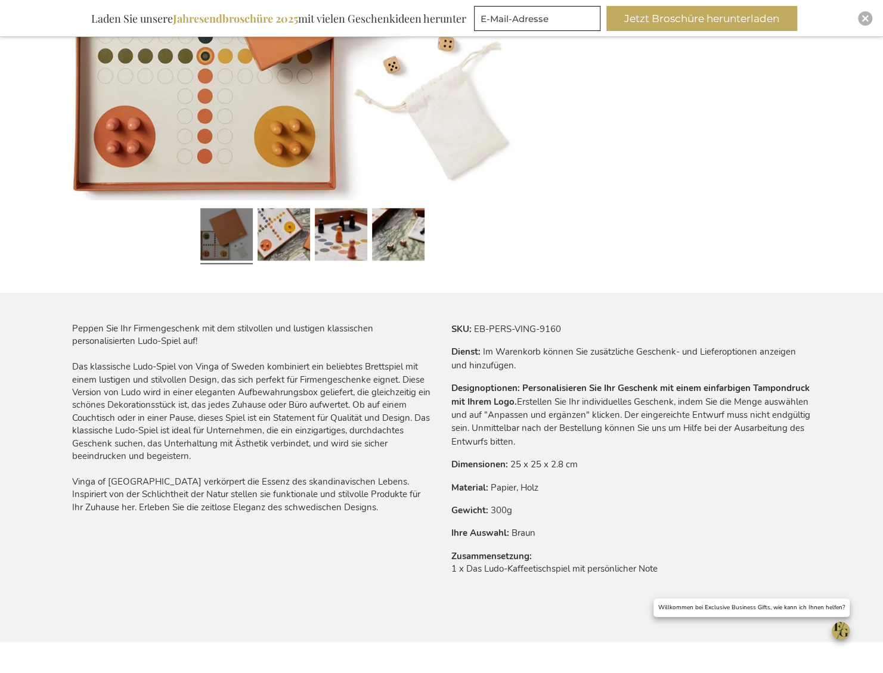
drag, startPoint x: 178, startPoint y: 387, endPoint x: 224, endPoint y: 458, distance: 84.5
click at [224, 458] on div "Peppen Sie Ihr Firmengeschenk mit dem stilvollen und lustigen klassischen perso…" at bounding box center [252, 418] width 360 height 191
click at [217, 457] on div "Peppen Sie Ihr Firmengeschenk mit dem stilvollen und lustigen klassischen perso…" at bounding box center [252, 418] width 360 height 191
drag, startPoint x: 217, startPoint y: 453, endPoint x: 219, endPoint y: 391, distance: 62.1
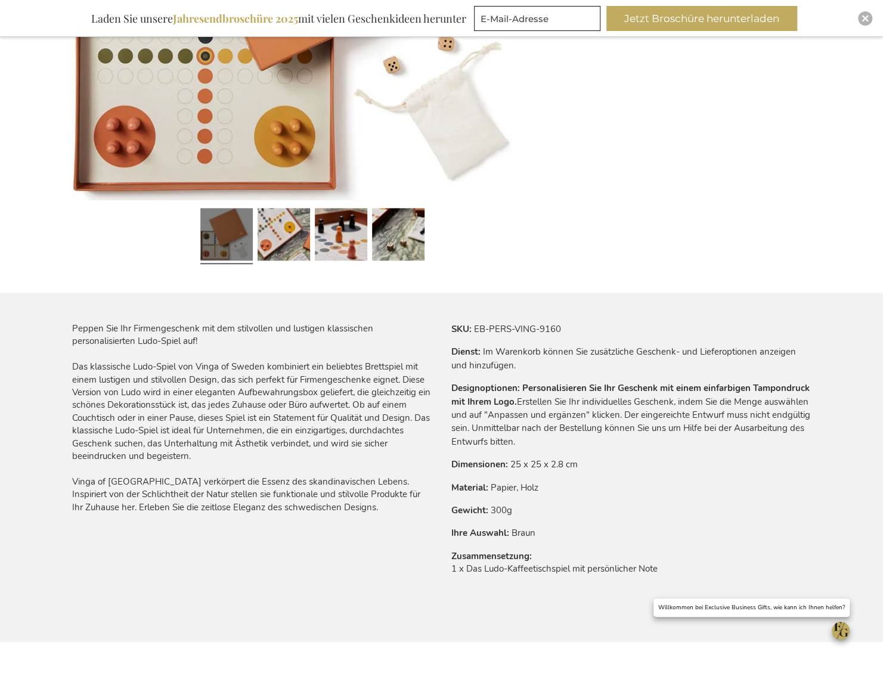
click at [219, 391] on div "Peppen Sie Ihr Firmengeschenk mit dem stilvollen und lustigen klassischen perso…" at bounding box center [252, 418] width 360 height 191
click at [193, 388] on div "Peppen Sie Ihr Firmengeschenk mit dem stilvollen und lustigen klassischen perso…" at bounding box center [252, 418] width 360 height 191
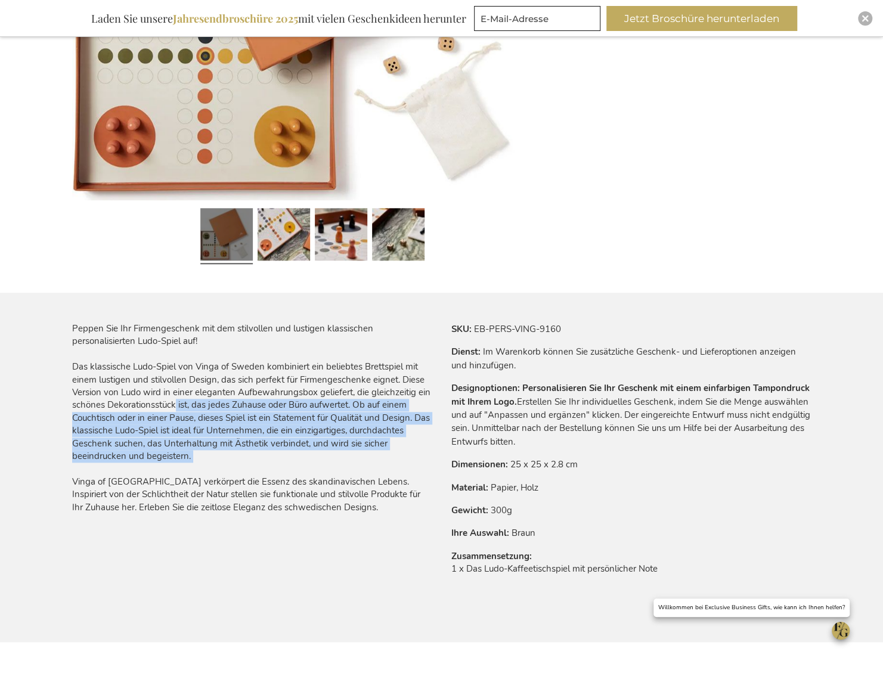
drag, startPoint x: 172, startPoint y: 401, endPoint x: 198, endPoint y: 465, distance: 68.5
click at [198, 465] on div "Peppen Sie Ihr Firmengeschenk mit dem stilvollen und lustigen klassischen perso…" at bounding box center [252, 418] width 360 height 191
click at [205, 462] on div "Peppen Sie Ihr Firmengeschenk mit dem stilvollen und lustigen klassischen perso…" at bounding box center [252, 418] width 360 height 191
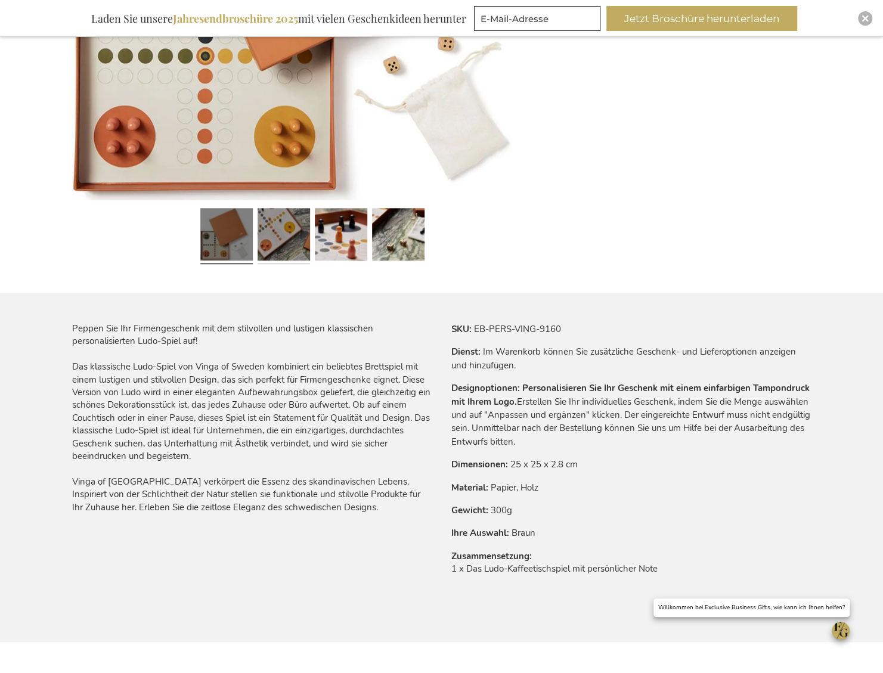
click at [267, 235] on link at bounding box center [284, 236] width 52 height 66
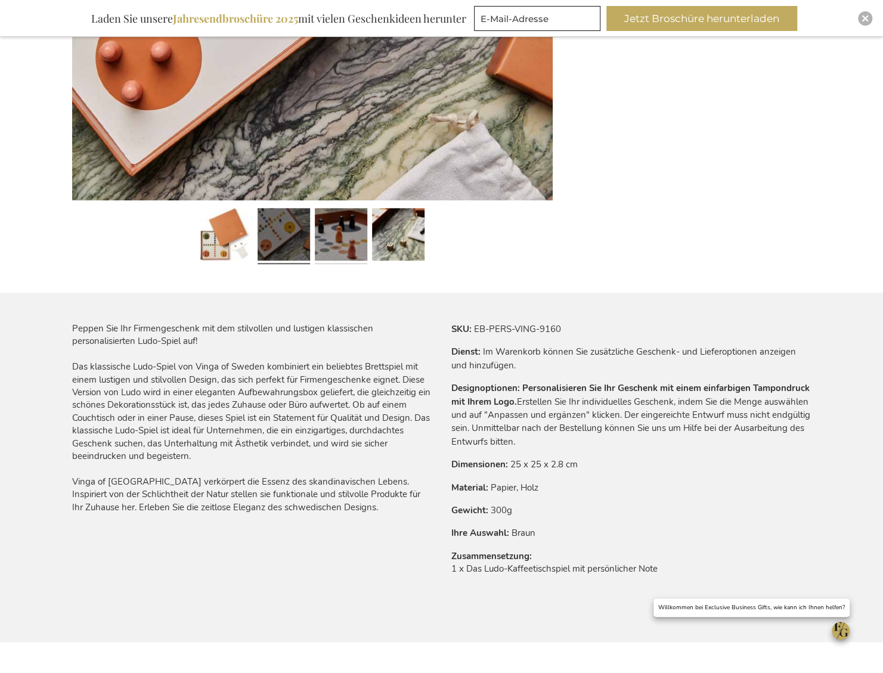
click at [350, 227] on link at bounding box center [341, 236] width 52 height 66
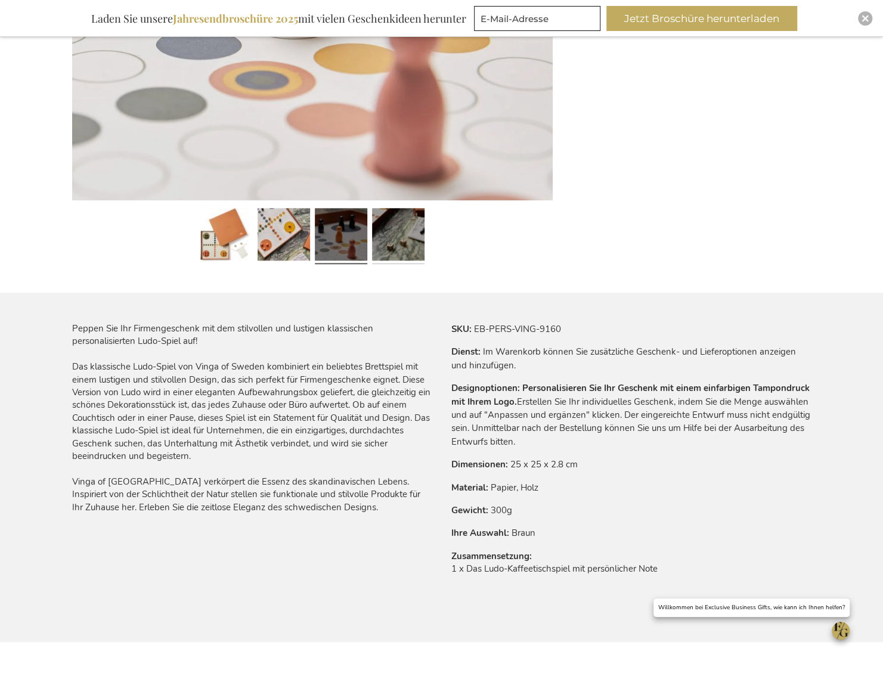
click at [411, 233] on link at bounding box center [398, 236] width 52 height 66
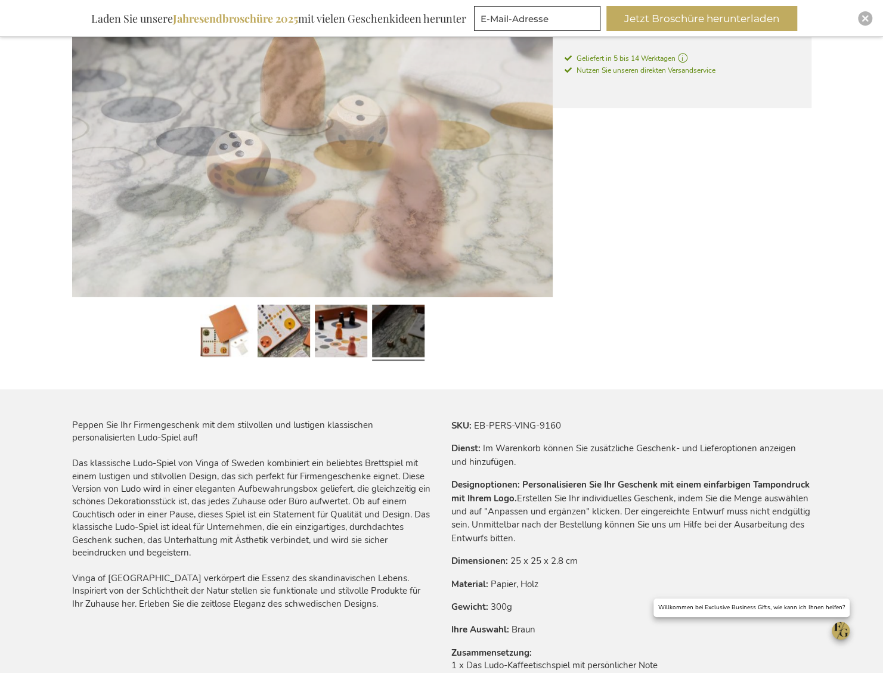
scroll to position [298, 0]
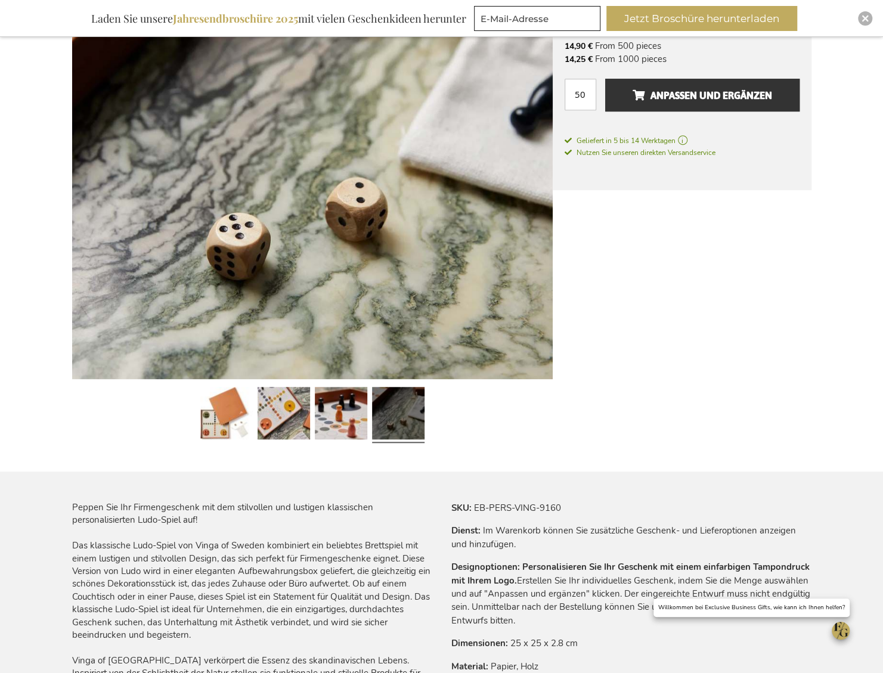
click at [419, 412] on link at bounding box center [398, 415] width 52 height 66
click at [320, 418] on link at bounding box center [341, 415] width 52 height 66
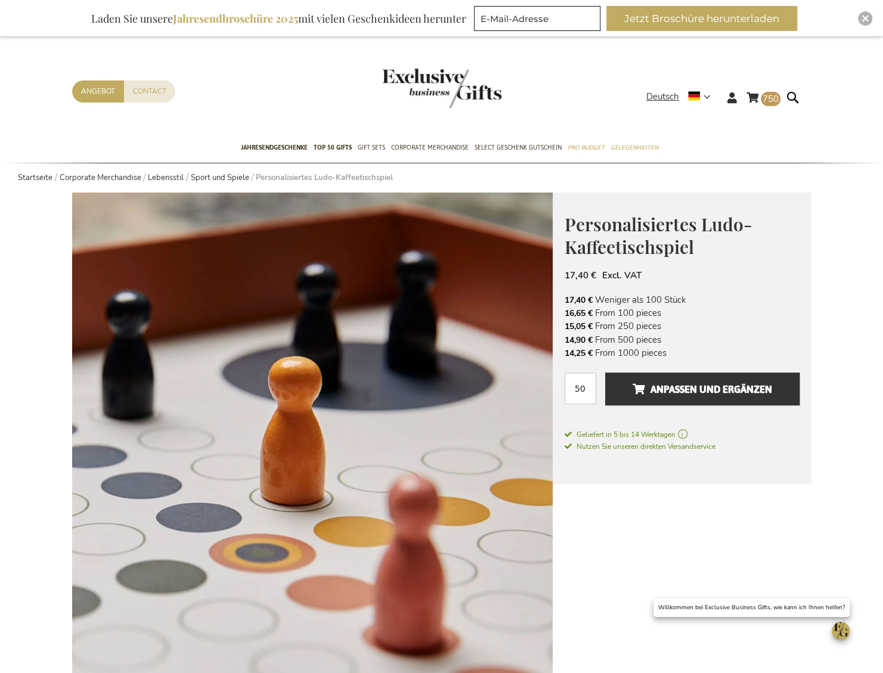
scroll to position [0, 0]
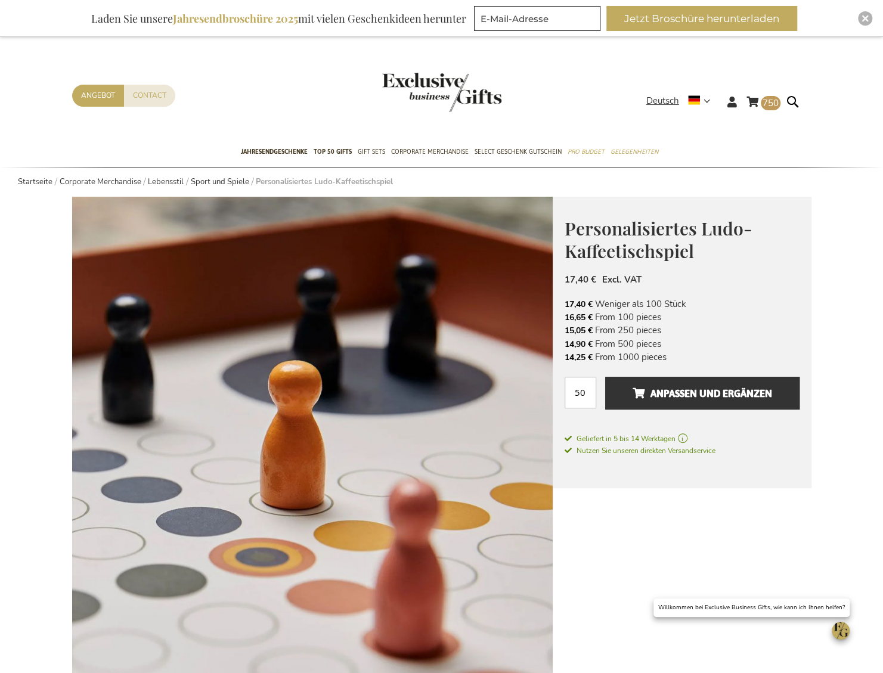
click at [641, 221] on span "Personalisiertes Ludo-Kaffeetischspiel" at bounding box center [659, 240] width 188 height 47
drag, startPoint x: 563, startPoint y: 227, endPoint x: 694, endPoint y: 228, distance: 131.2
click at [694, 228] on div "Personalisiertes Ludo-Kaffeetischspiel Das perfekte Geschäftsgeschenk für beson…" at bounding box center [682, 343] width 259 height 292
copy span "Personalisiertes"
drag, startPoint x: 565, startPoint y: 255, endPoint x: 727, endPoint y: 255, distance: 161.6
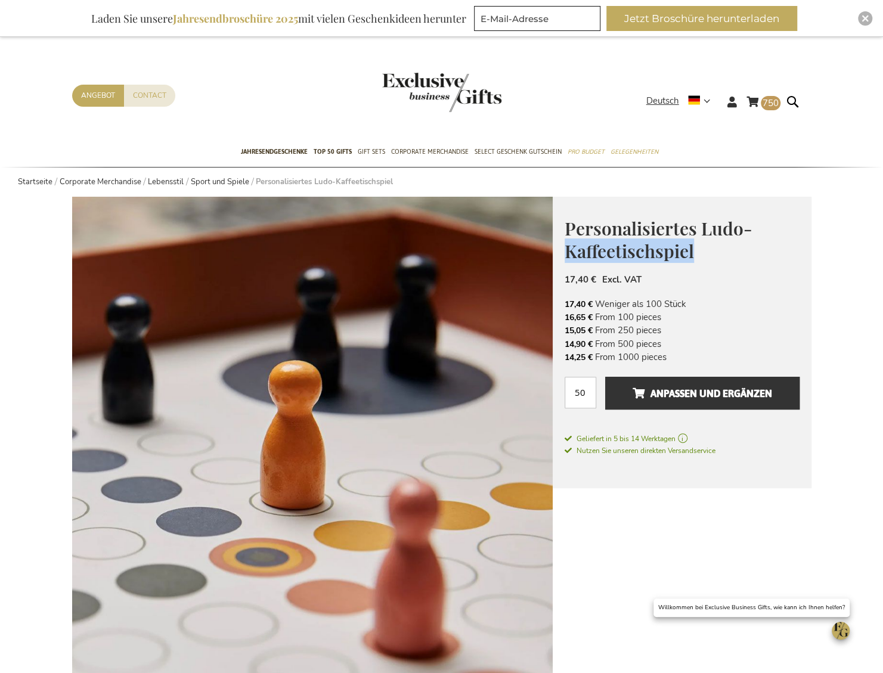
click at [727, 255] on h1 "Personalisiertes Ludo-Kaffeetischspiel" at bounding box center [682, 239] width 235 height 46
copy span "Kaffeetischspiel"
click at [558, 286] on div "Personalisiertes Ludo-Kaffeetischspiel Das perfekte Geschäftsgeschenk für beson…" at bounding box center [682, 343] width 259 height 292
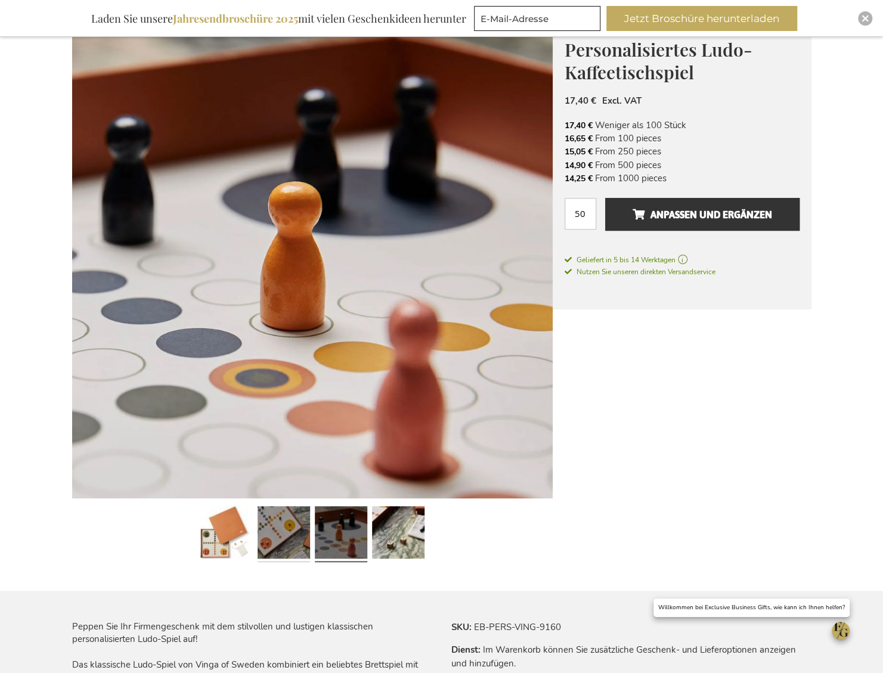
click at [267, 539] on link at bounding box center [284, 535] width 52 height 66
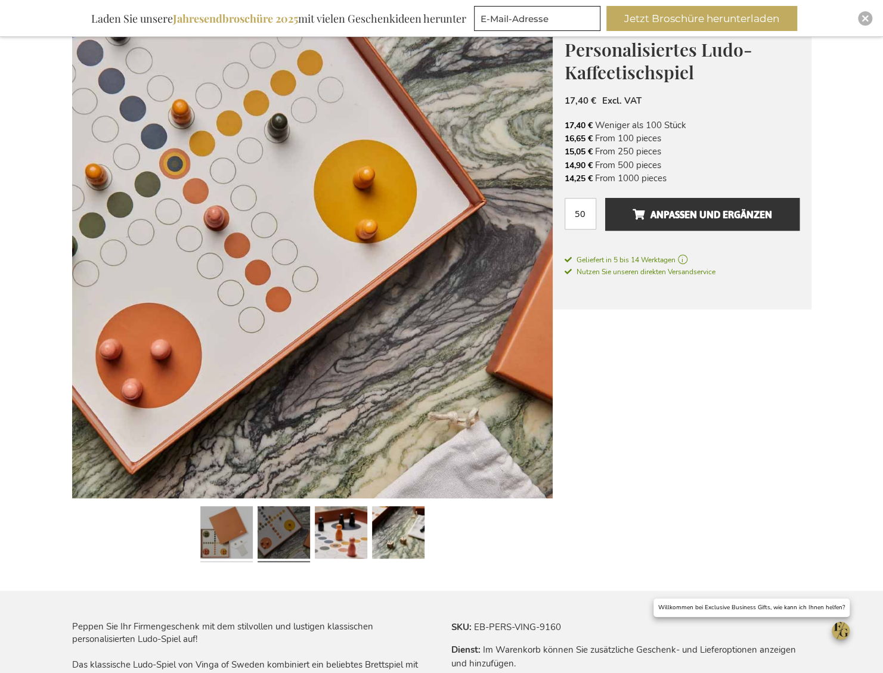
click at [228, 538] on link at bounding box center [226, 535] width 52 height 66
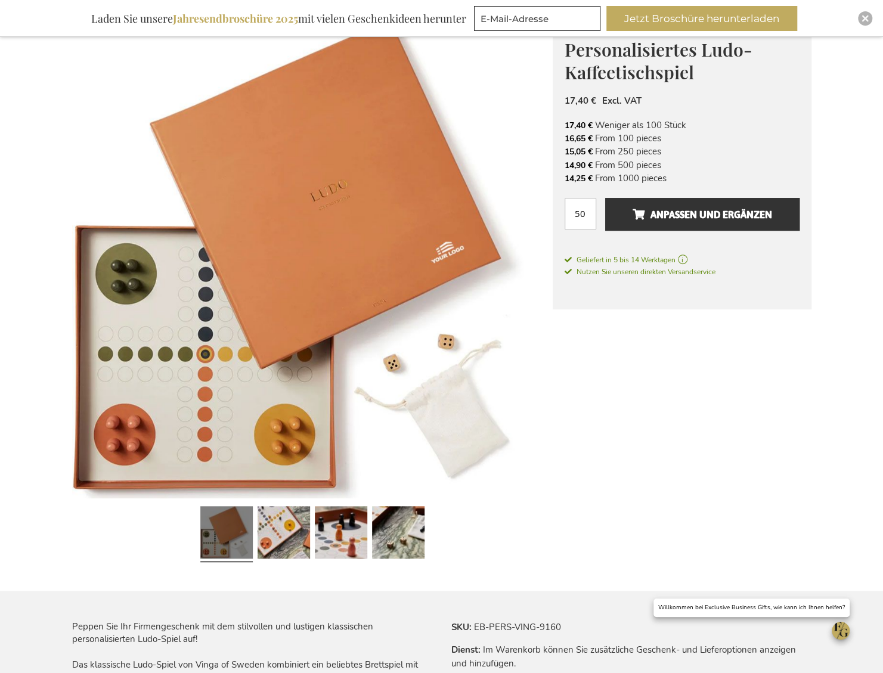
click at [277, 342] on img at bounding box center [312, 258] width 481 height 481
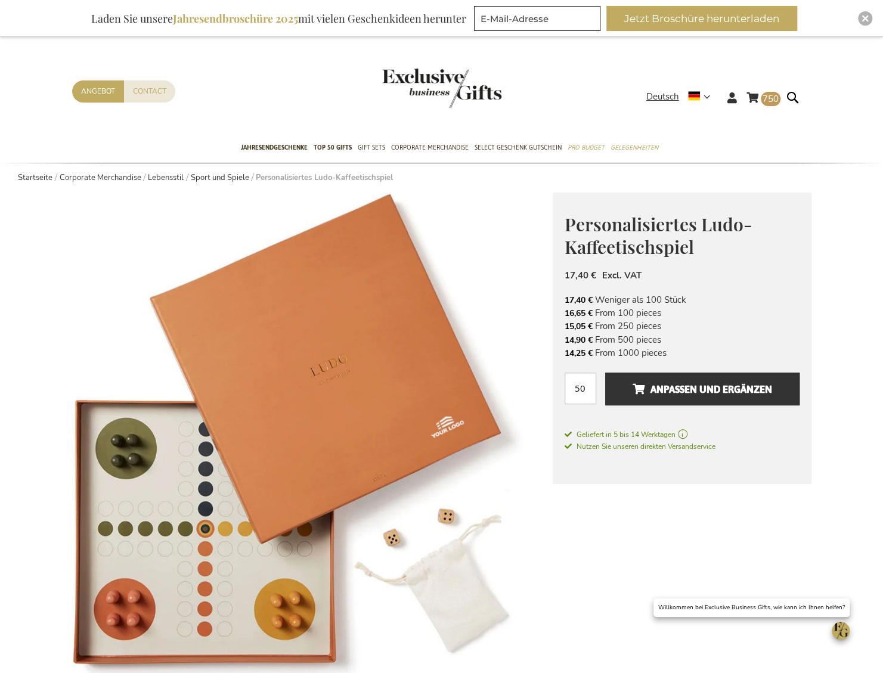
scroll to position [0, 0]
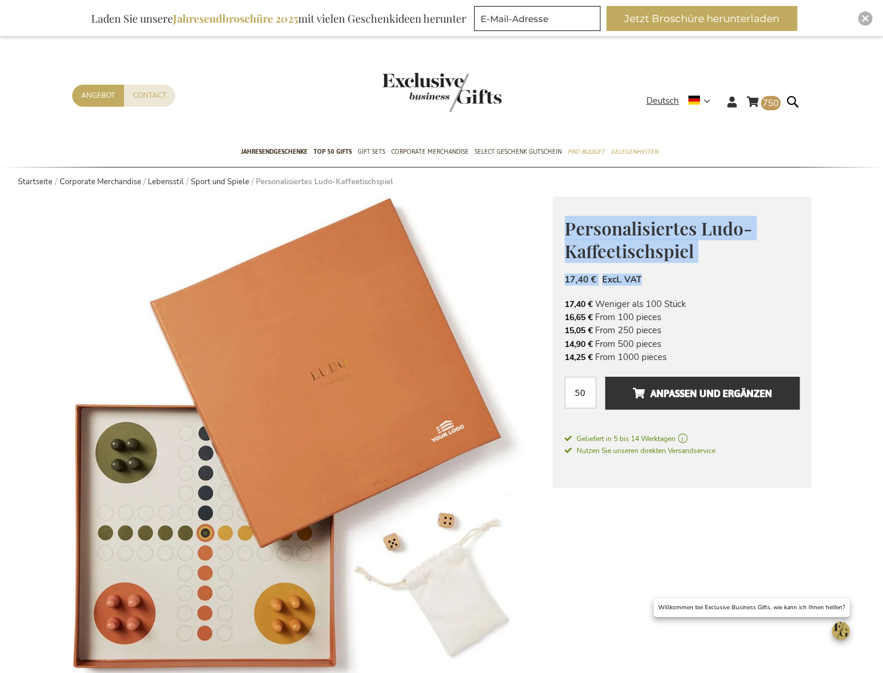
drag, startPoint x: 567, startPoint y: 225, endPoint x: 682, endPoint y: 270, distance: 123.8
click at [682, 270] on div "Personalisiertes Ludo-Kaffeetischspiel Das perfekte Geschäftsgeschenk für beson…" at bounding box center [682, 343] width 259 height 292
click at [692, 255] on span "Personalisiertes Ludo-Kaffeetischspiel" at bounding box center [659, 240] width 188 height 47
drag, startPoint x: 695, startPoint y: 252, endPoint x: 564, endPoint y: 231, distance: 132.4
click at [565, 231] on h1 "Personalisiertes Ludo-Kaffeetischspiel" at bounding box center [682, 239] width 235 height 46
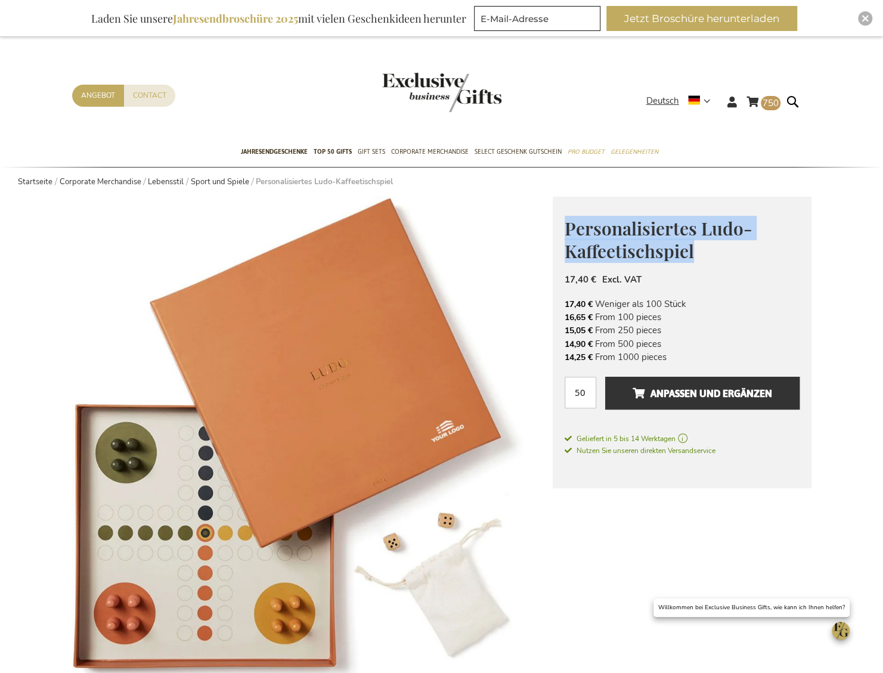
copy span "Personalisiertes Ludo-Kaffeetischspiel"
click at [524, 267] on img at bounding box center [312, 437] width 481 height 481
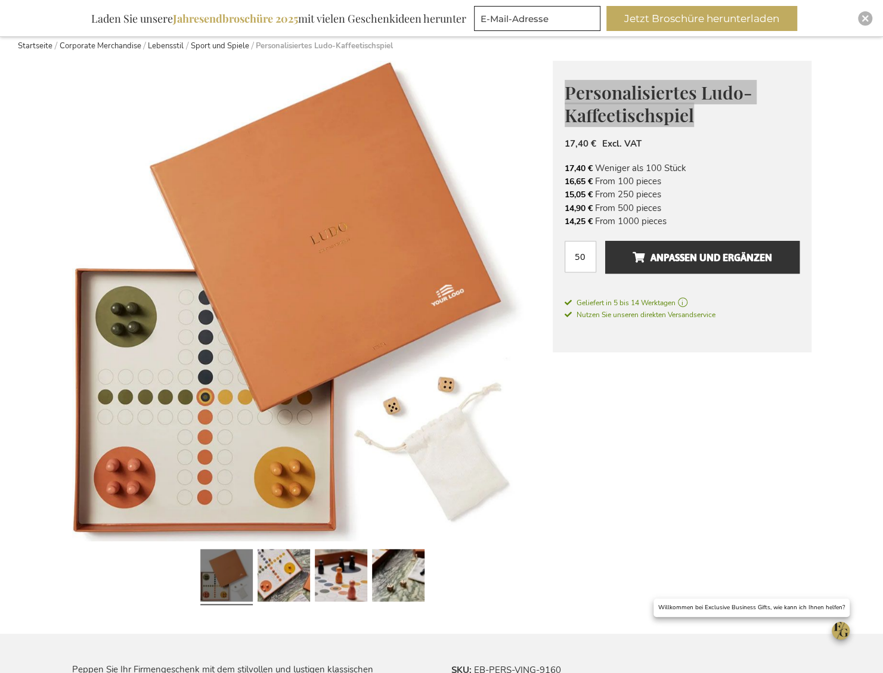
scroll to position [298, 0]
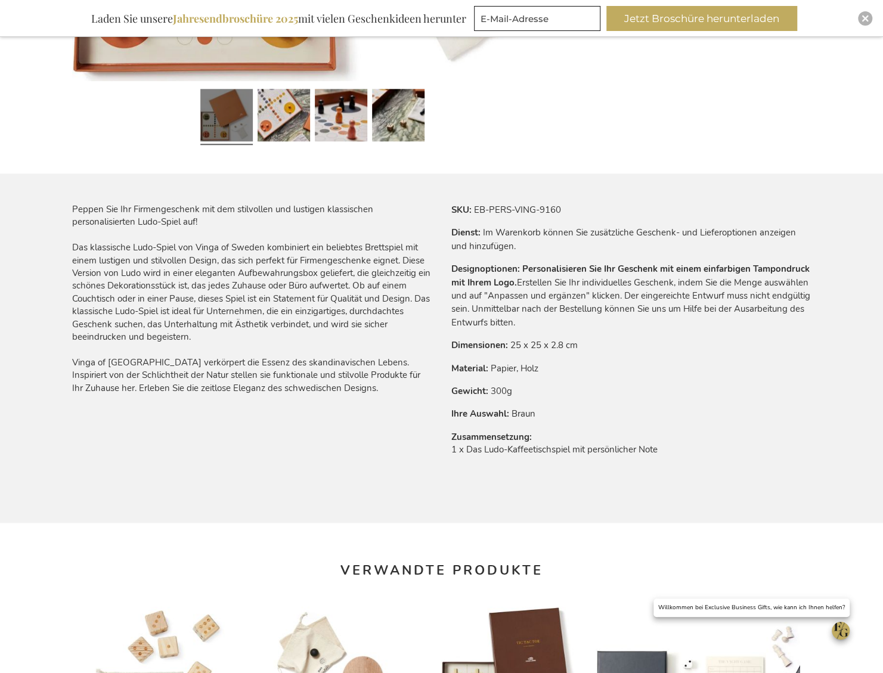
click at [567, 352] on tr "Dimensionen 25 x 25 x 2.8 cm" at bounding box center [632, 345] width 360 height 13
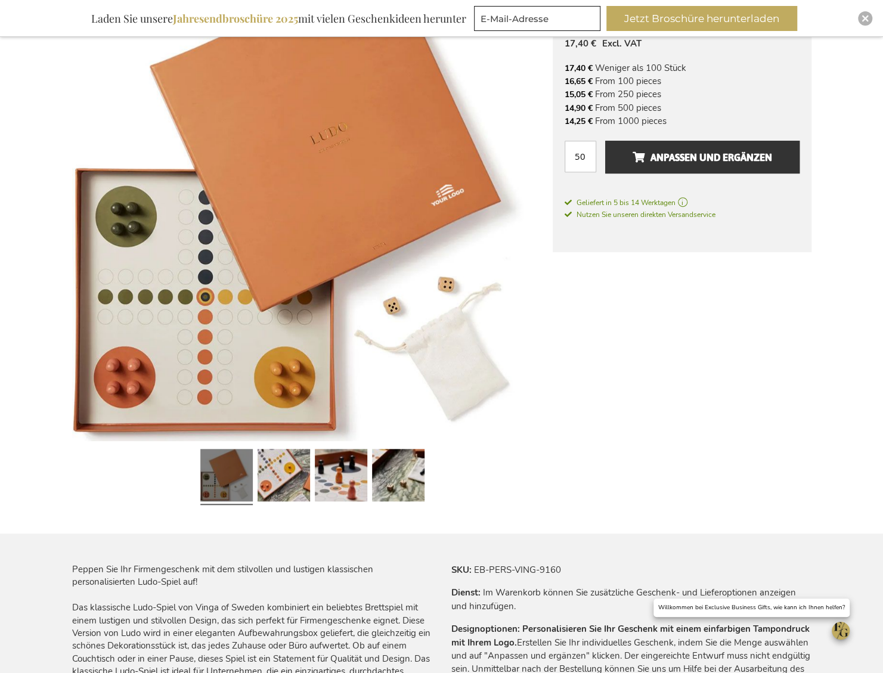
scroll to position [0, 0]
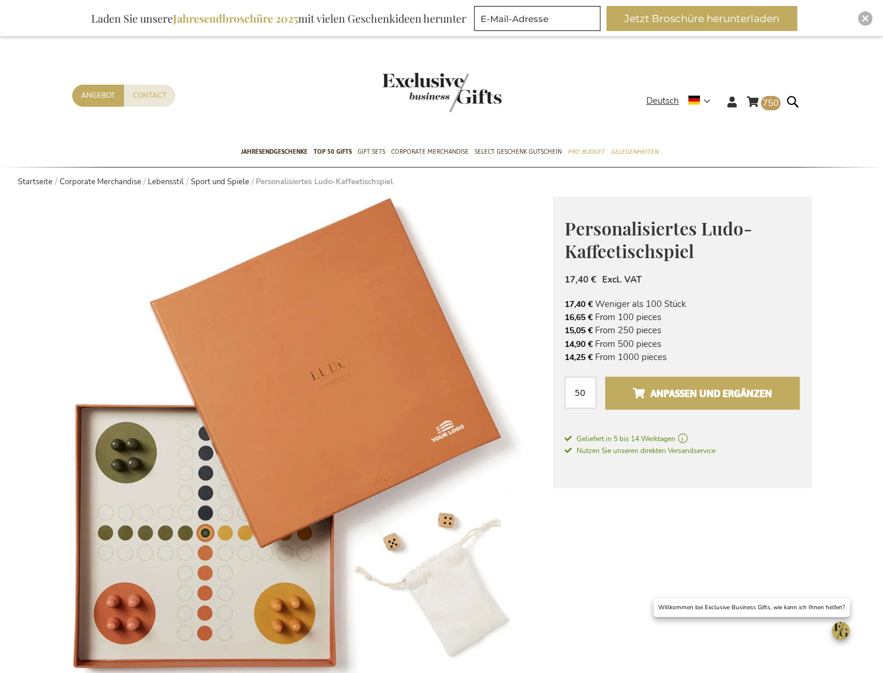
click at [688, 409] on button "Anpassen und ergänzen" at bounding box center [702, 393] width 194 height 33
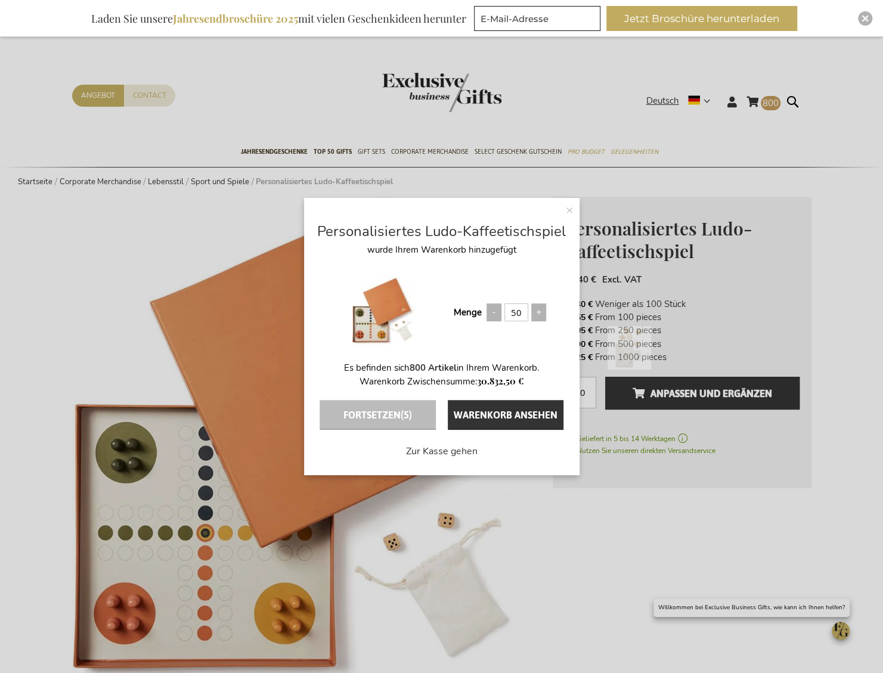
click at [767, 102] on div "× Personalisiertes Ludo-Kaffeetischspiel wurde Ihrem Warenkorb hinzugefügt Meng…" at bounding box center [441, 336] width 883 height 673
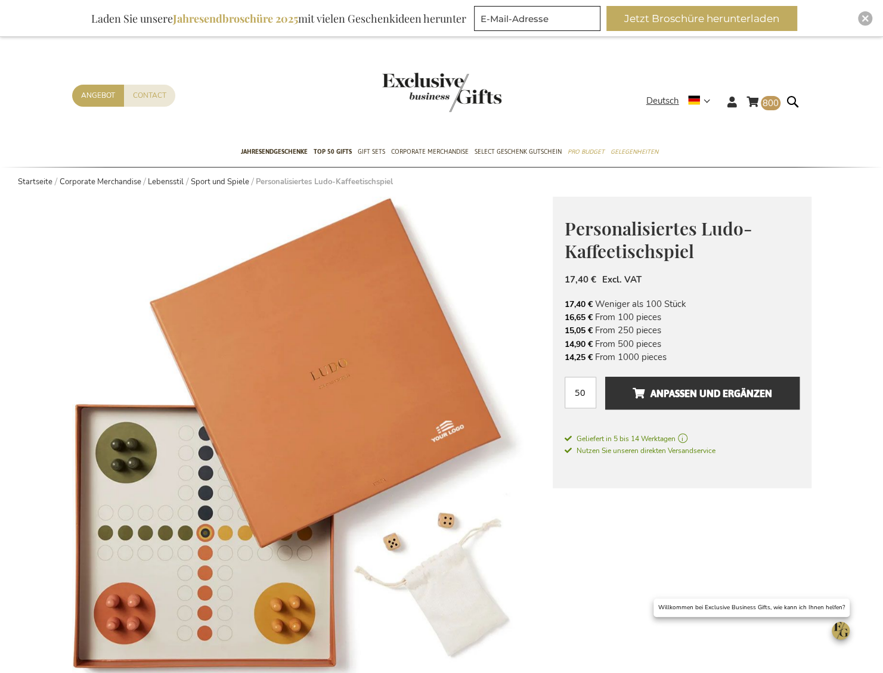
click at [768, 101] on span "800" at bounding box center [771, 103] width 16 height 12
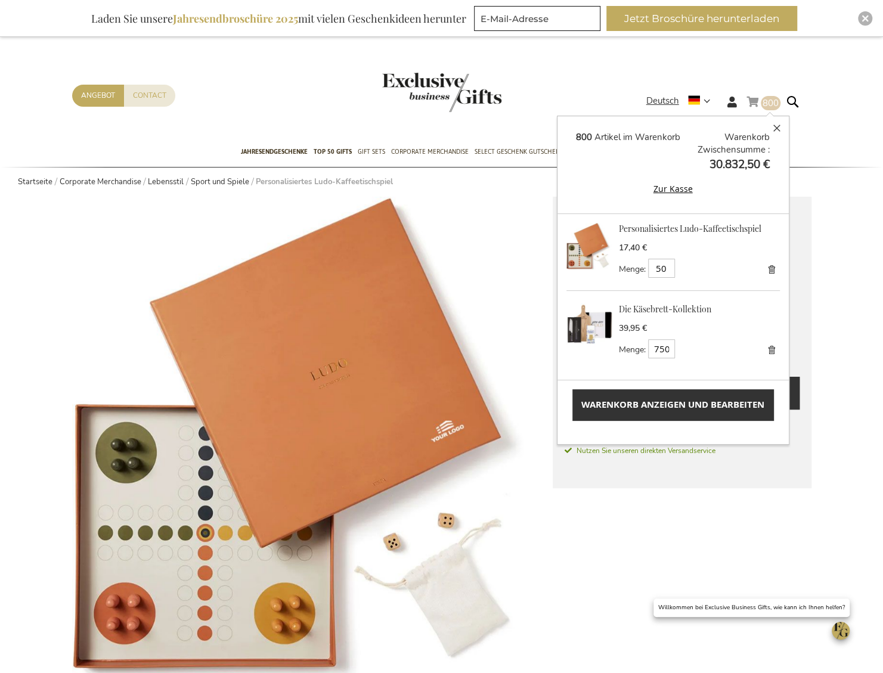
click at [766, 356] on link "Entfernen" at bounding box center [771, 350] width 17 height 17
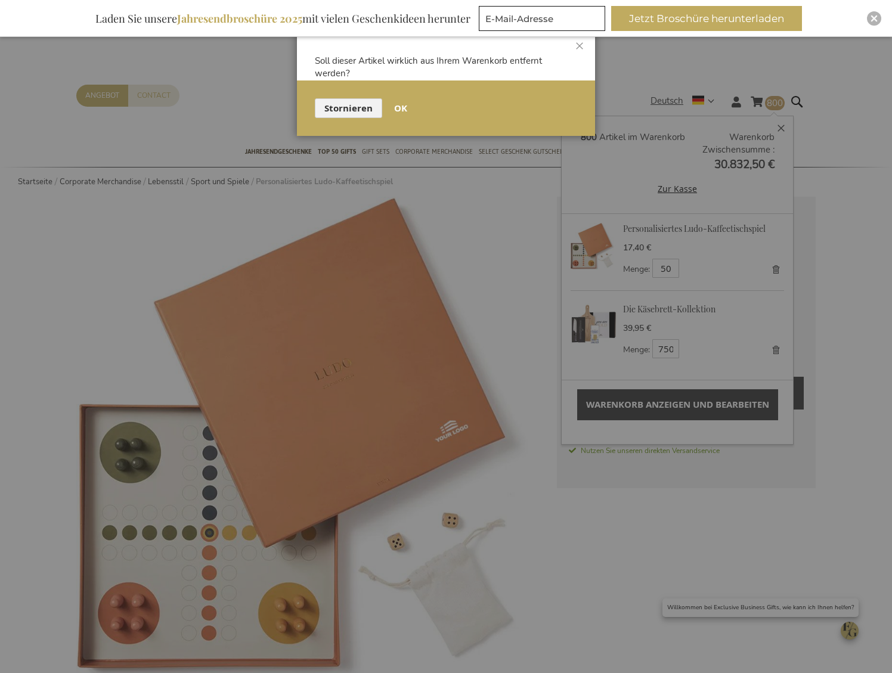
click at [391, 107] on button "OK" at bounding box center [401, 108] width 32 height 20
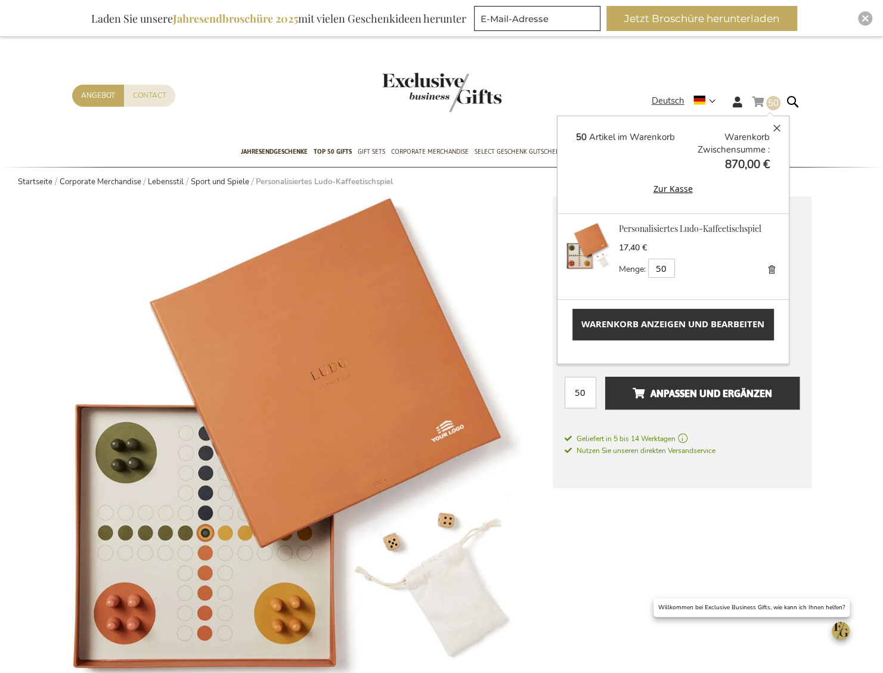
click at [717, 327] on span "Warenkorb anzeigen und bearbeiten" at bounding box center [673, 324] width 183 height 13
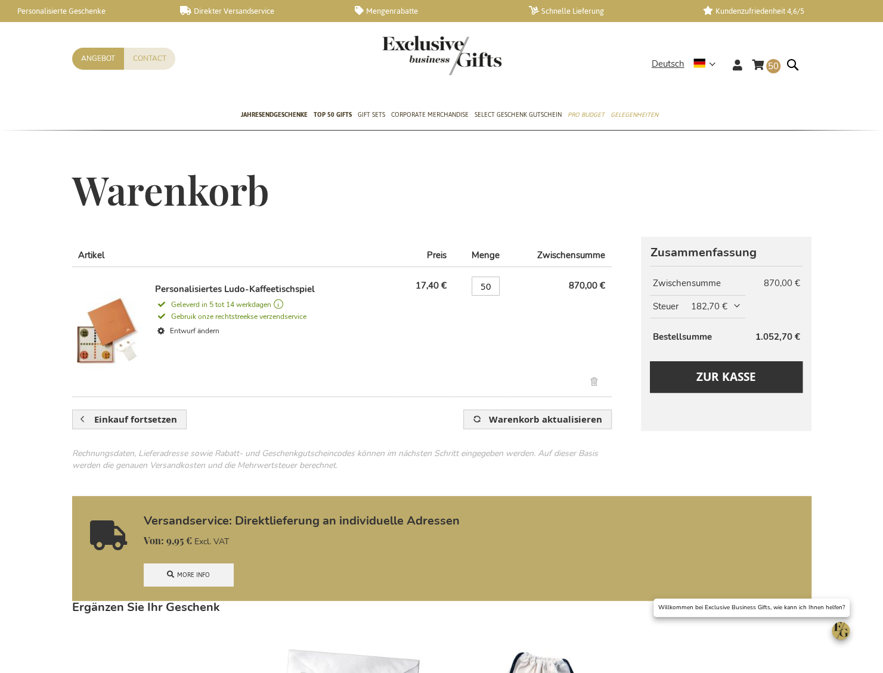
drag, startPoint x: 167, startPoint y: 523, endPoint x: 269, endPoint y: 538, distance: 103.1
click at [269, 538] on div "Versandservice: Direktlieferung an individuelle Adressen 9,95 € Excl. VAT In de…" at bounding box center [472, 551] width 656 height 72
drag, startPoint x: 211, startPoint y: 517, endPoint x: 276, endPoint y: 487, distance: 72.3
click at [276, 487] on div "Zusammenfassung Geschätzter Versand und Steuern Geschätzter Versand und Steuern…" at bounding box center [442, 584] width 740 height 694
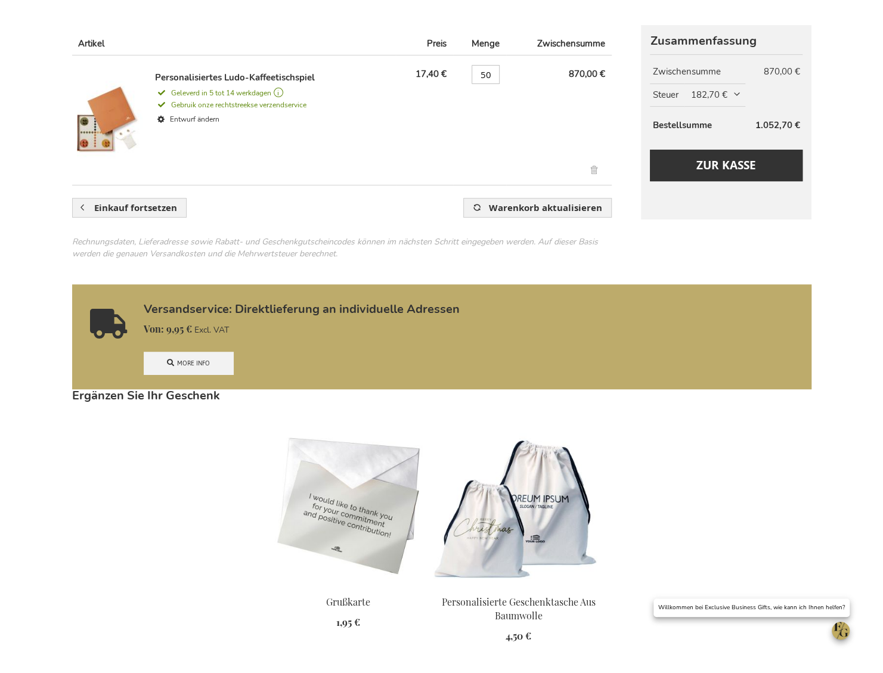
scroll to position [239, 0]
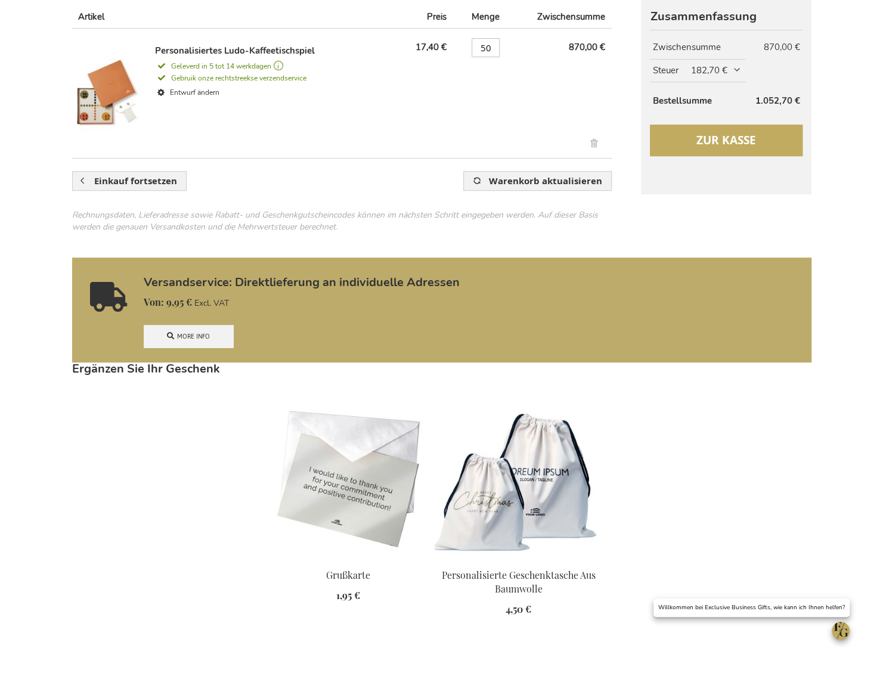
click at [732, 140] on span "Zur Kasse" at bounding box center [727, 140] width 60 height 16
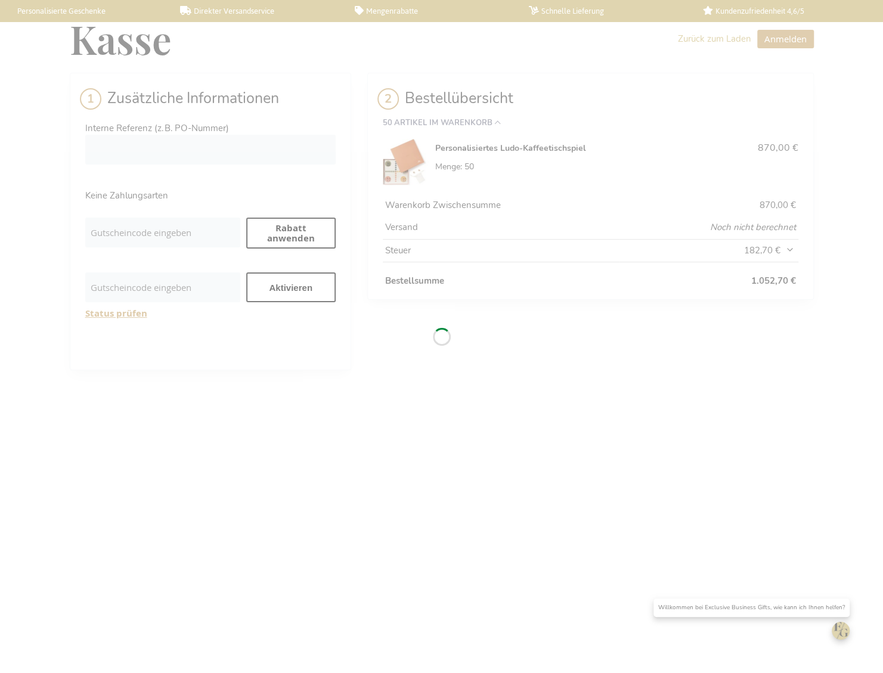
select select "BE"
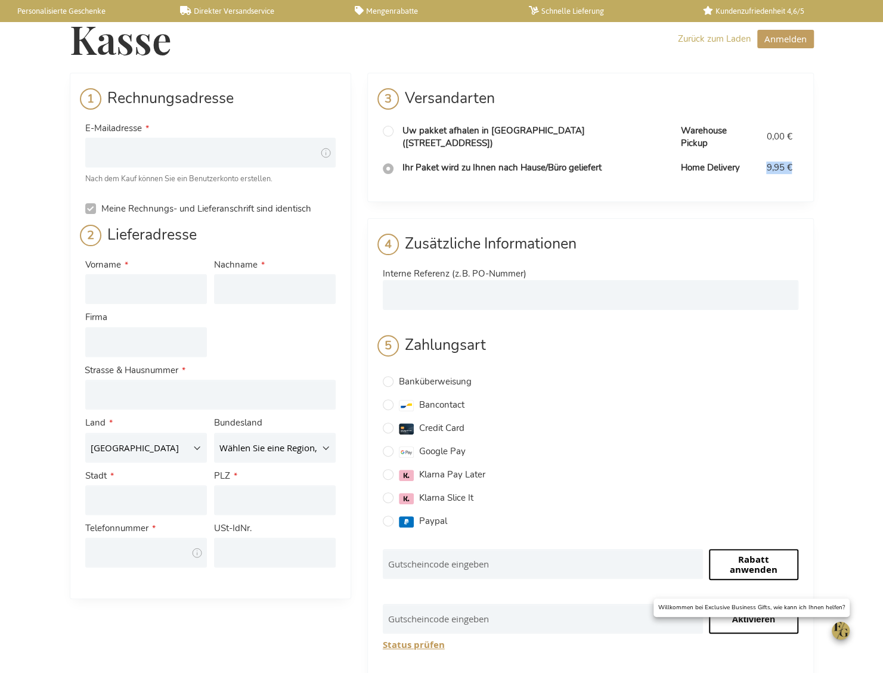
drag, startPoint x: 755, startPoint y: 157, endPoint x: 788, endPoint y: 154, distance: 32.9
click at [788, 156] on td "9,95 €" at bounding box center [780, 168] width 38 height 24
copy span "9,95 €"
click at [387, 127] on input "radio" at bounding box center [388, 131] width 11 height 11
radio input "true"
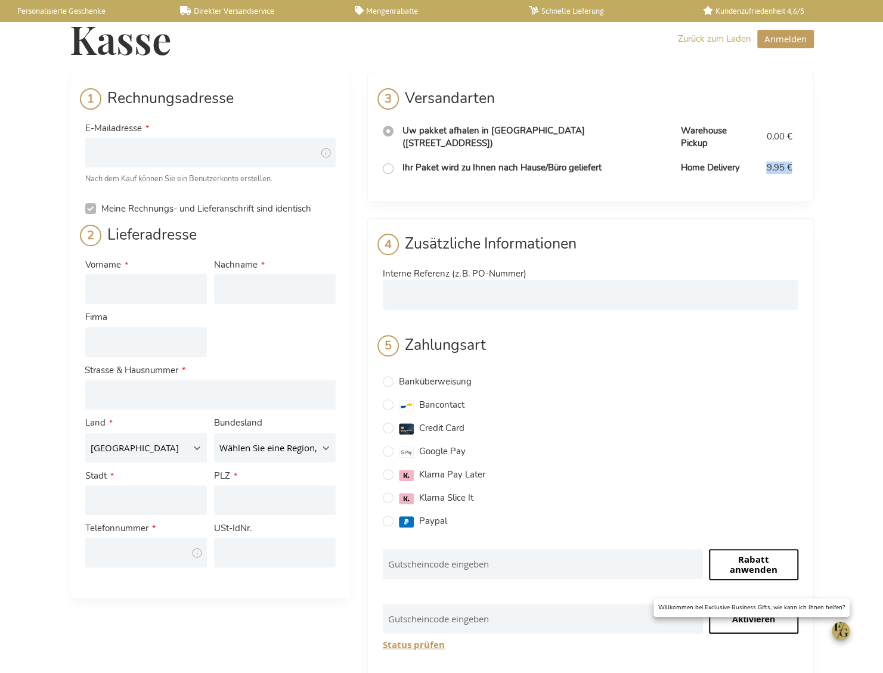
click at [390, 163] on input "radio" at bounding box center [388, 168] width 11 height 11
radio input "true"
radio input "false"
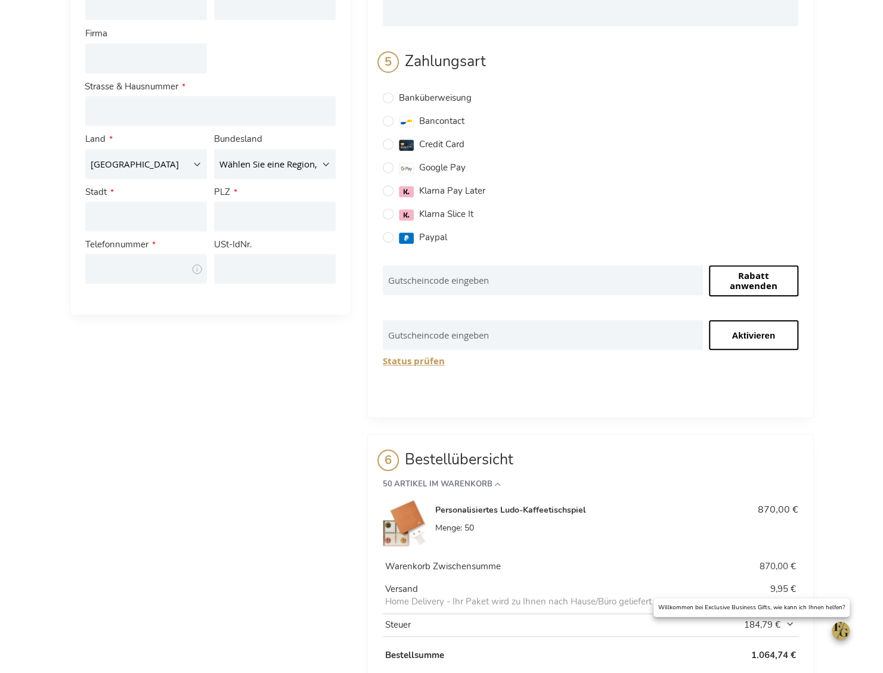
scroll to position [333, 0]
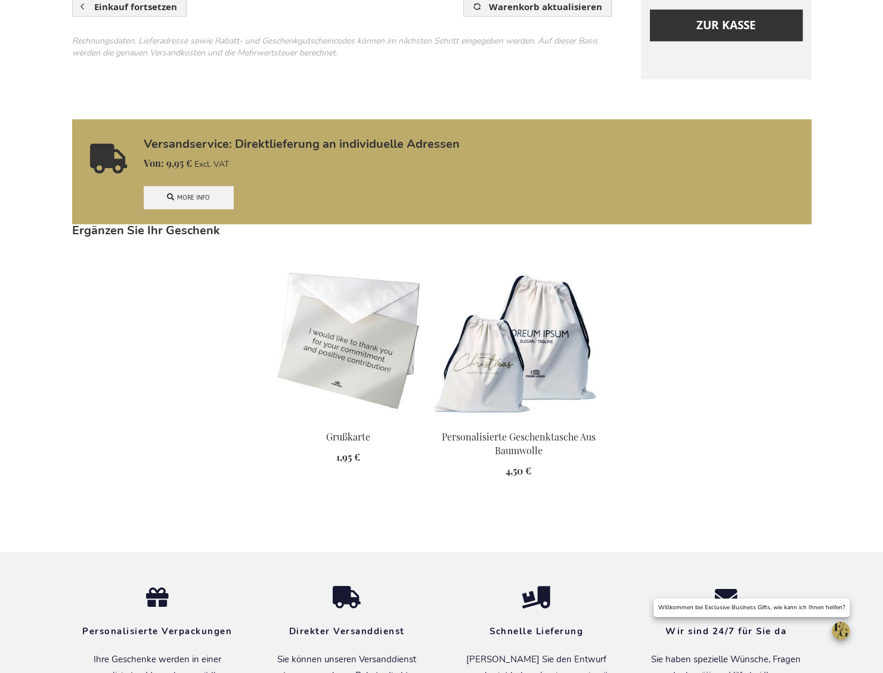
scroll to position [654, 0]
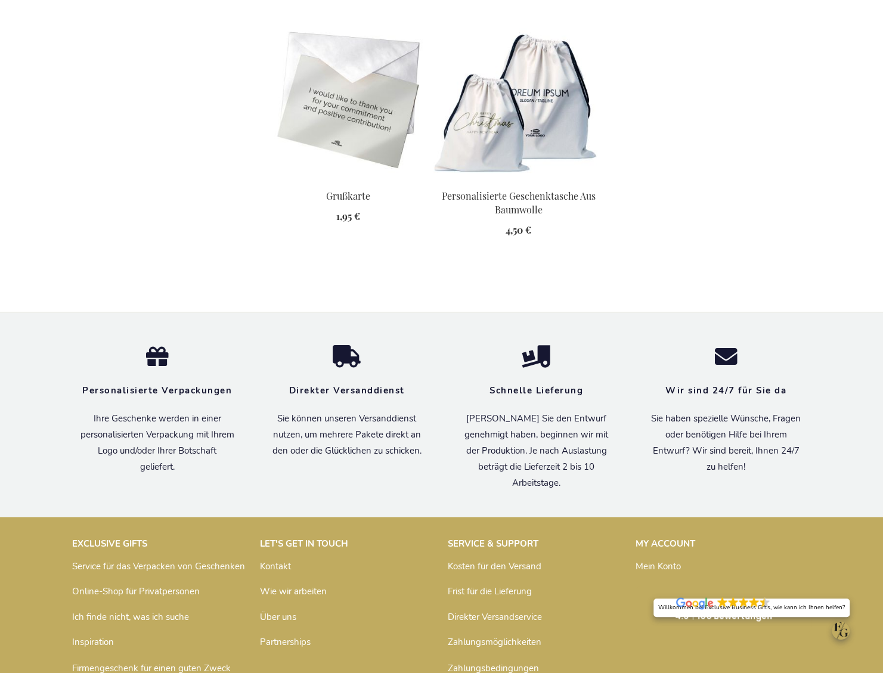
click at [483, 463] on p "[PERSON_NAME] Sie den Entwurf genehmigt haben, beginnen wir mit der Produktion.…" at bounding box center [537, 451] width 154 height 81
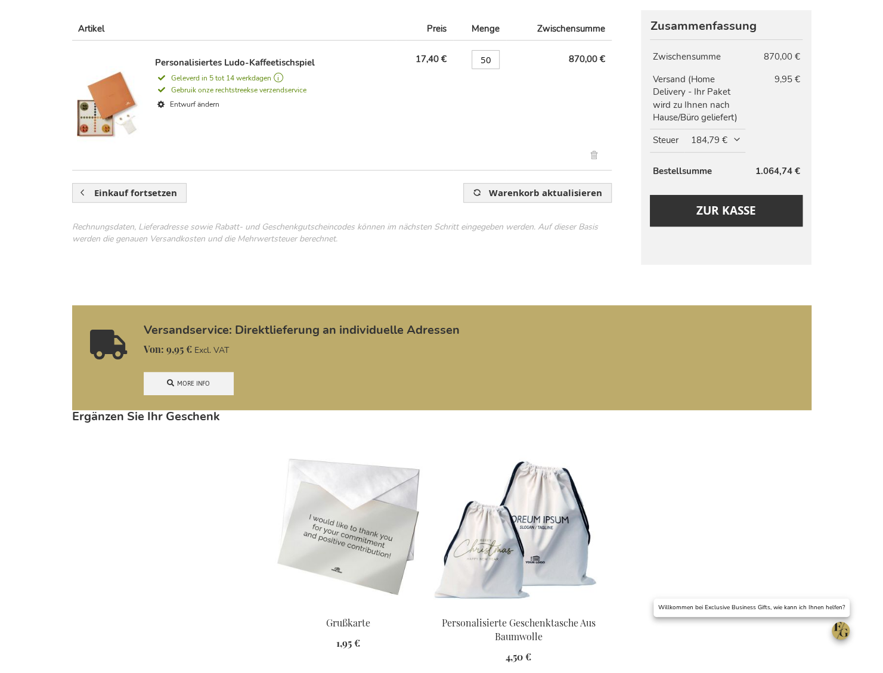
scroll to position [225, 0]
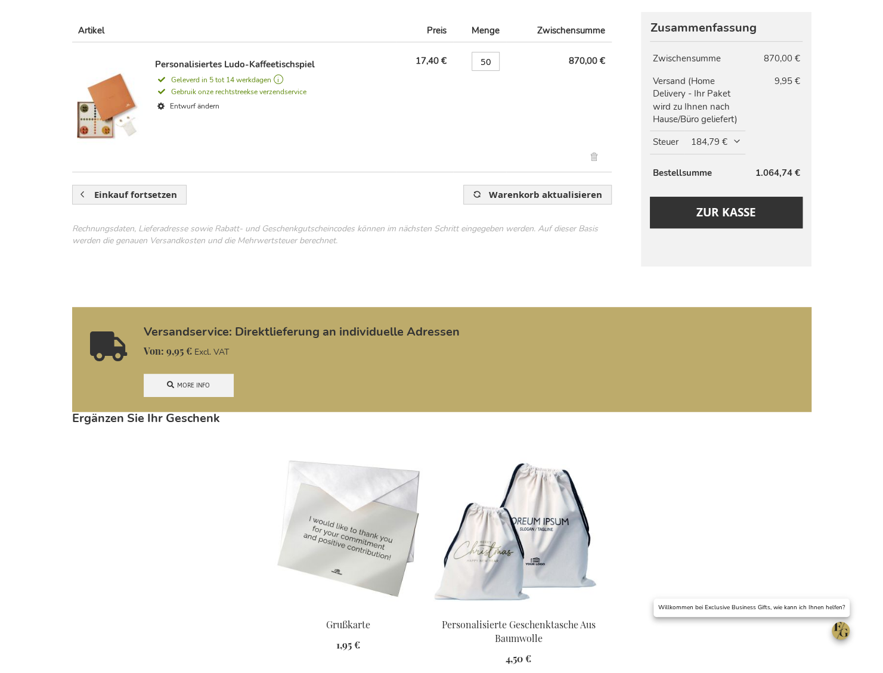
click at [188, 388] on link "More info" at bounding box center [188, 385] width 89 height 23
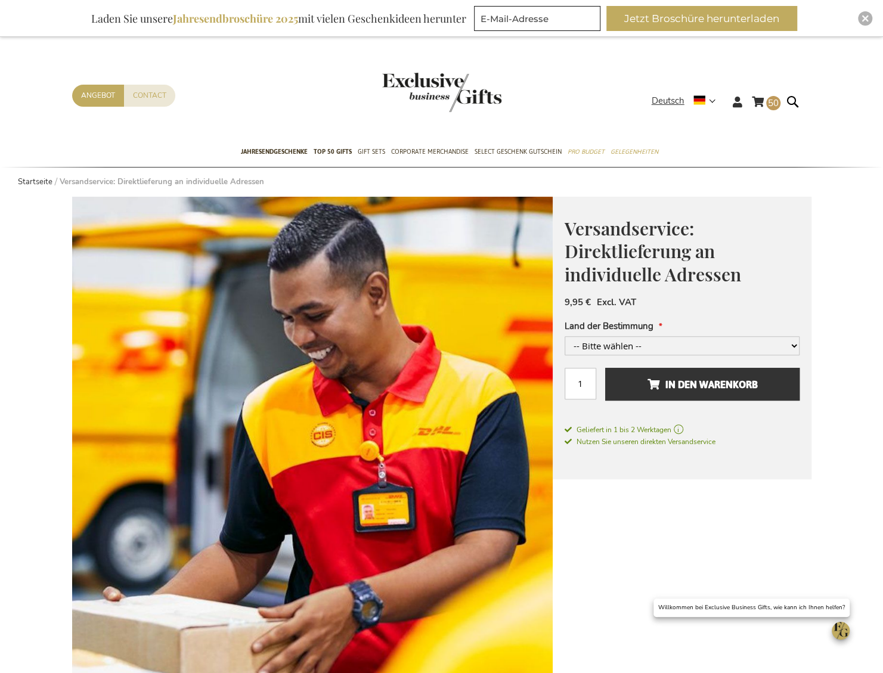
scroll to position [239, 0]
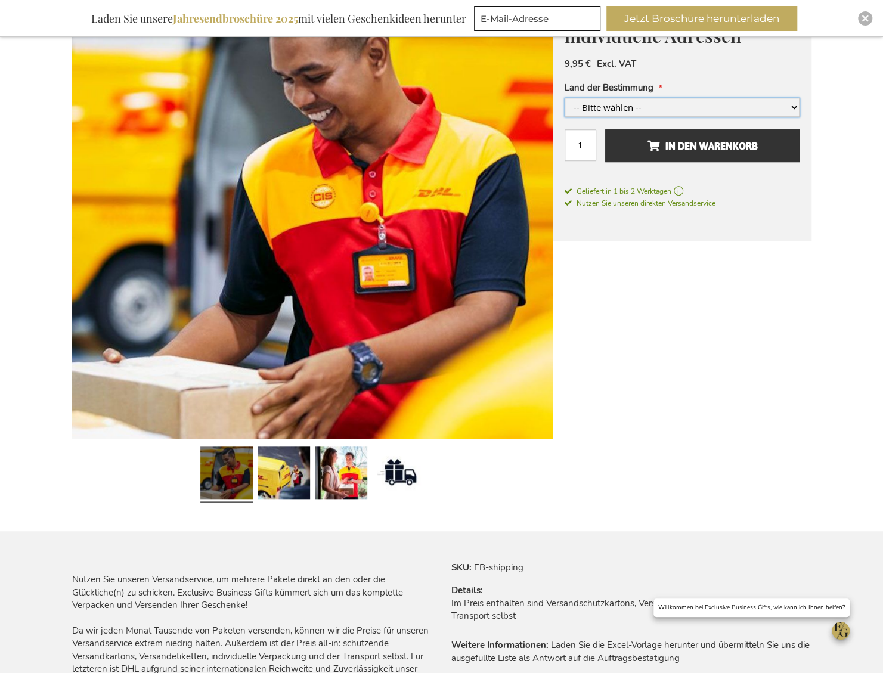
click at [633, 111] on select "-- Bitte wählen -- Belgien und/oder Niederlande Deutschland Luxemburg +3,00 € F…" at bounding box center [682, 107] width 235 height 19
select select "1578"
click at [565, 98] on select "-- Bitte wählen -- Belgien und/oder Niederlande Deutschland Luxemburg +3,00 € F…" at bounding box center [682, 107] width 235 height 19
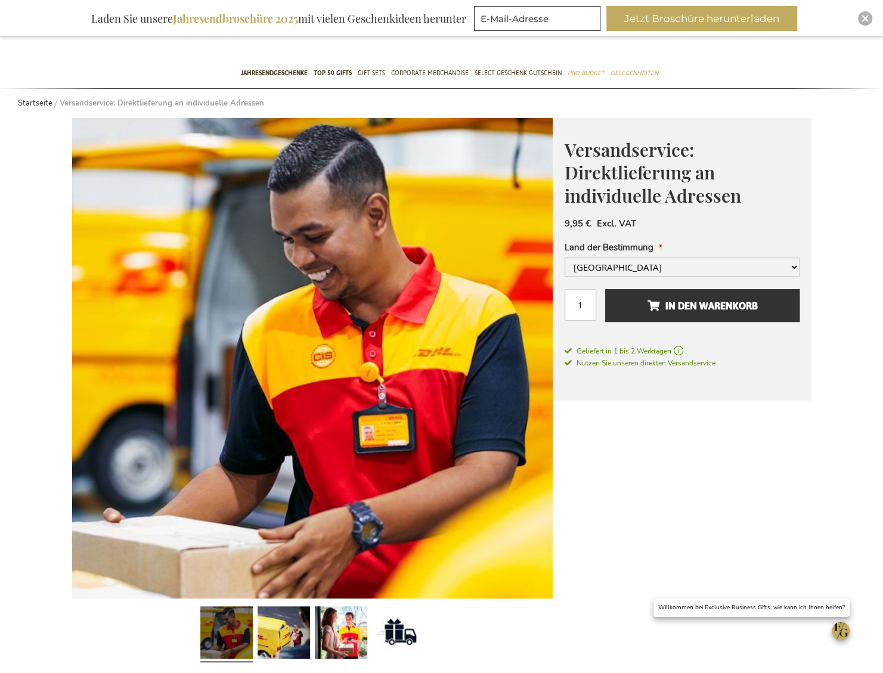
scroll to position [74, 0]
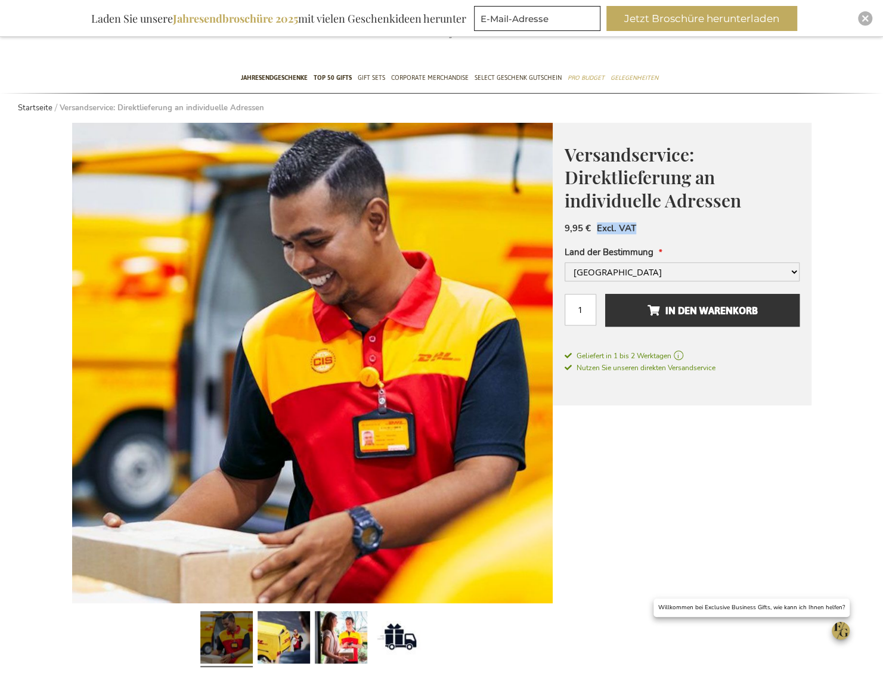
drag, startPoint x: 638, startPoint y: 226, endPoint x: 596, endPoint y: 226, distance: 41.2
click at [596, 226] on div "9,95 € Excl. VAT" at bounding box center [682, 228] width 235 height 12
drag, startPoint x: 736, startPoint y: 449, endPoint x: 728, endPoint y: 448, distance: 8.4
click at [736, 449] on div "Zum Ende der Bildgalerie springen Zum Anfang der Bildgalerie springen Versandse…" at bounding box center [442, 626] width 740 height 1007
